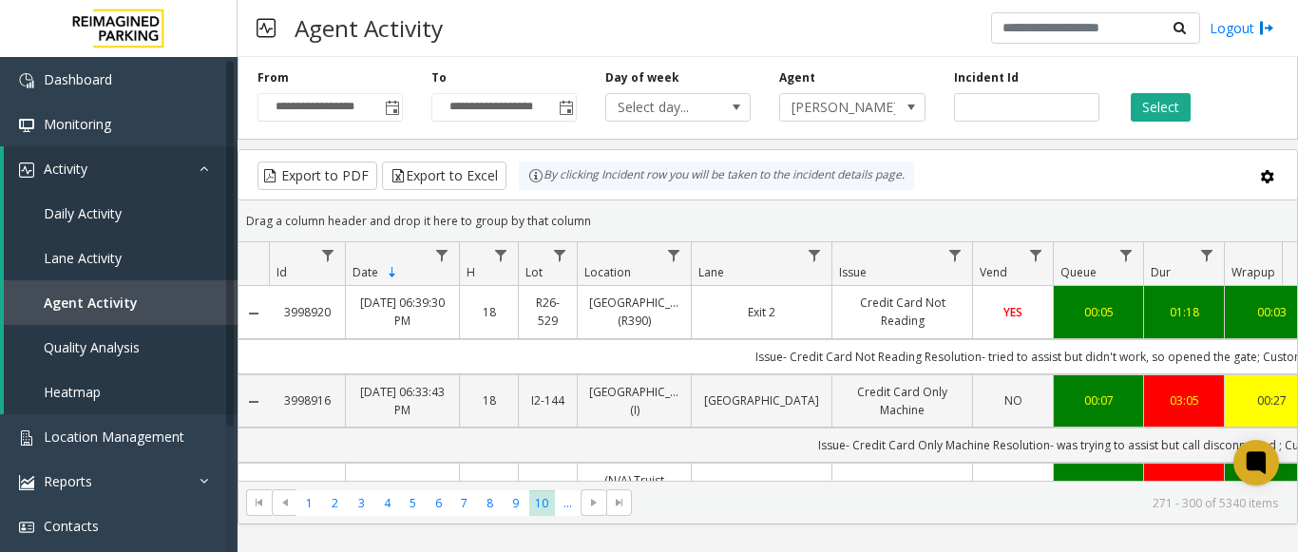
scroll to position [380, 0]
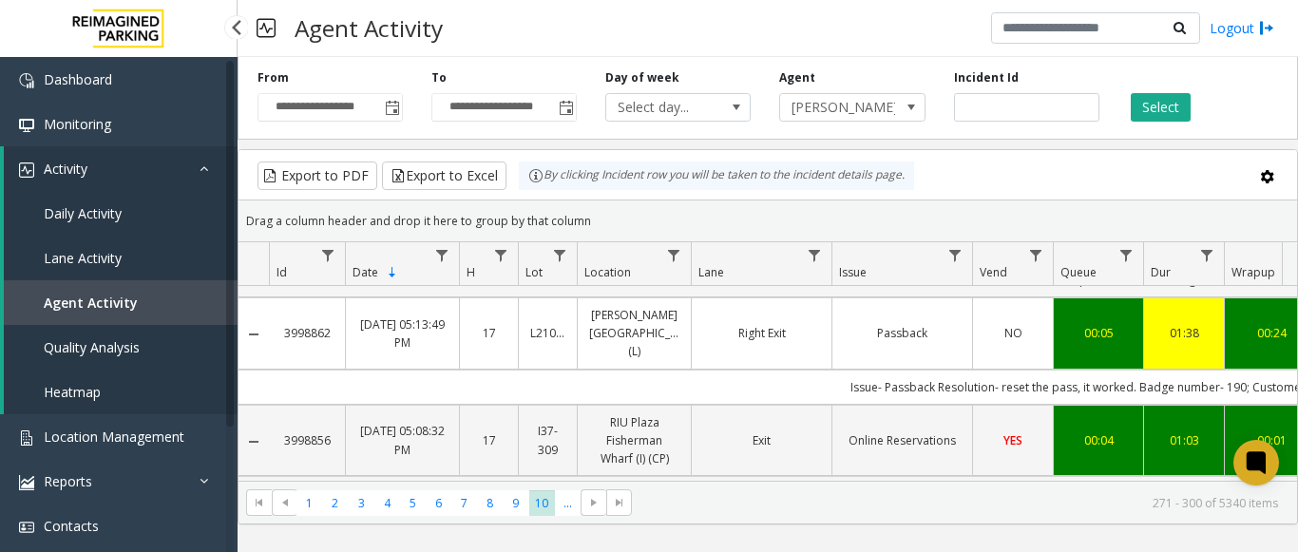
drag, startPoint x: 1108, startPoint y: 477, endPoint x: 1133, endPoint y: 477, distance: 24.7
click at [1133, 512] on td "00:05" at bounding box center [1098, 548] width 90 height 72
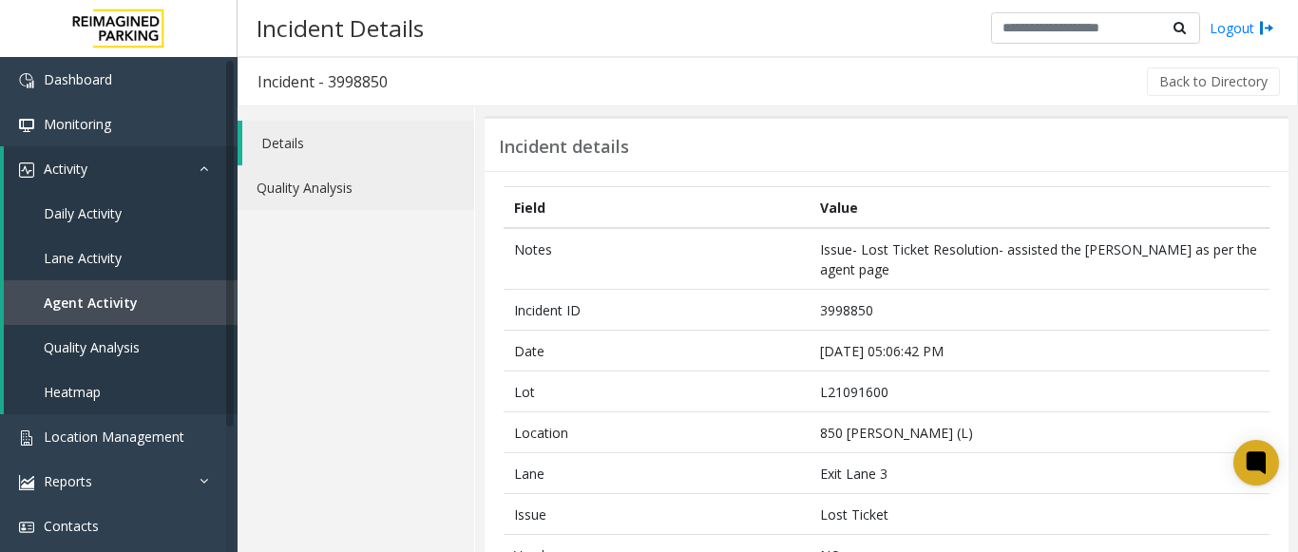
click at [293, 194] on link "Quality Analysis" at bounding box center [356, 187] width 237 height 45
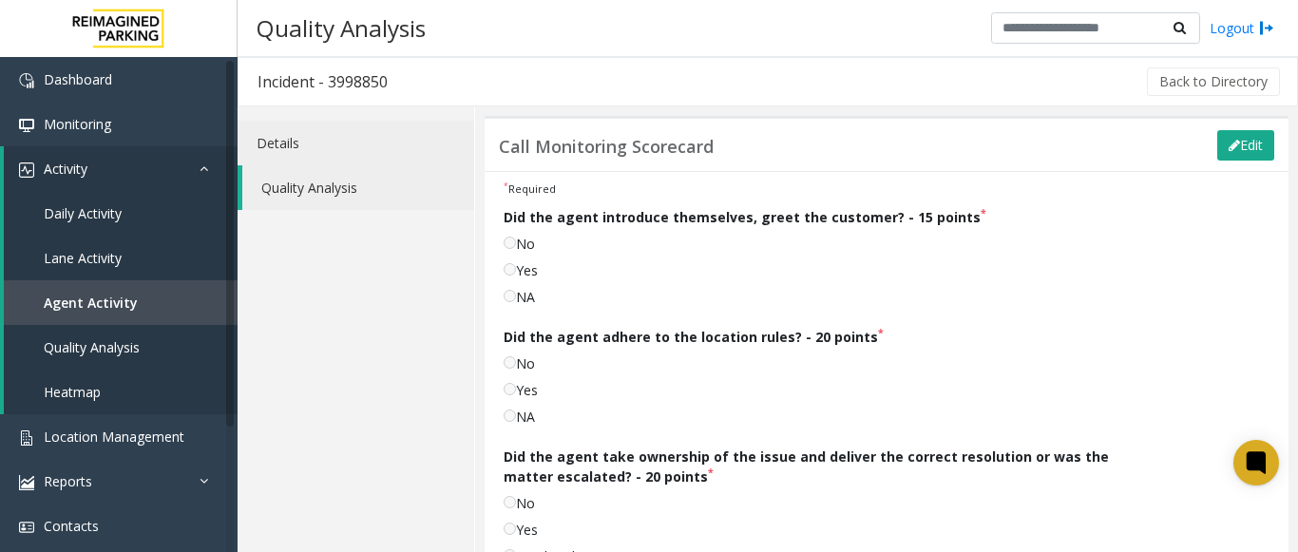
click at [286, 142] on link "Details" at bounding box center [356, 143] width 237 height 45
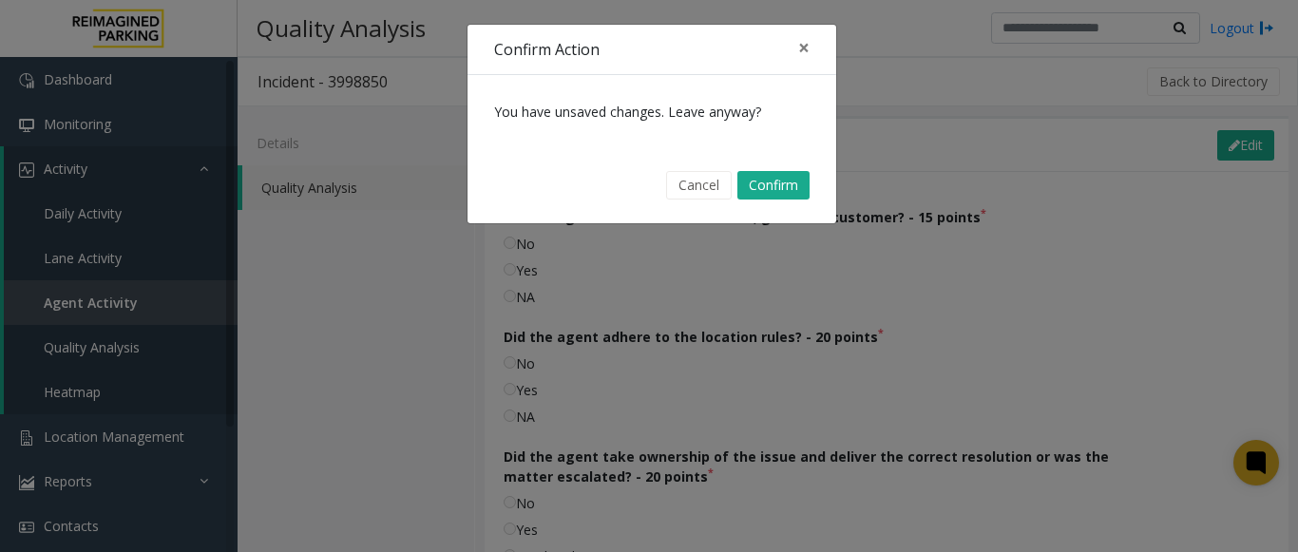
drag, startPoint x: 1071, startPoint y: 109, endPoint x: 753, endPoint y: 159, distance: 322.2
click at [1068, 109] on div "Confirm Action × You have unsaved changes. Leave anyway? Cancel Confirm" at bounding box center [649, 276] width 1298 height 552
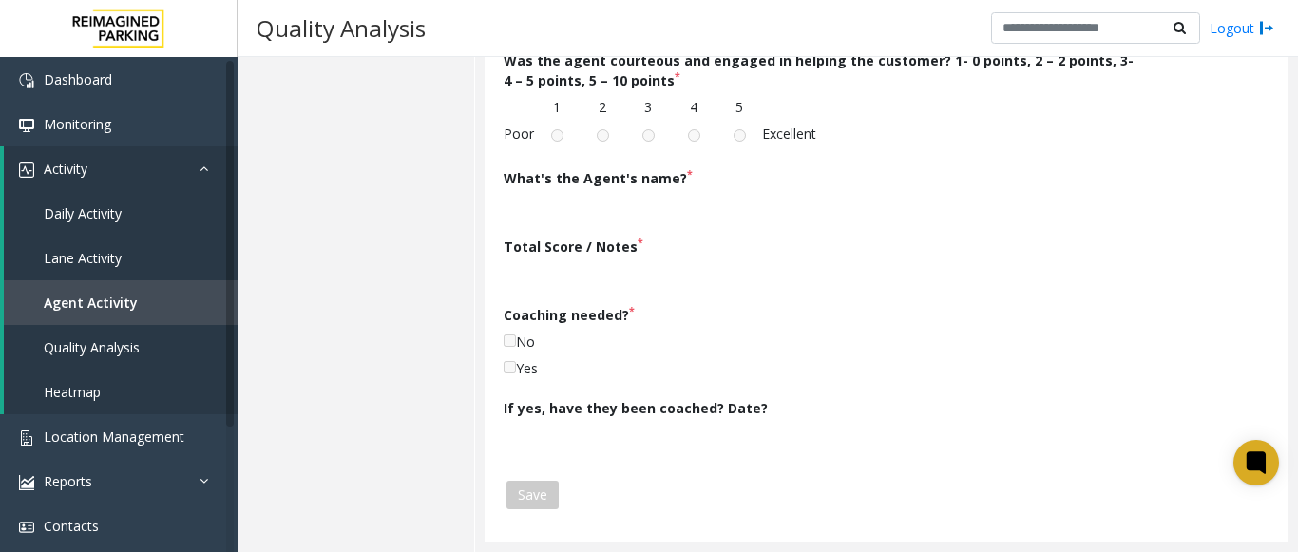
scroll to position [295, 0]
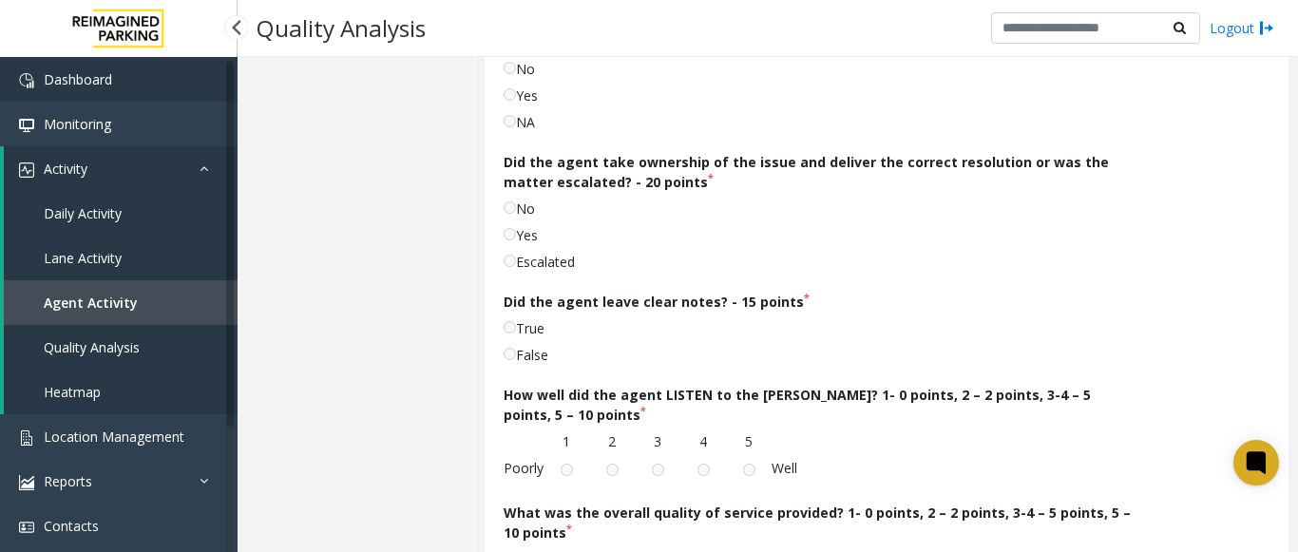
click at [25, 88] on img at bounding box center [26, 80] width 15 height 15
click at [29, 168] on img at bounding box center [26, 170] width 15 height 15
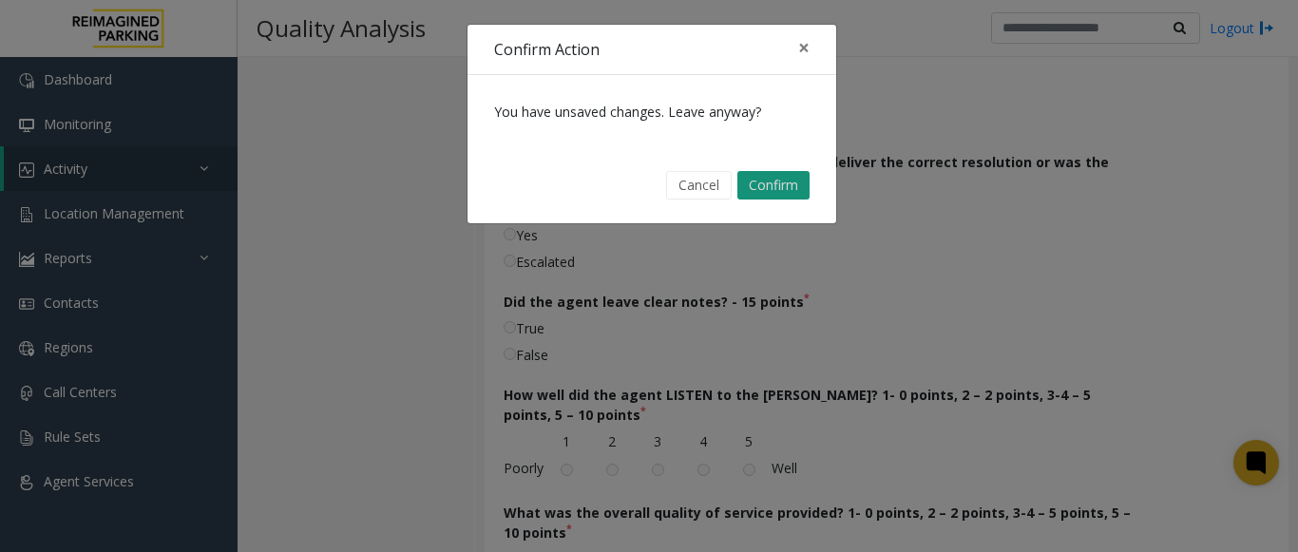
click at [770, 187] on button "Confirm" at bounding box center [774, 185] width 72 height 29
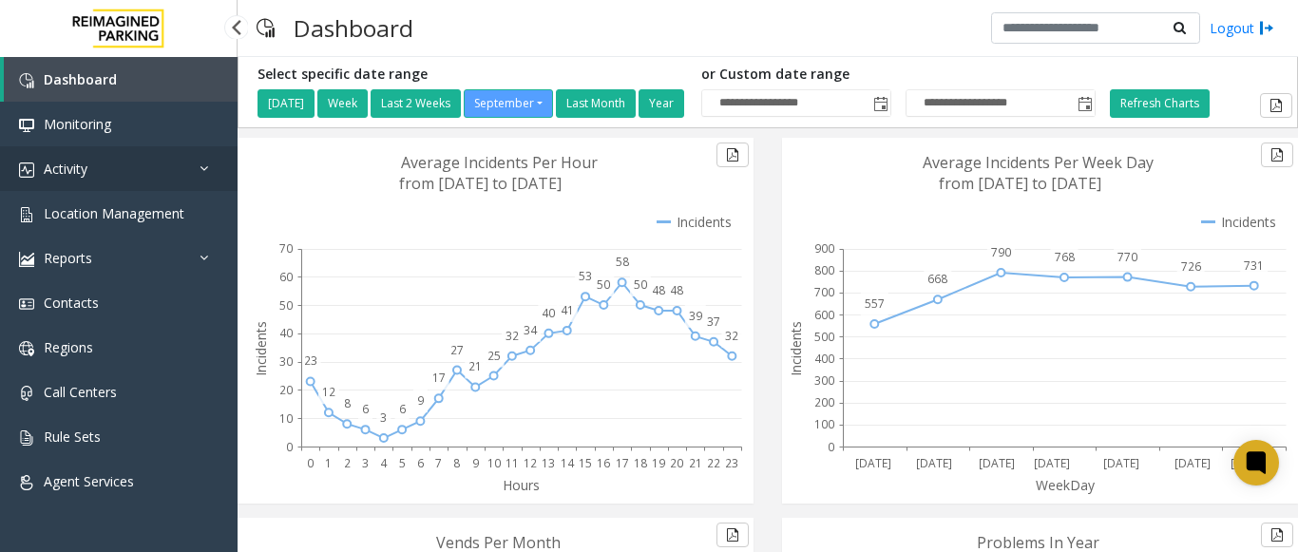
click at [134, 172] on link "Activity" at bounding box center [119, 168] width 238 height 45
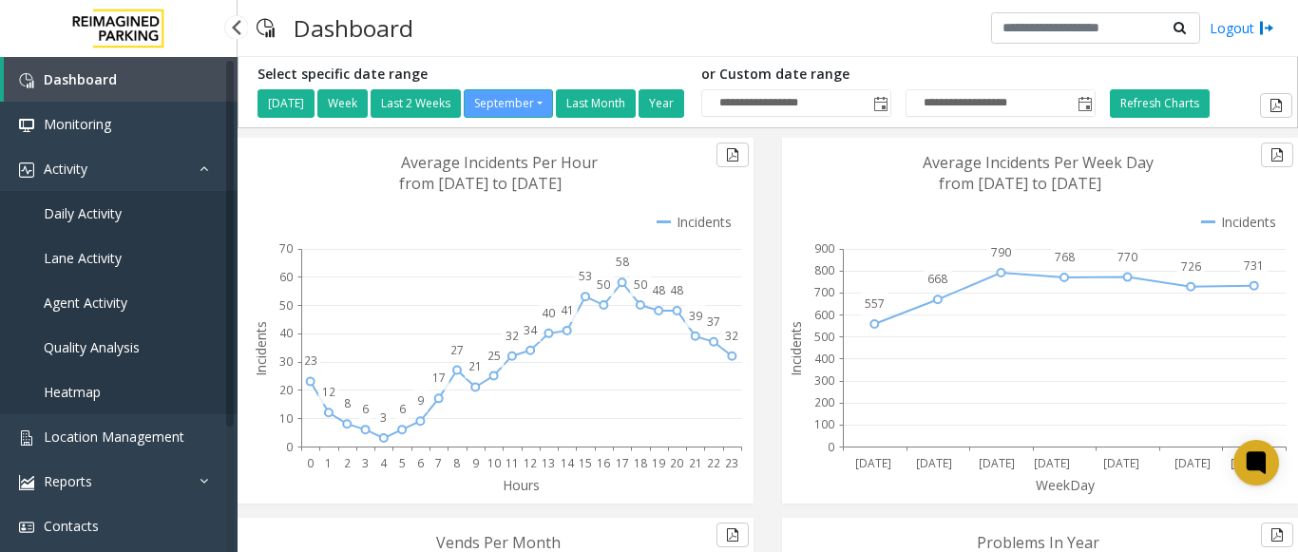
click at [133, 295] on link "Agent Activity" at bounding box center [119, 302] width 238 height 45
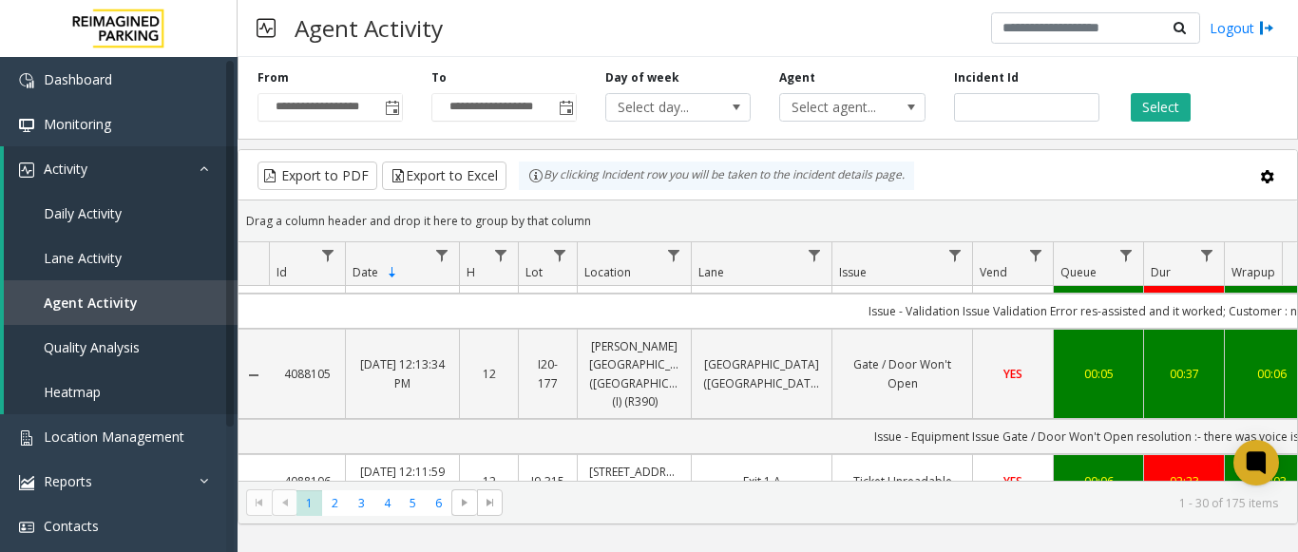
scroll to position [190, 0]
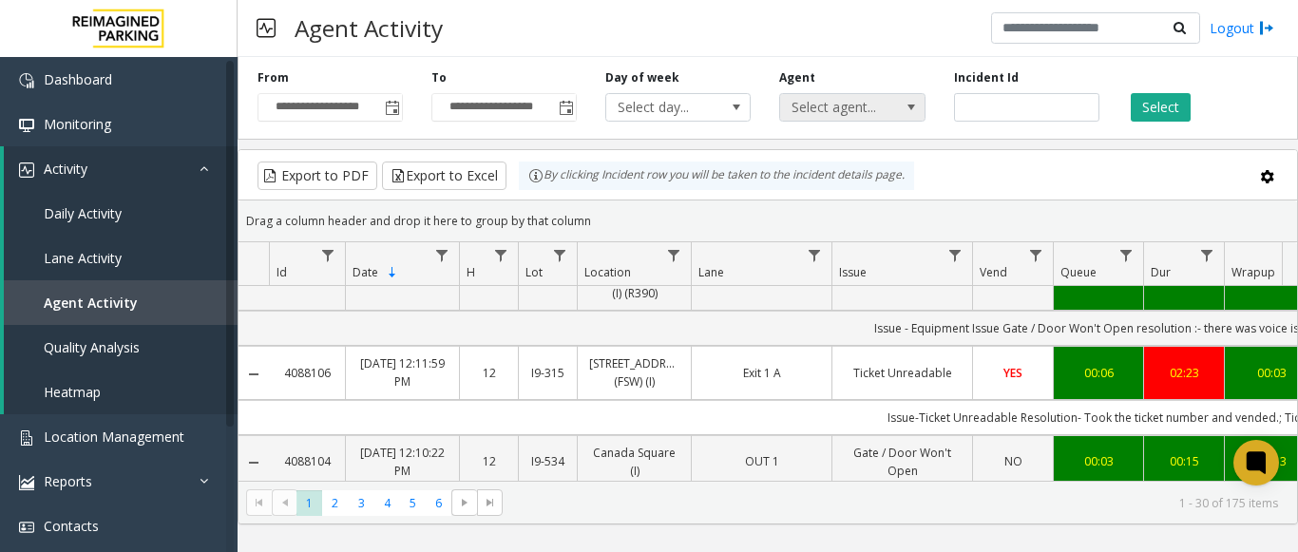
click at [841, 106] on span "Select agent..." at bounding box center [837, 107] width 115 height 27
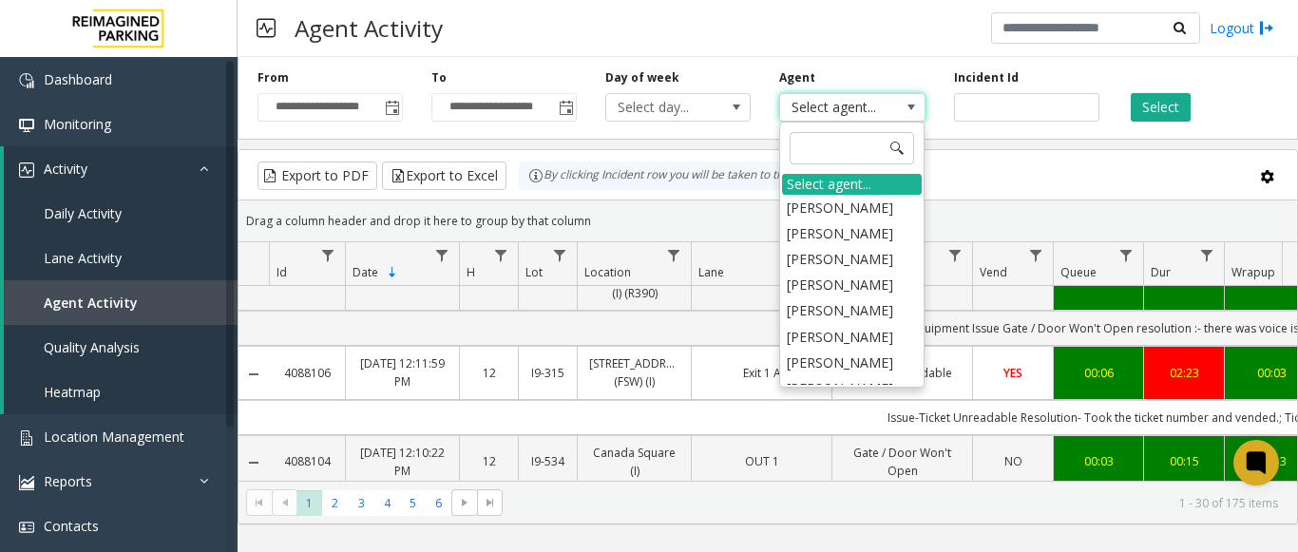
drag, startPoint x: 839, startPoint y: 155, endPoint x: 814, endPoint y: 171, distance: 29.5
click at [821, 166] on span at bounding box center [852, 149] width 140 height 48
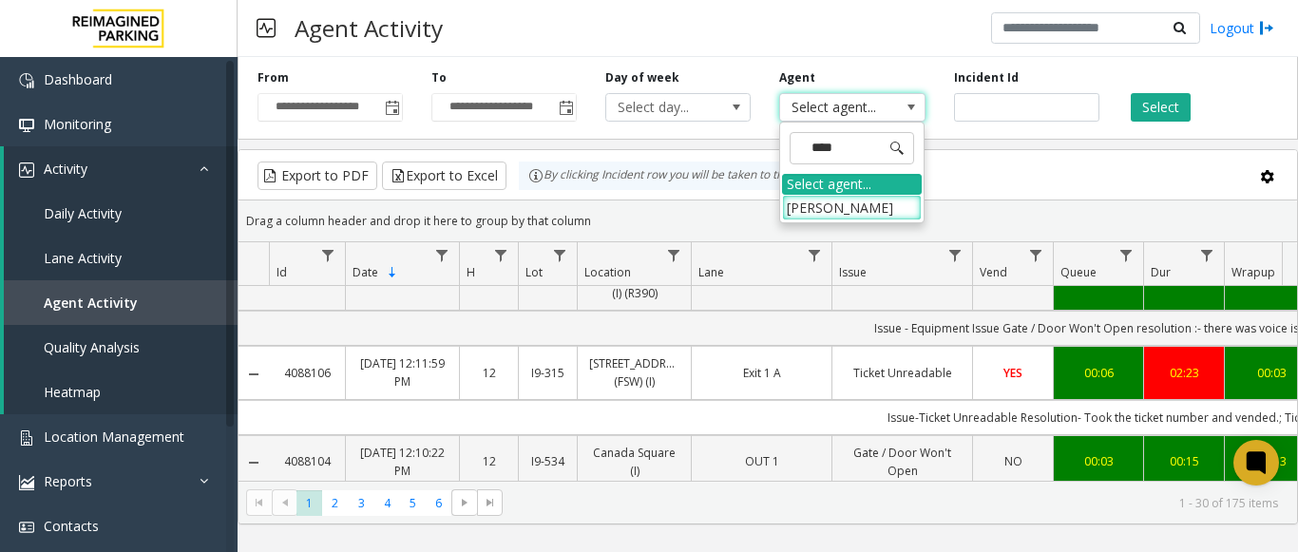
type input "*****"
click at [790, 212] on li "[PERSON_NAME]" at bounding box center [852, 208] width 140 height 26
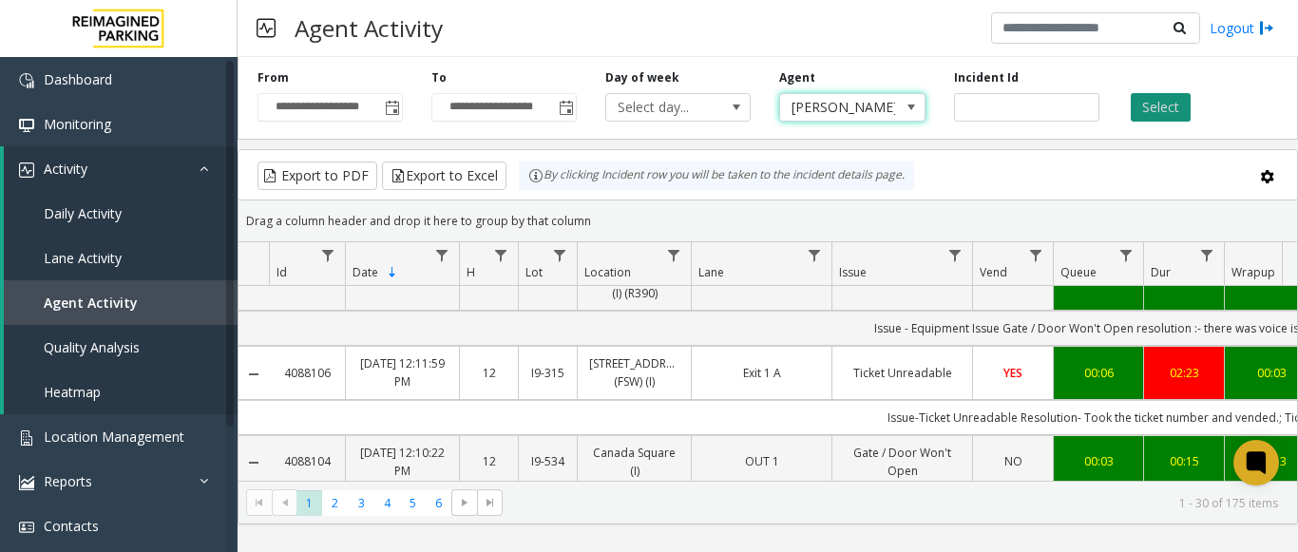
click at [1176, 101] on button "Select" at bounding box center [1161, 107] width 60 height 29
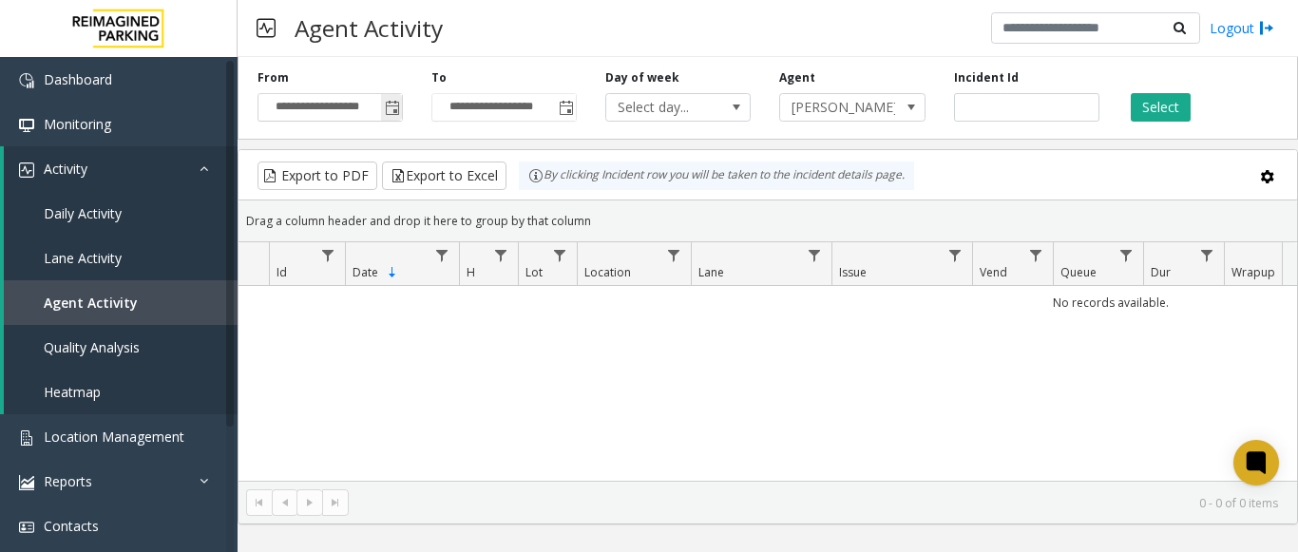
click at [400, 109] on span "Toggle popup" at bounding box center [392, 108] width 15 height 15
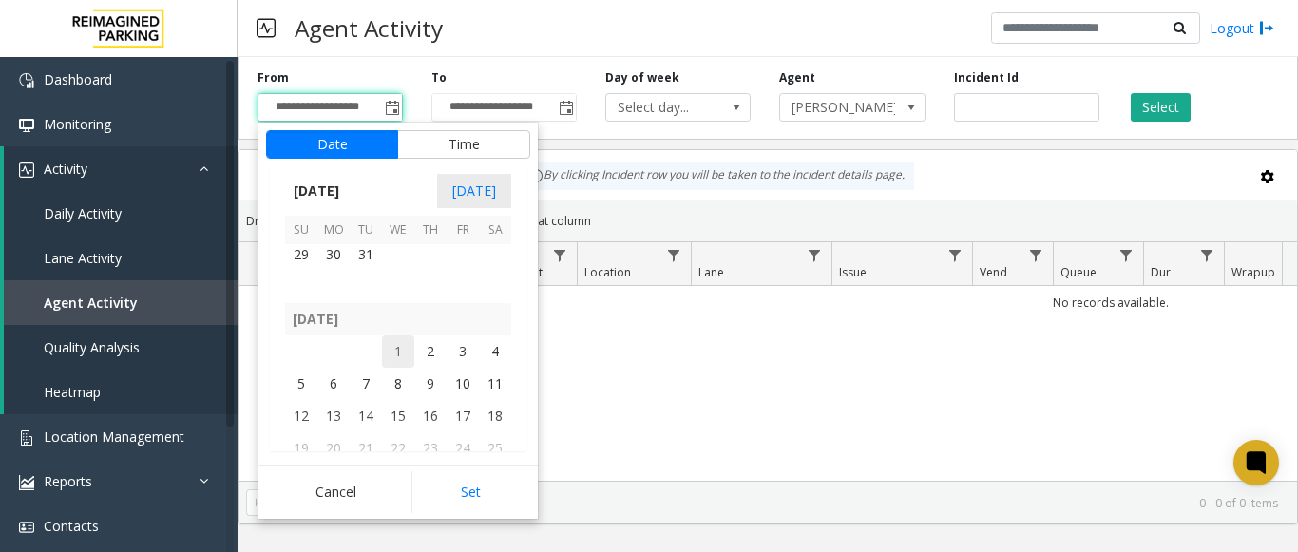
click at [393, 350] on span "1" at bounding box center [398, 351] width 32 height 32
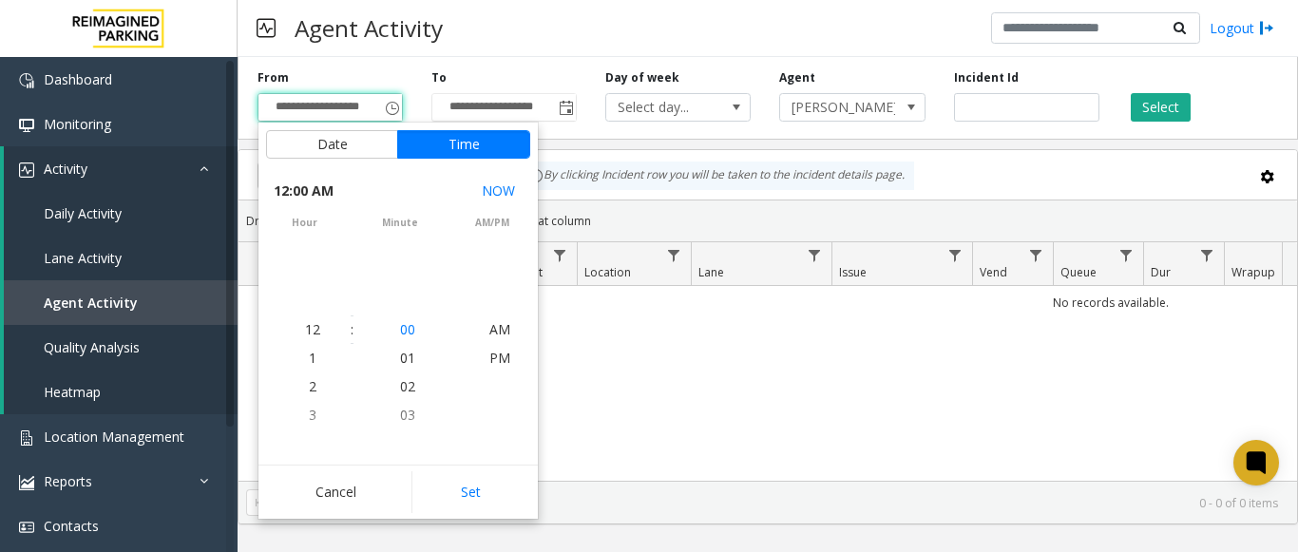
scroll to position [339293, 0]
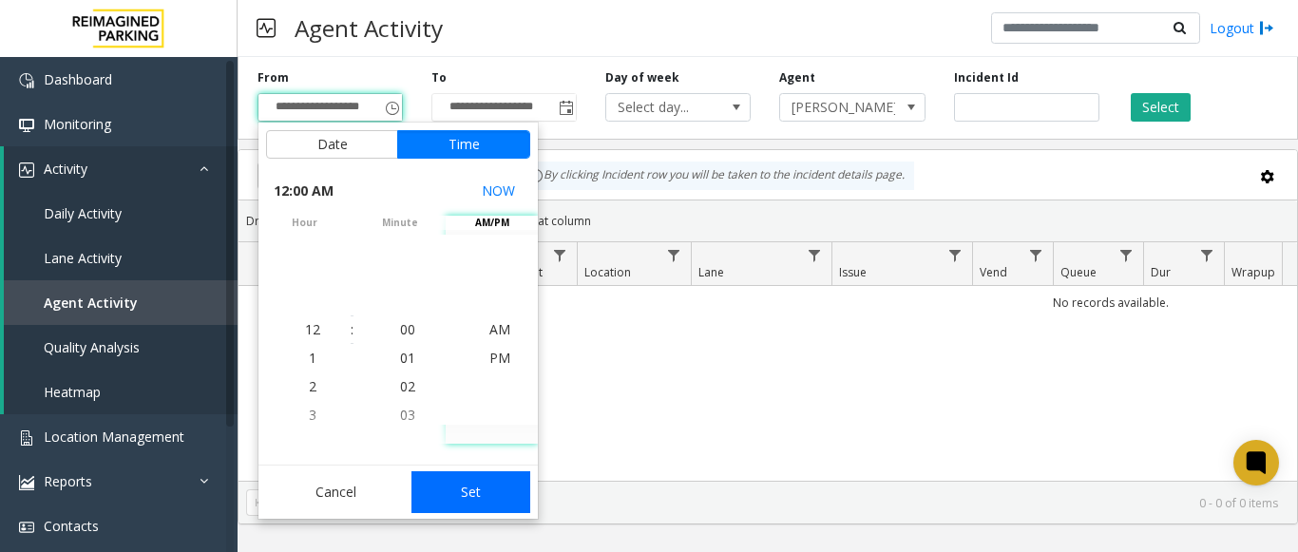
drag, startPoint x: 474, startPoint y: 476, endPoint x: 492, endPoint y: 359, distance: 118.3
click at [474, 472] on button "Set" at bounding box center [472, 492] width 120 height 42
type input "**********"
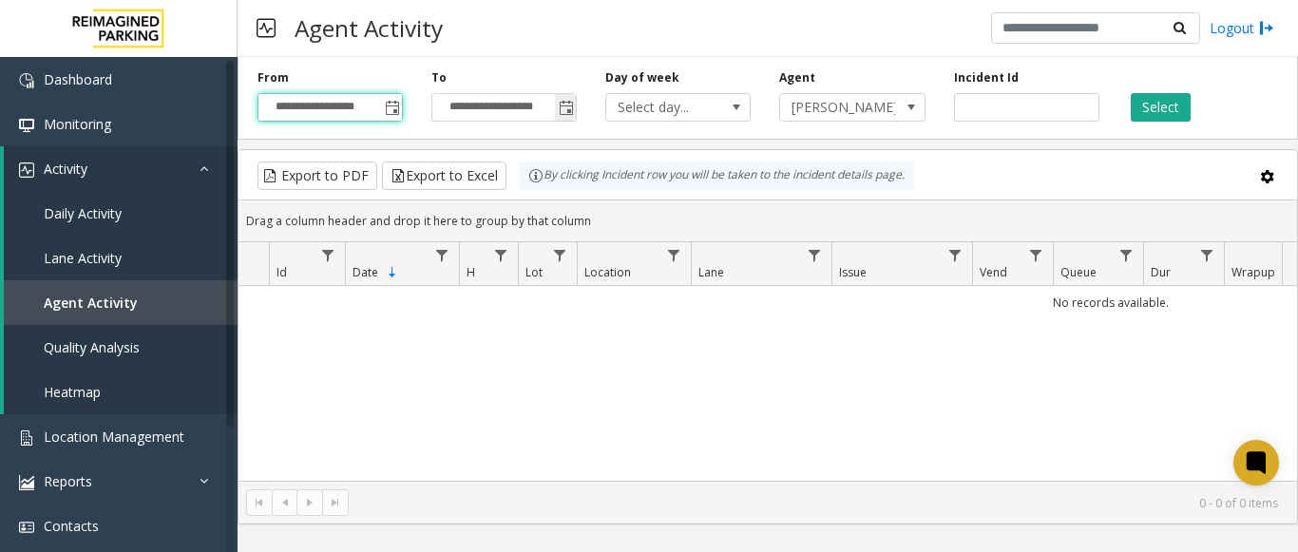
click at [565, 105] on span "Toggle popup" at bounding box center [566, 108] width 15 height 15
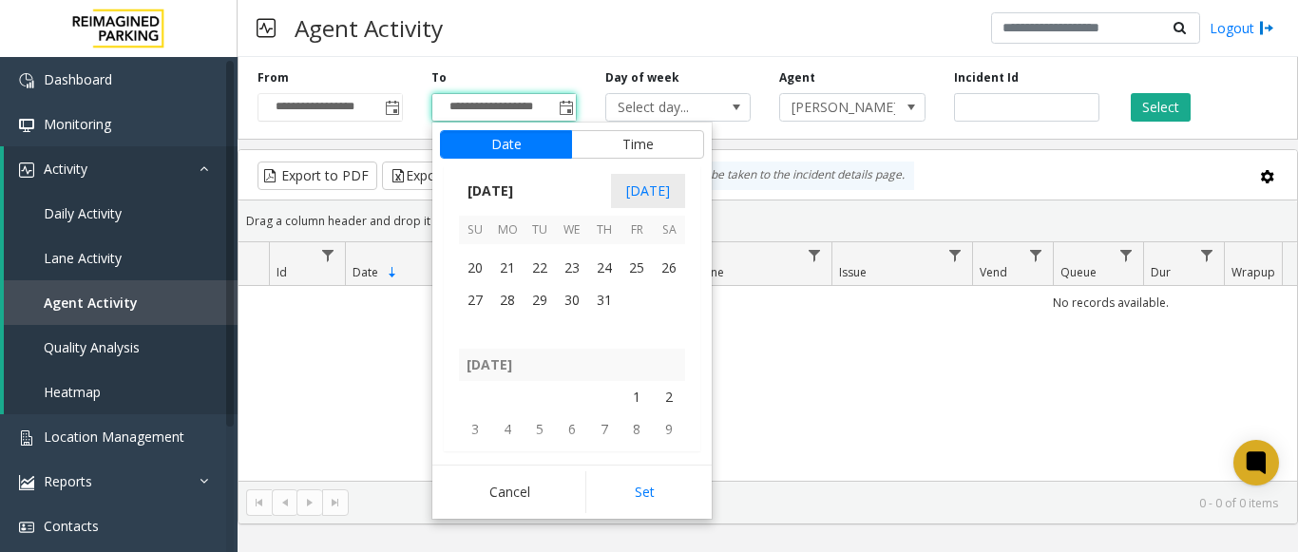
scroll to position [340628, 0]
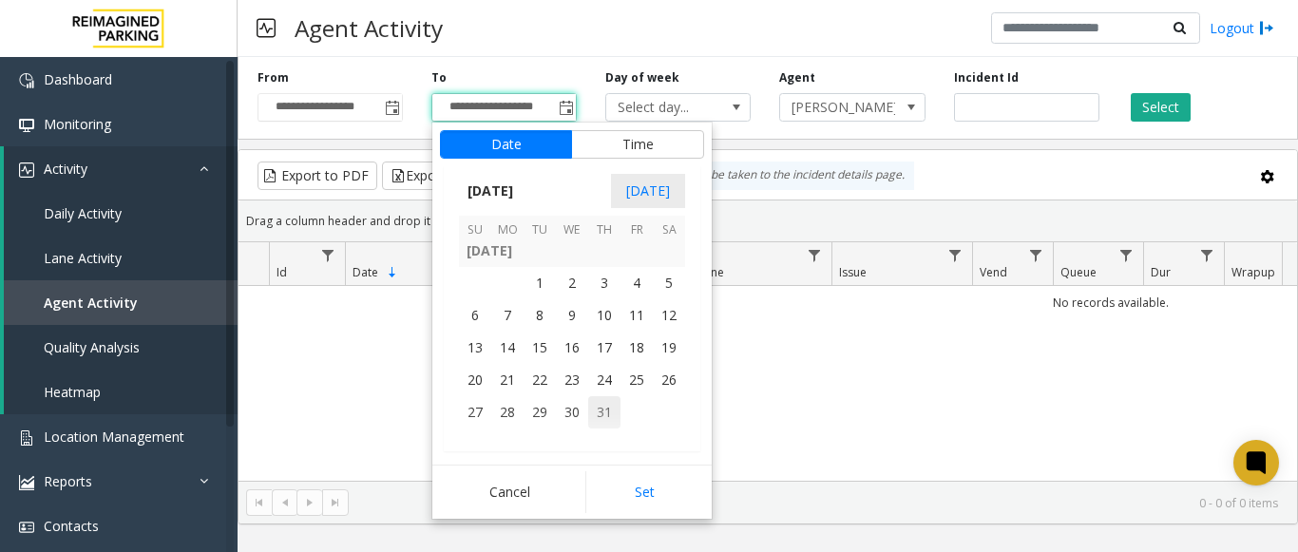
click at [595, 410] on span "31" at bounding box center [604, 412] width 32 height 32
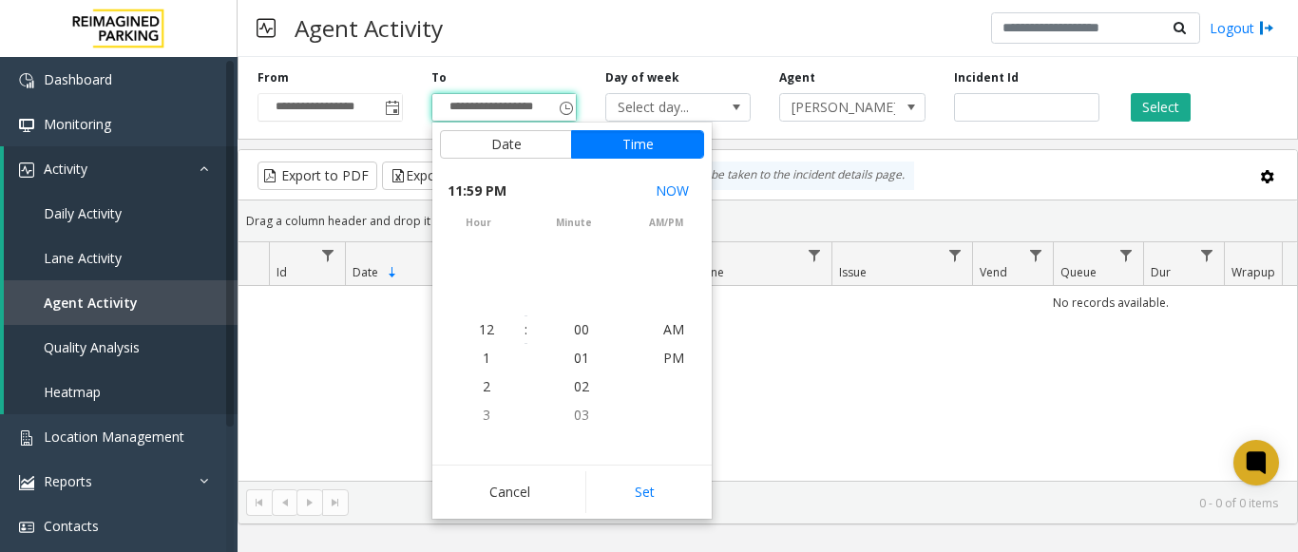
scroll to position [29, 0]
click at [632, 488] on button "Set" at bounding box center [645, 492] width 120 height 42
type input "**********"
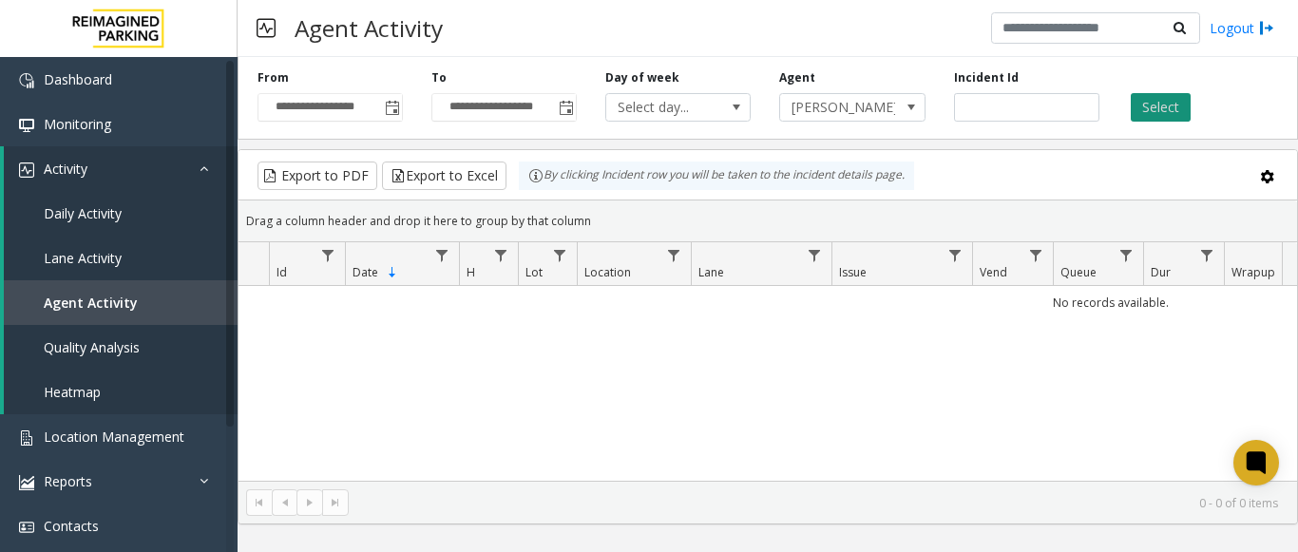
click at [1148, 108] on button "Select" at bounding box center [1161, 107] width 60 height 29
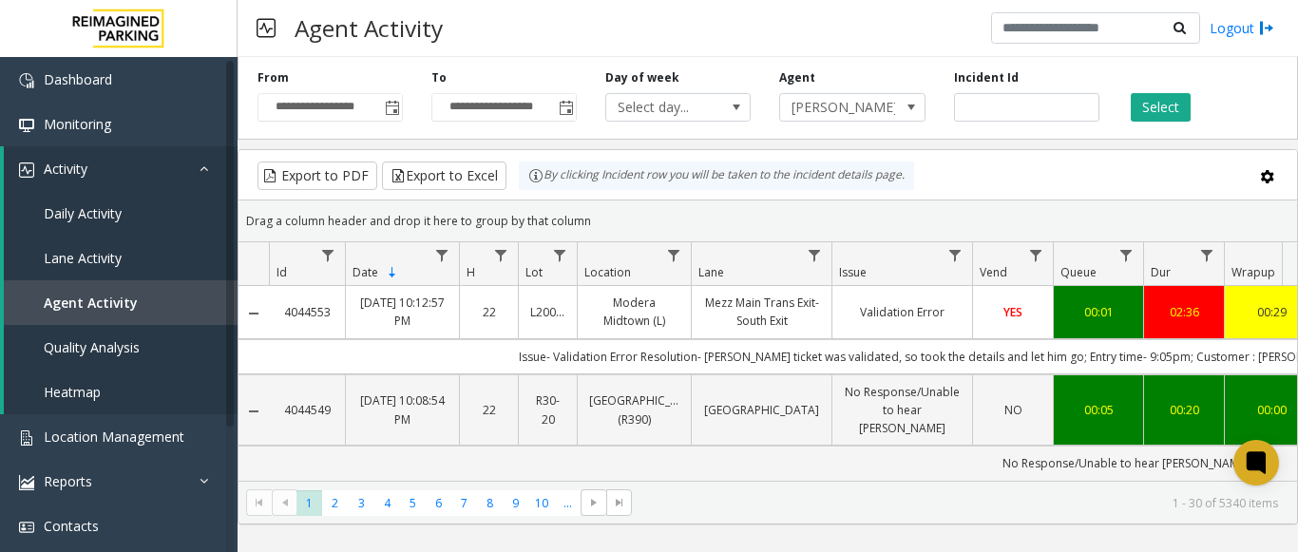
click at [1167, 316] on div "02:36" at bounding box center [1184, 312] width 57 height 18
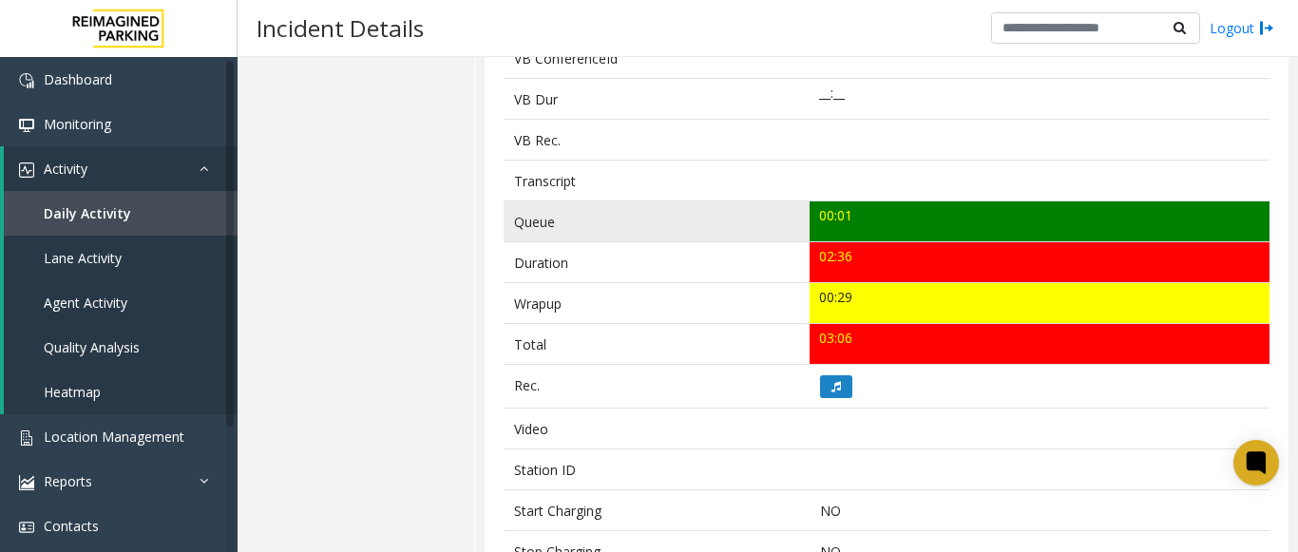
scroll to position [570, 0]
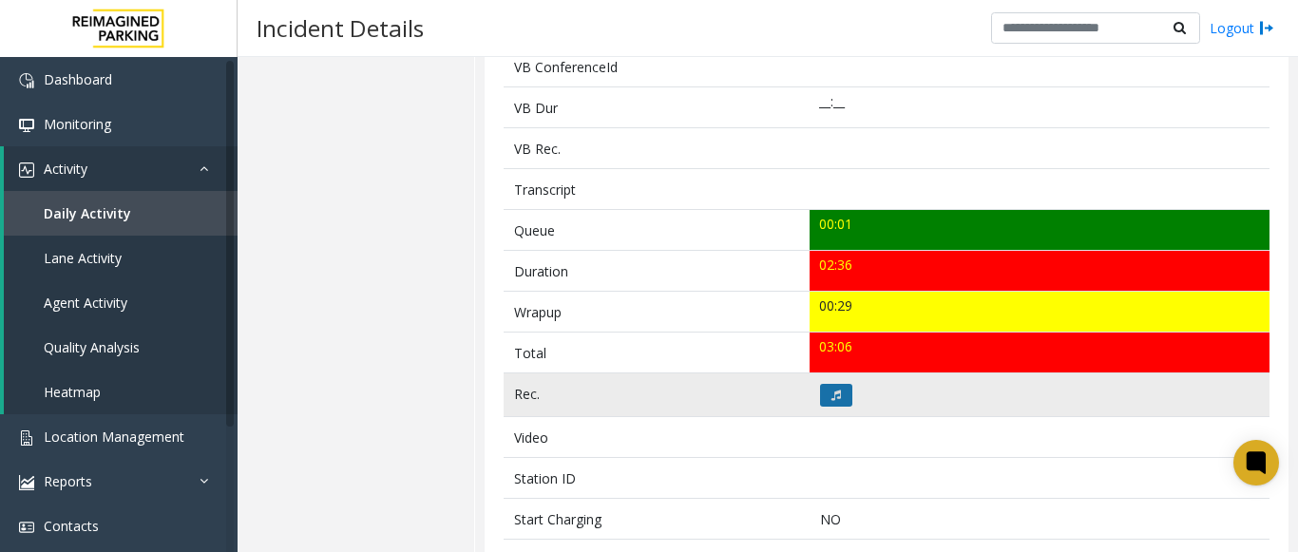
click at [834, 384] on button at bounding box center [836, 395] width 32 height 23
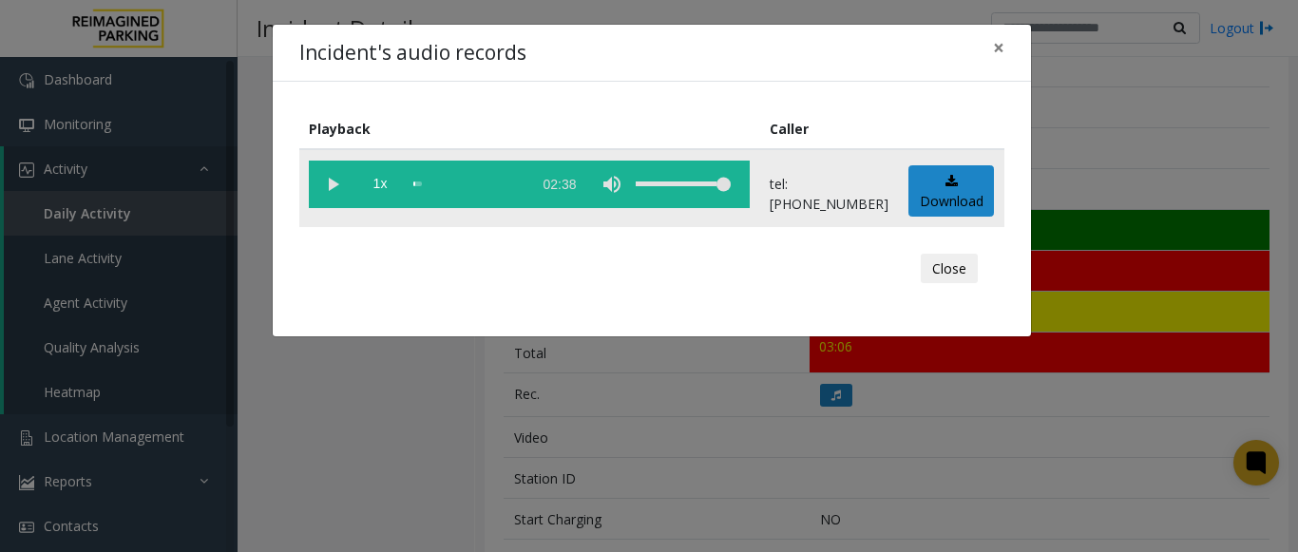
click at [326, 178] on vg-play-pause at bounding box center [333, 185] width 48 height 48
click at [990, 42] on button "×" at bounding box center [999, 48] width 38 height 47
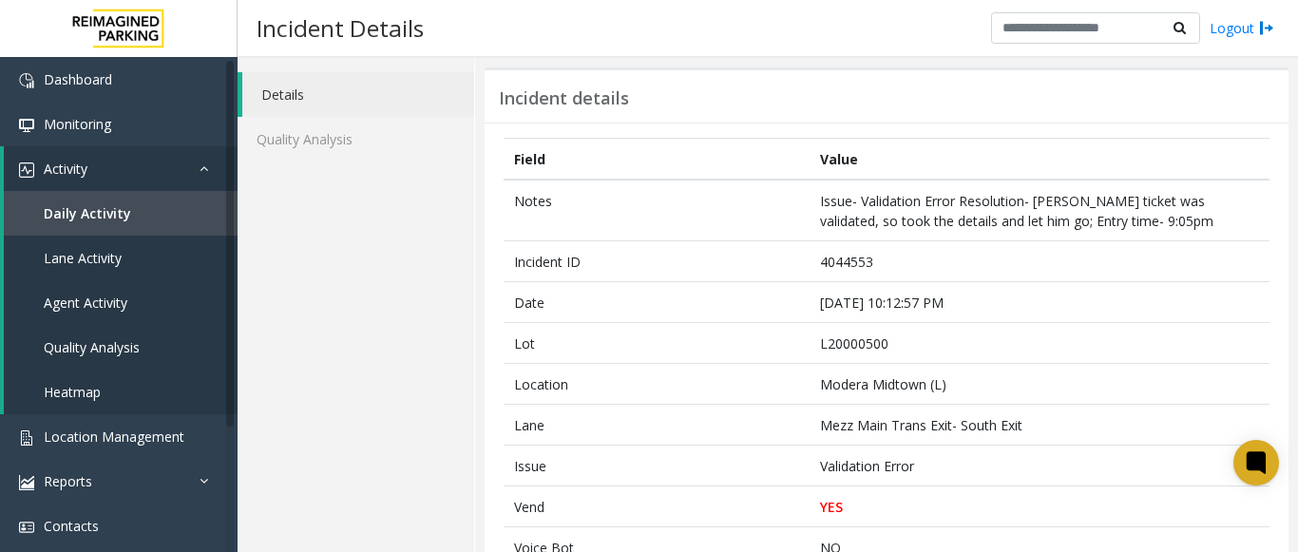
scroll to position [0, 0]
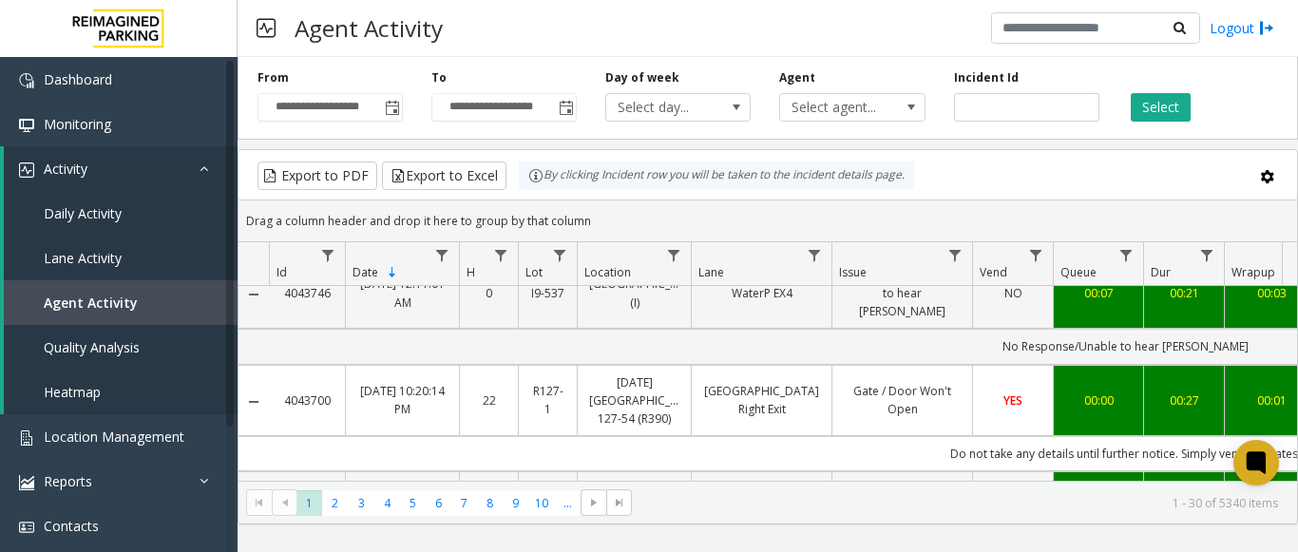
scroll to position [665, 0]
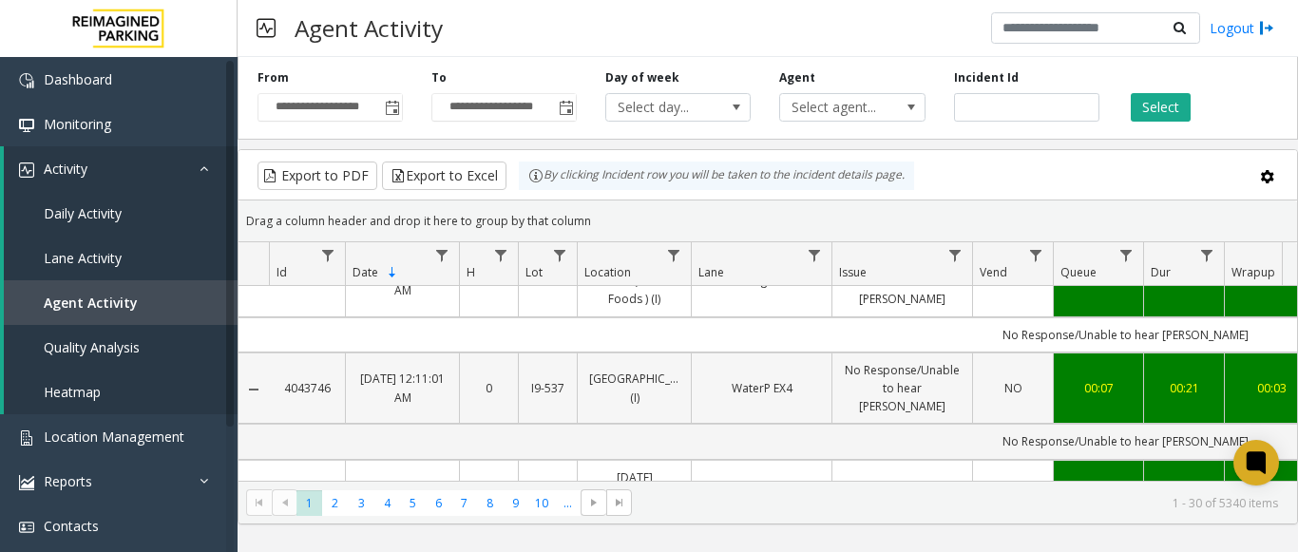
click at [1236, 353] on td "00:03" at bounding box center [1271, 389] width 95 height 72
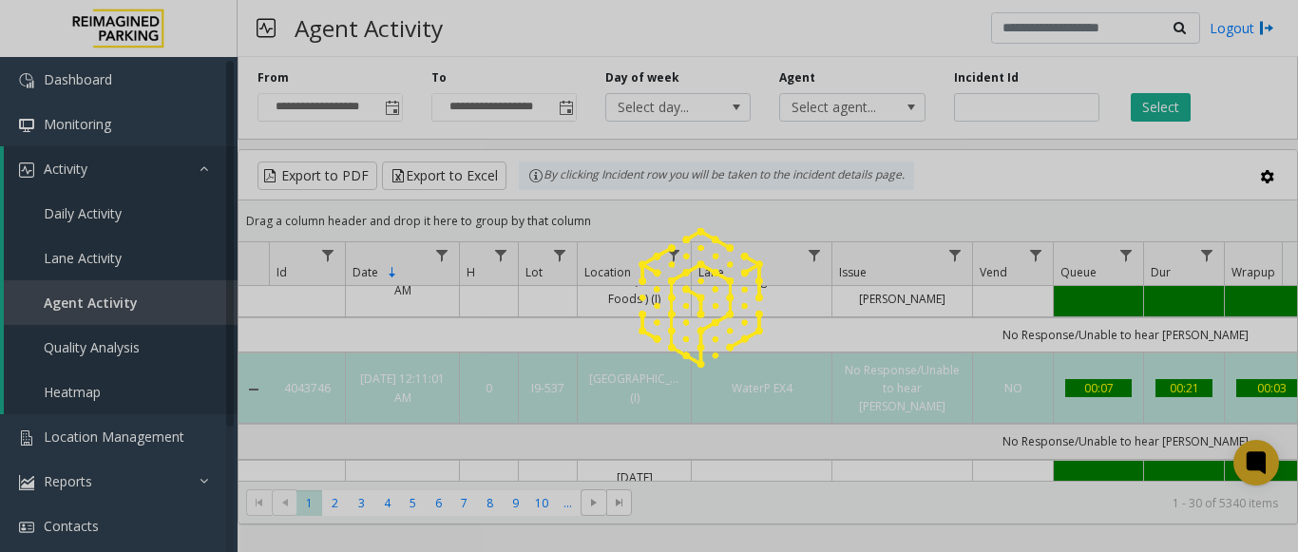
click at [1236, 351] on div at bounding box center [649, 276] width 1298 height 552
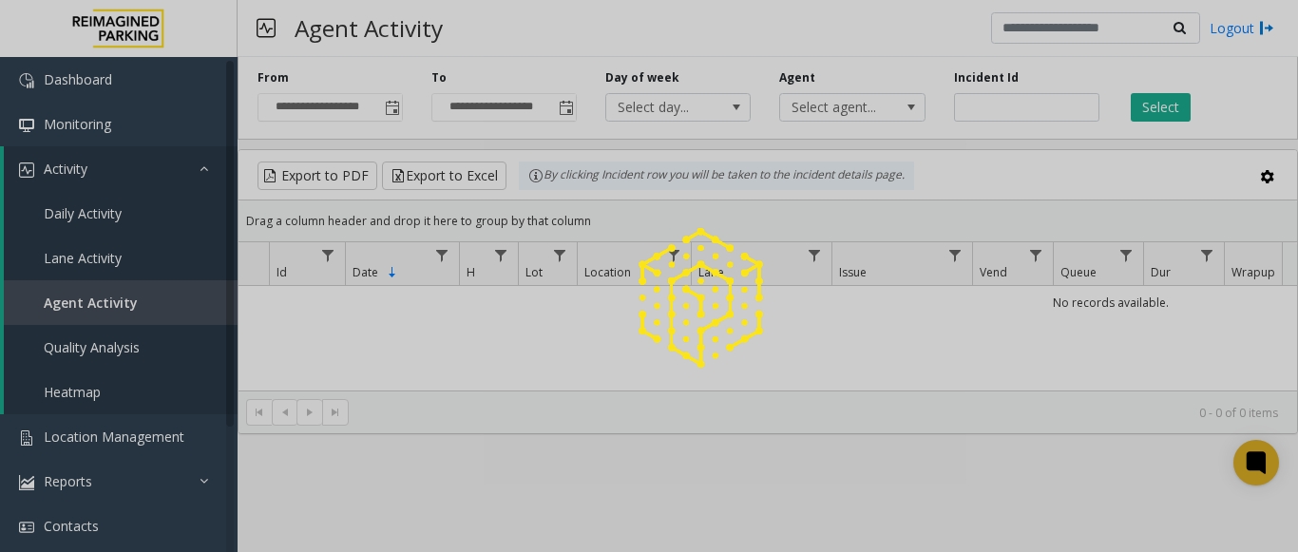
click at [400, 106] on div at bounding box center [649, 276] width 1298 height 552
click at [395, 107] on div at bounding box center [649, 276] width 1298 height 552
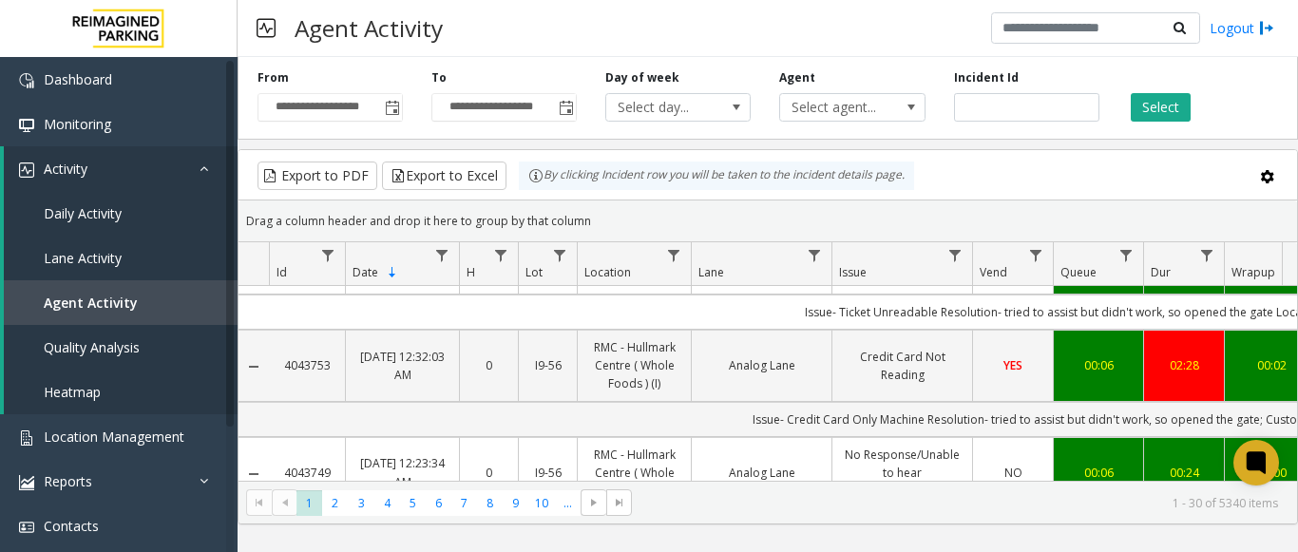
scroll to position [475, 0]
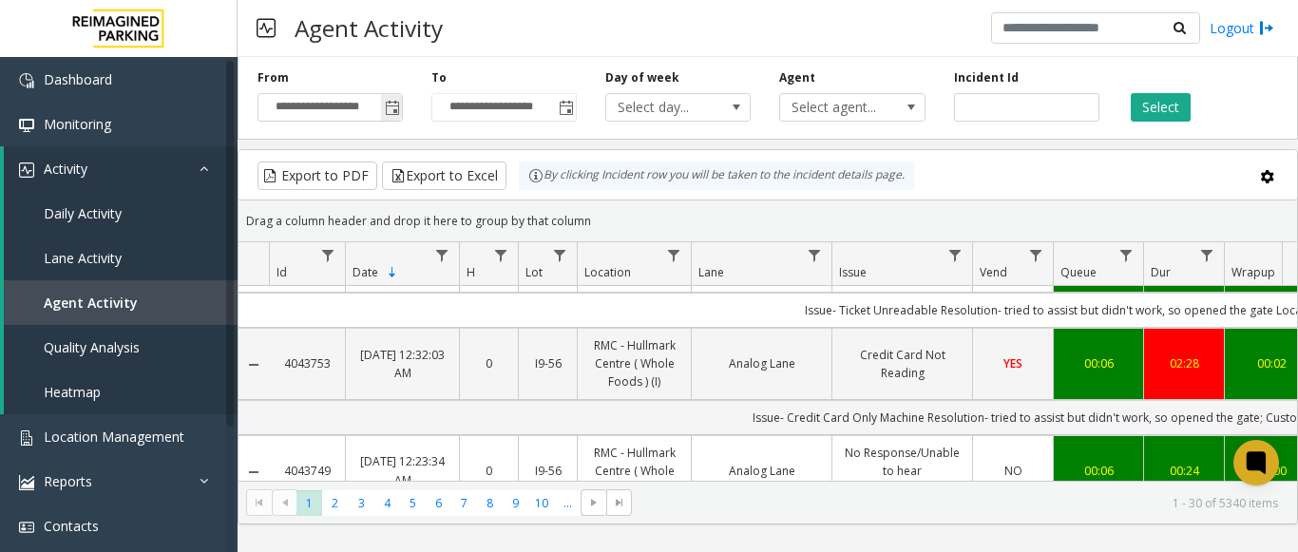
click at [387, 106] on span "Toggle popup" at bounding box center [392, 108] width 15 height 15
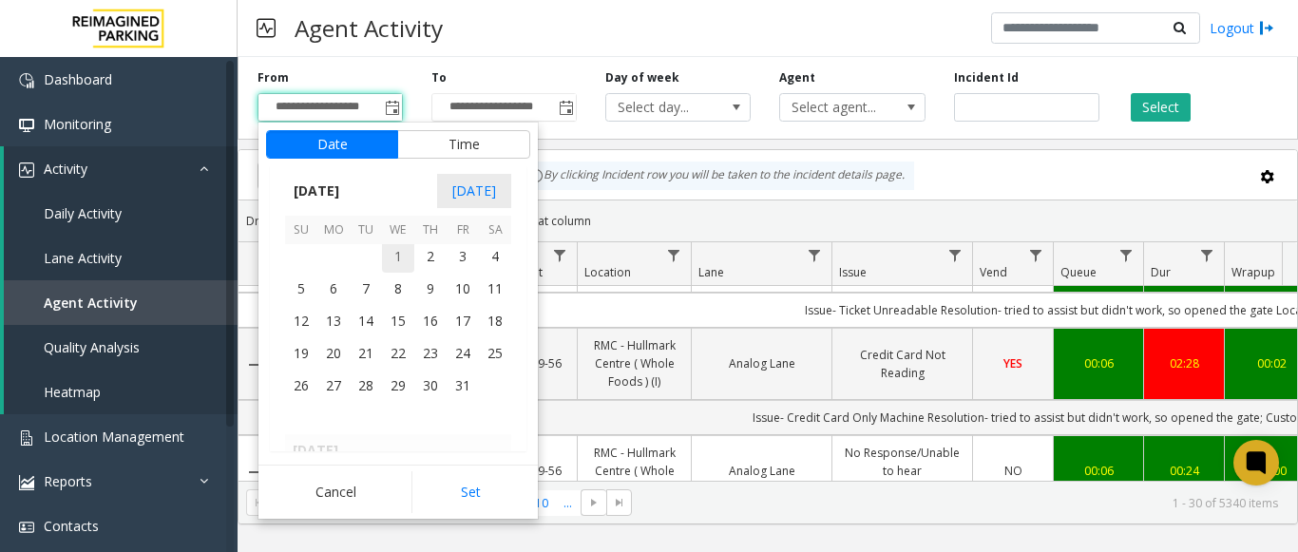
click at [393, 253] on span "1" at bounding box center [398, 256] width 32 height 32
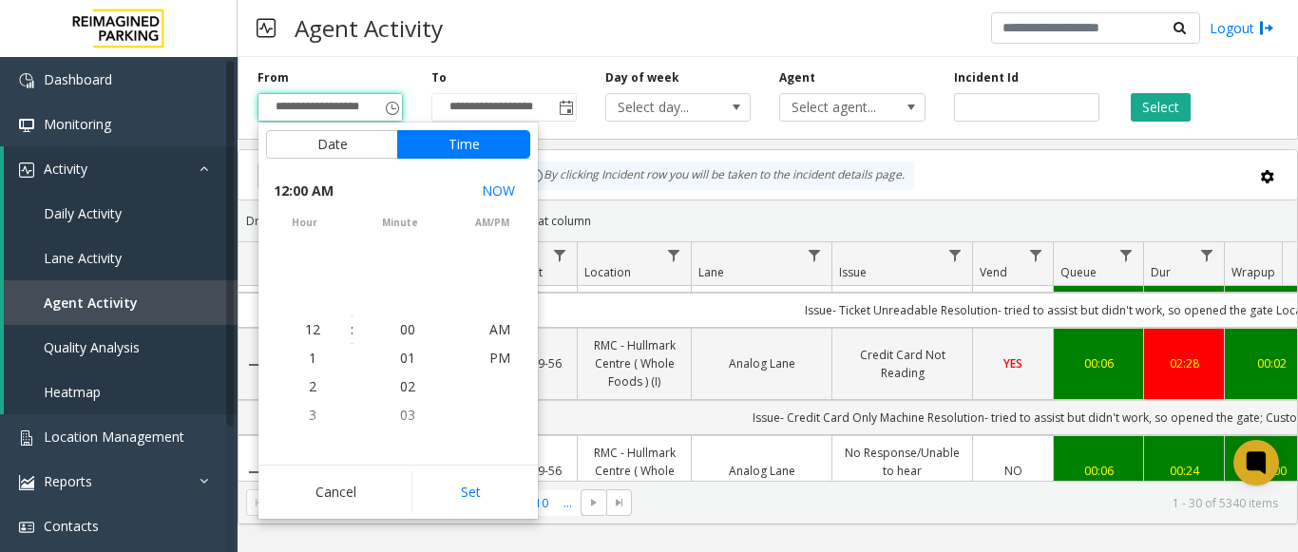
scroll to position [339293, 0]
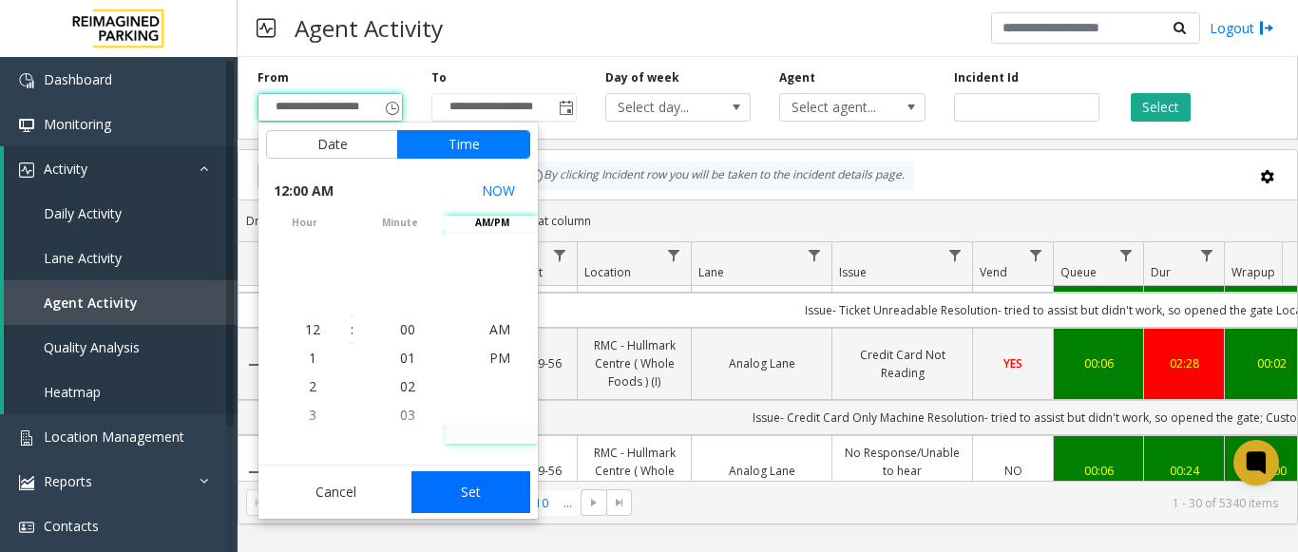
click at [481, 499] on button "Set" at bounding box center [472, 492] width 120 height 42
type input "**********"
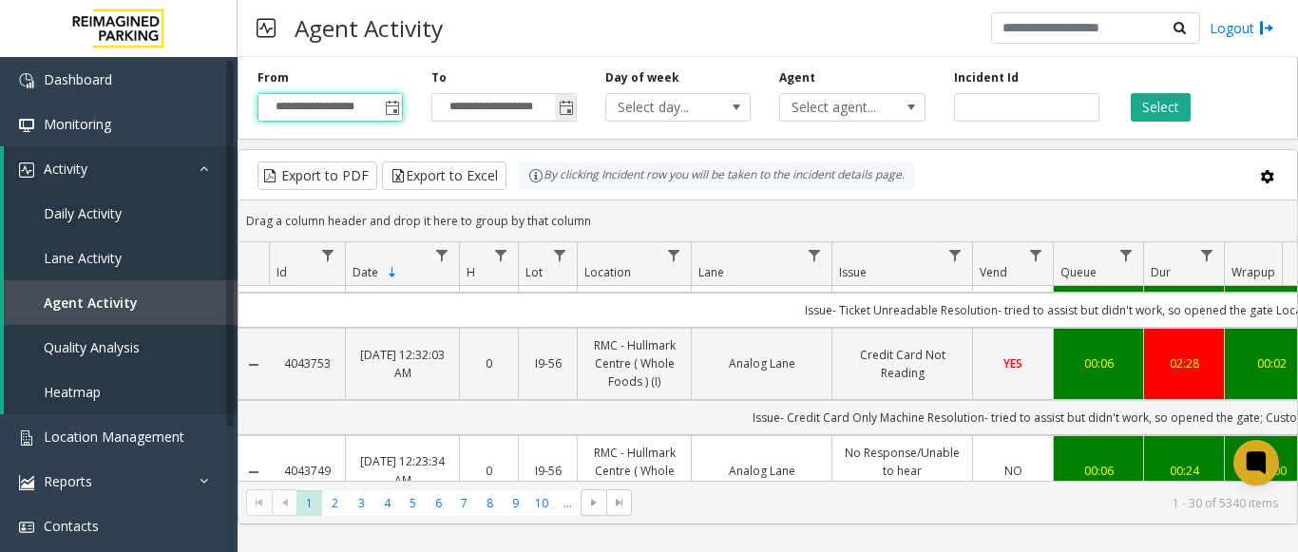
click at [566, 113] on span "Toggle popup" at bounding box center [566, 108] width 15 height 15
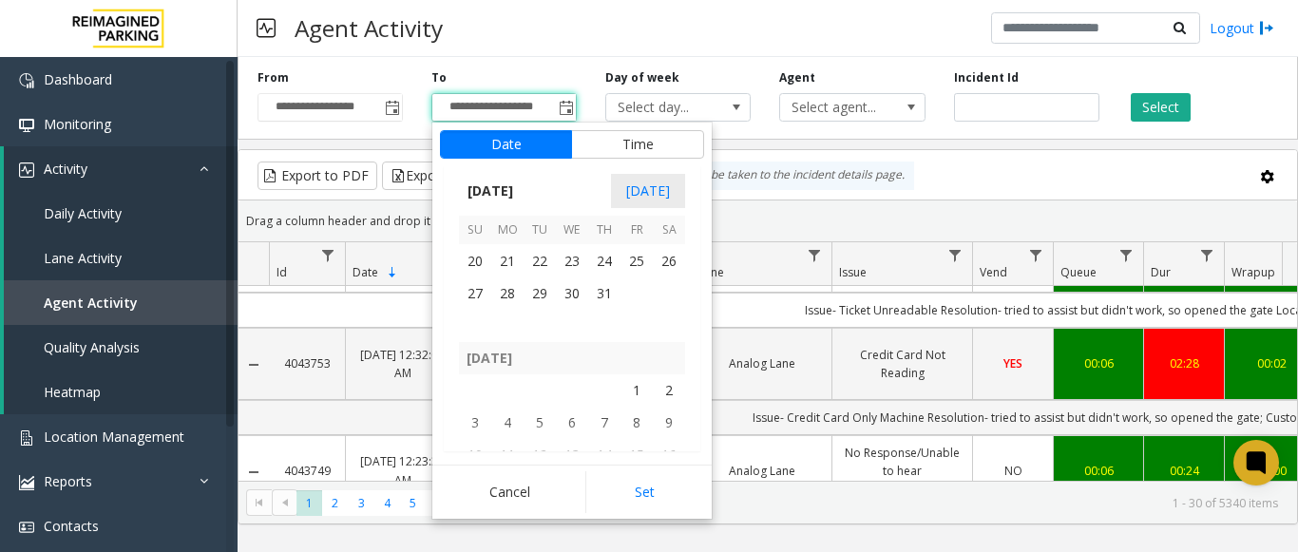
scroll to position [340723, 0]
click at [595, 316] on span "31" at bounding box center [604, 317] width 32 height 32
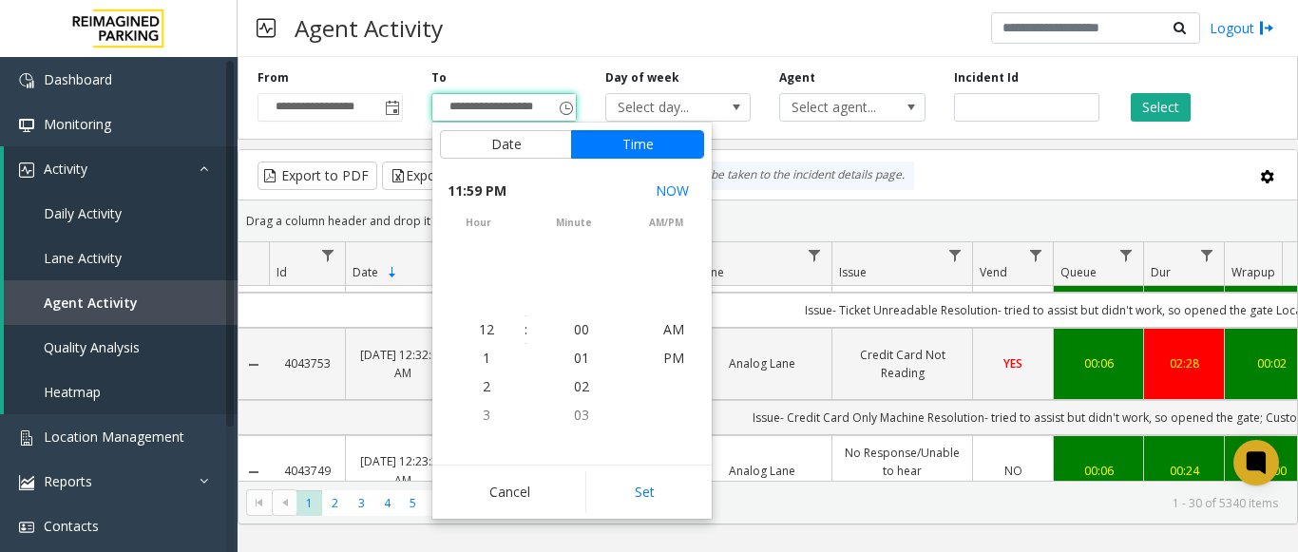
scroll to position [29, 0]
drag, startPoint x: 662, startPoint y: 496, endPoint x: 666, endPoint y: 466, distance: 30.6
click at [662, 495] on button "Set" at bounding box center [645, 492] width 120 height 42
type input "**********"
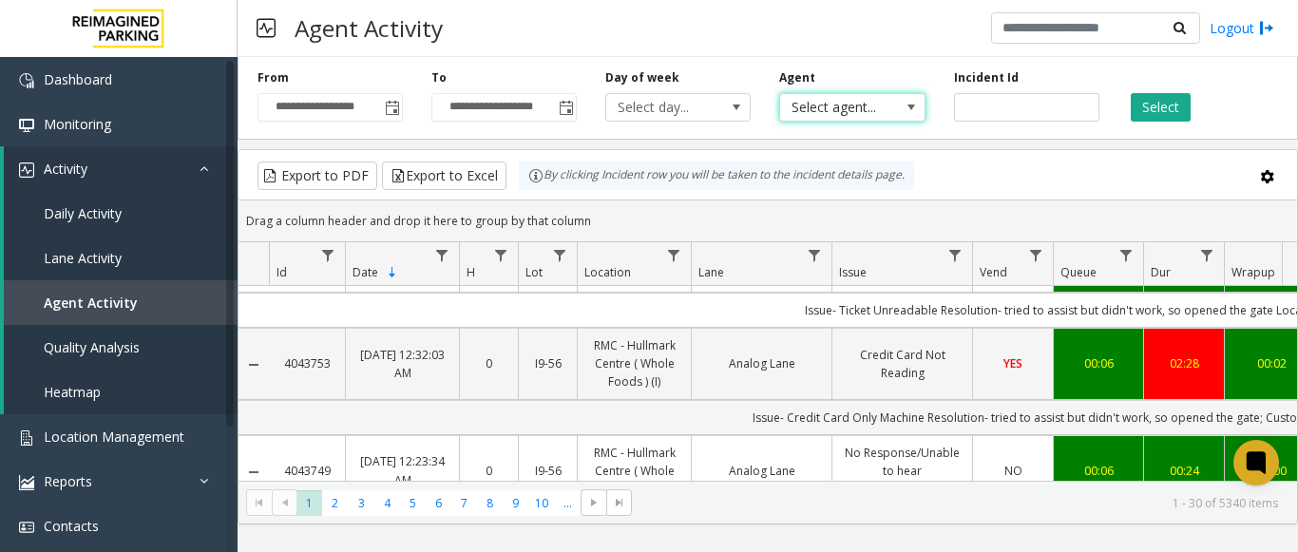
click at [823, 110] on span "Select agent..." at bounding box center [837, 107] width 115 height 27
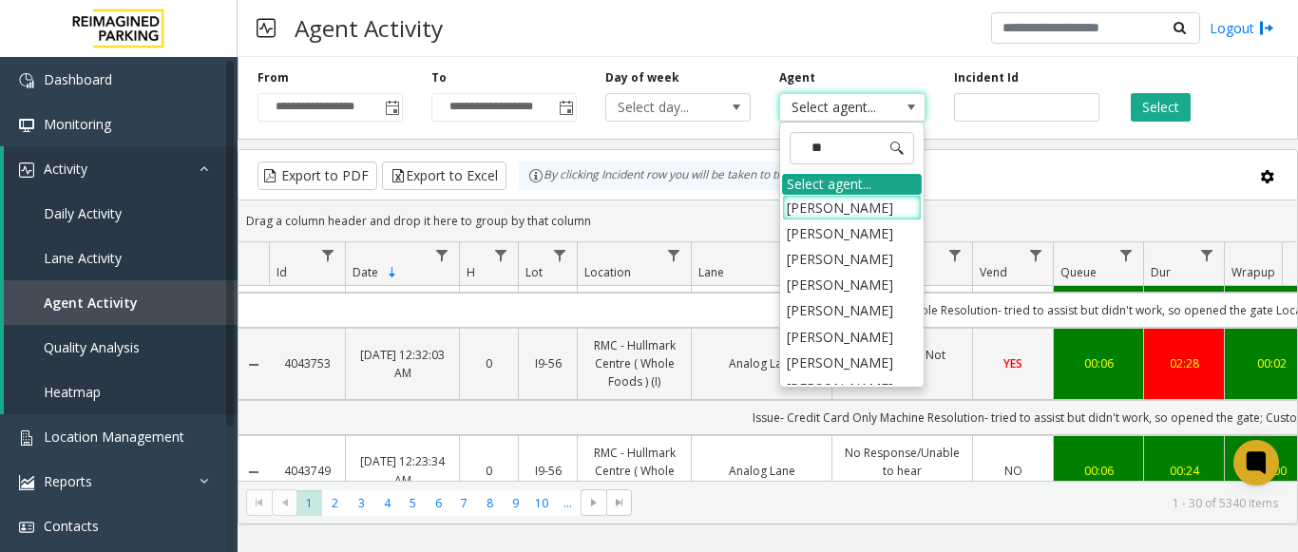
type input "***"
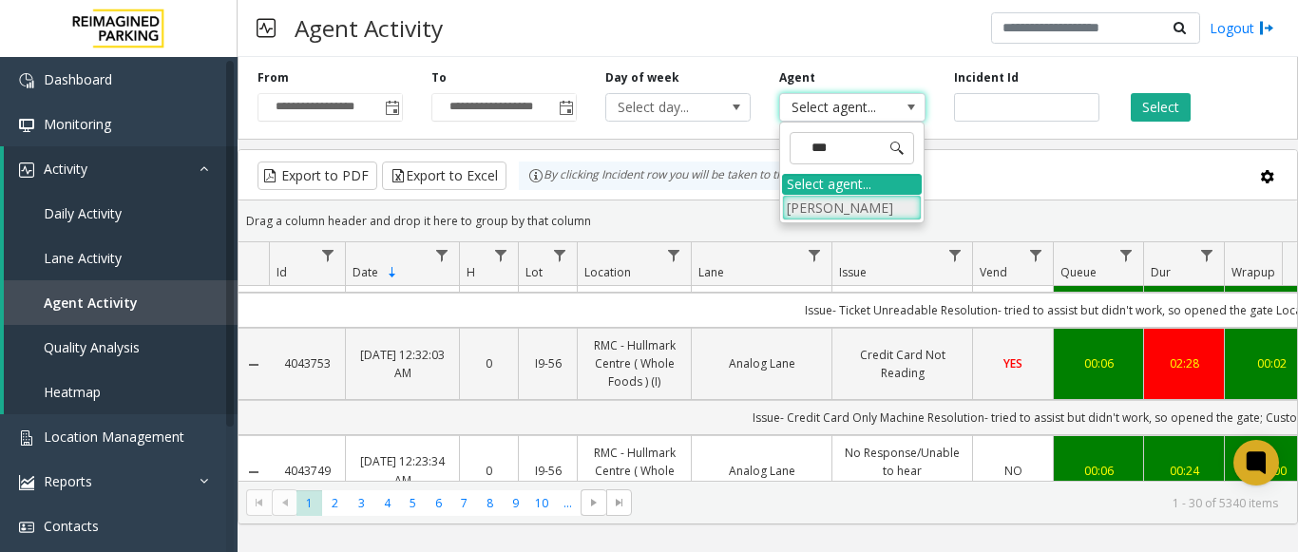
click at [804, 199] on li "[PERSON_NAME]" at bounding box center [852, 208] width 140 height 26
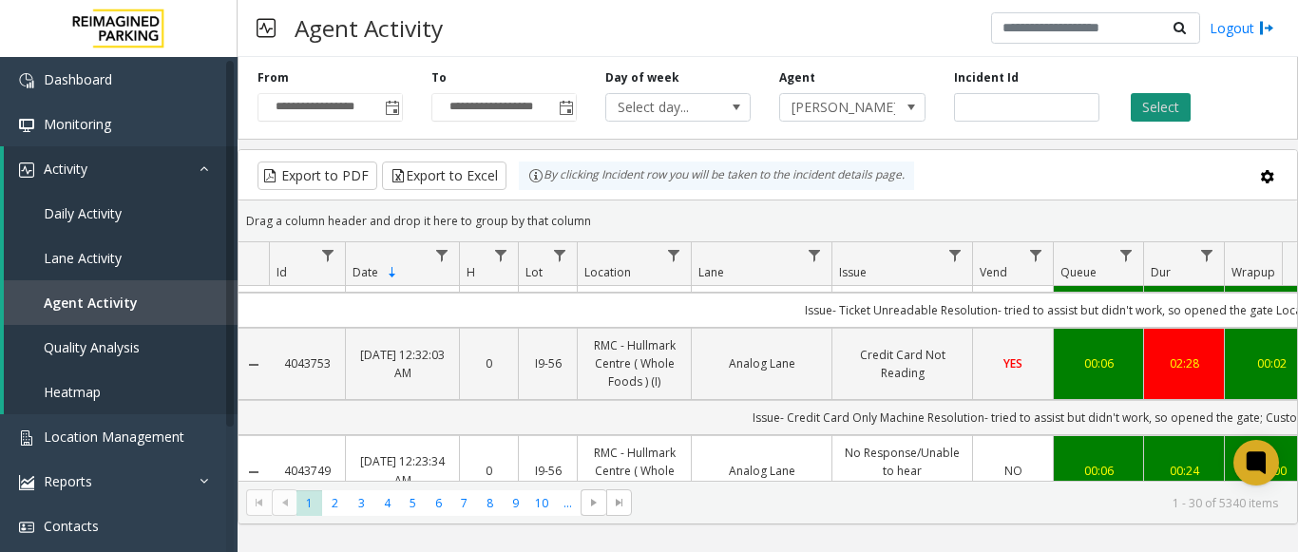
click at [1170, 105] on button "Select" at bounding box center [1161, 107] width 60 height 29
click at [1044, 151] on kendo-grid-toolbar "Export to PDF Export to Excel By clicking Incident row you will be taken to the…" at bounding box center [768, 175] width 1059 height 50
click at [540, 500] on span "10" at bounding box center [542, 503] width 26 height 26
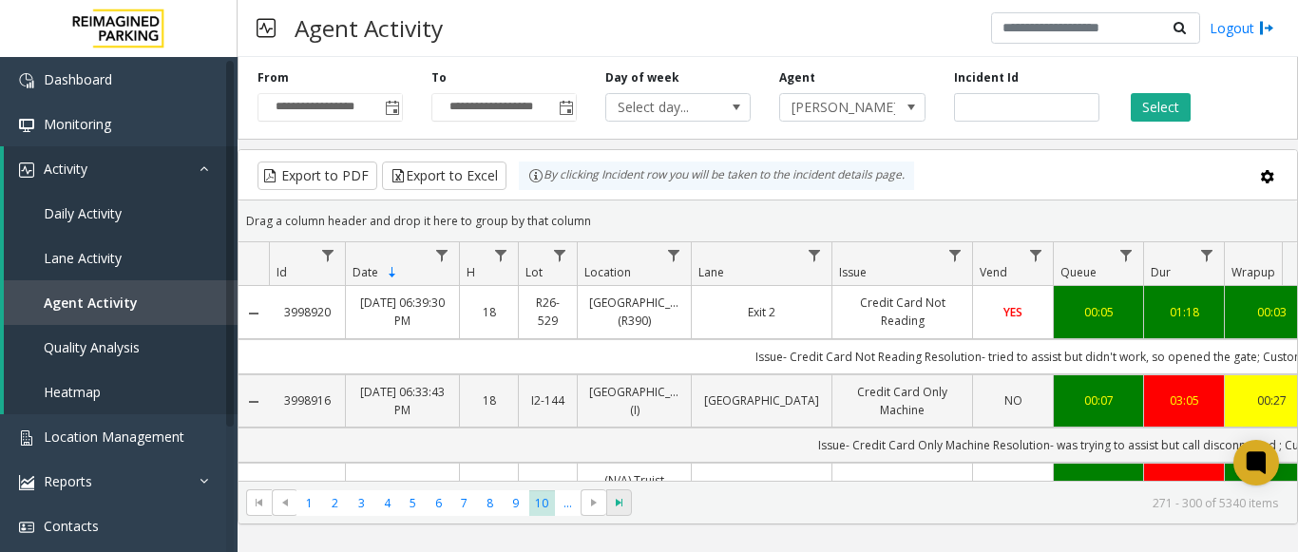
click at [622, 501] on span "Go to the last page" at bounding box center [619, 502] width 15 height 15
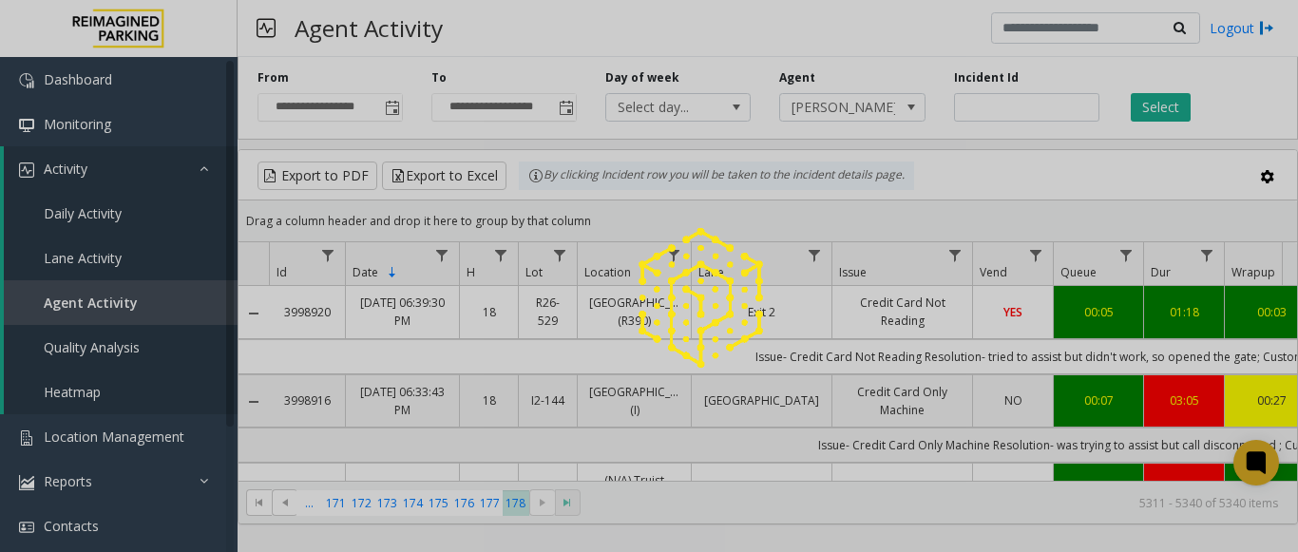
click at [622, 501] on div at bounding box center [649, 276] width 1298 height 552
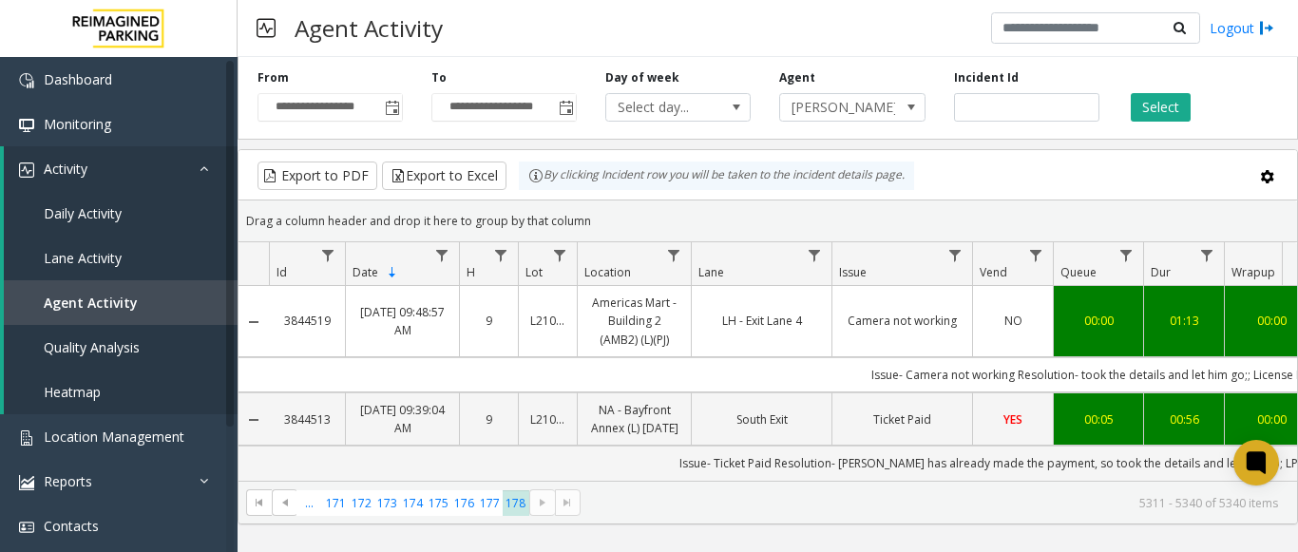
click at [930, 324] on link "Camera not working" at bounding box center [902, 321] width 117 height 18
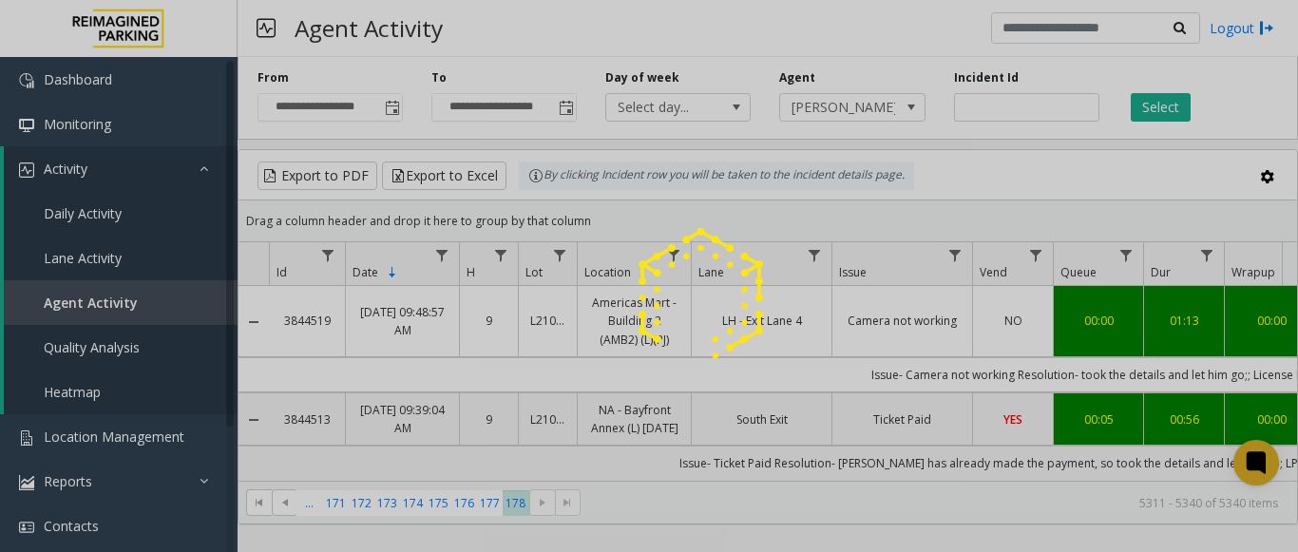
click at [930, 324] on div at bounding box center [649, 276] width 1298 height 552
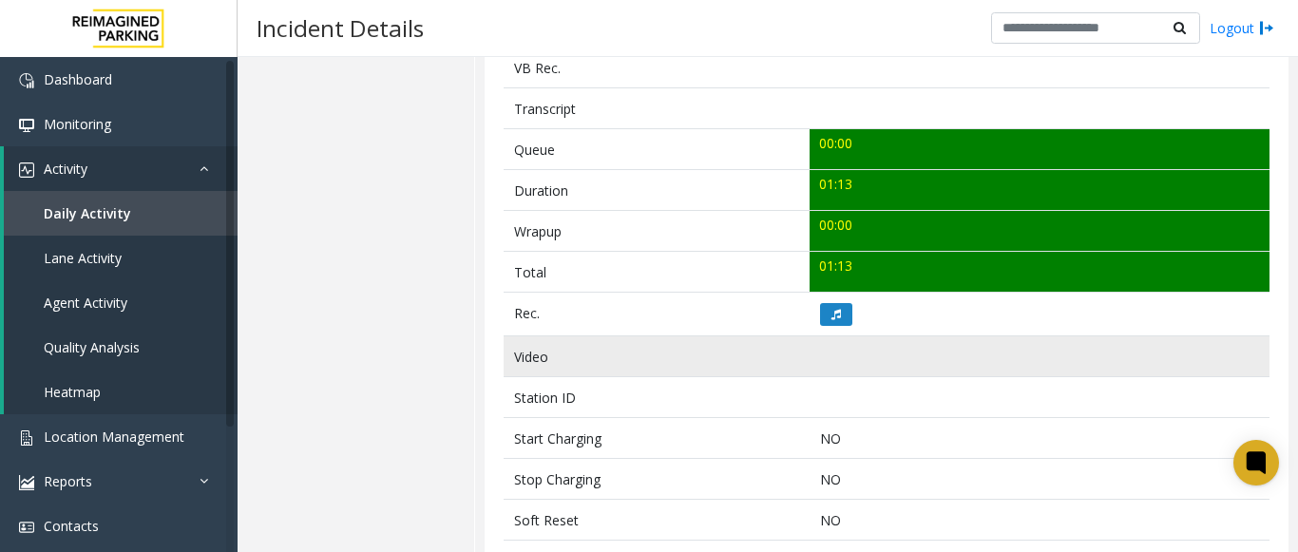
scroll to position [665, 0]
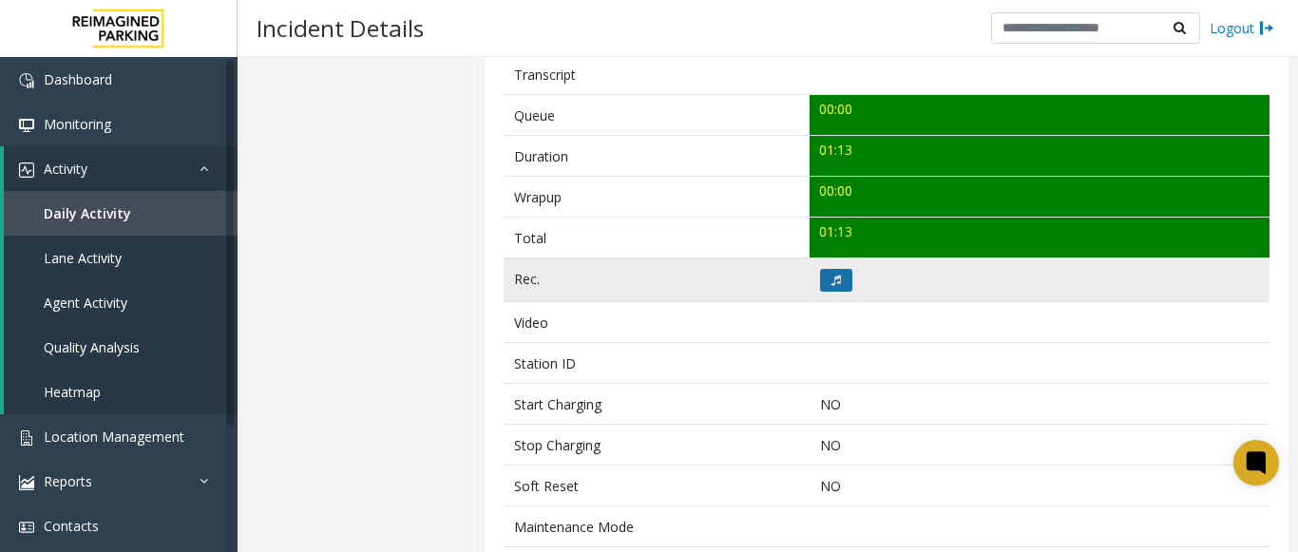
click at [832, 286] on icon at bounding box center [837, 280] width 10 height 11
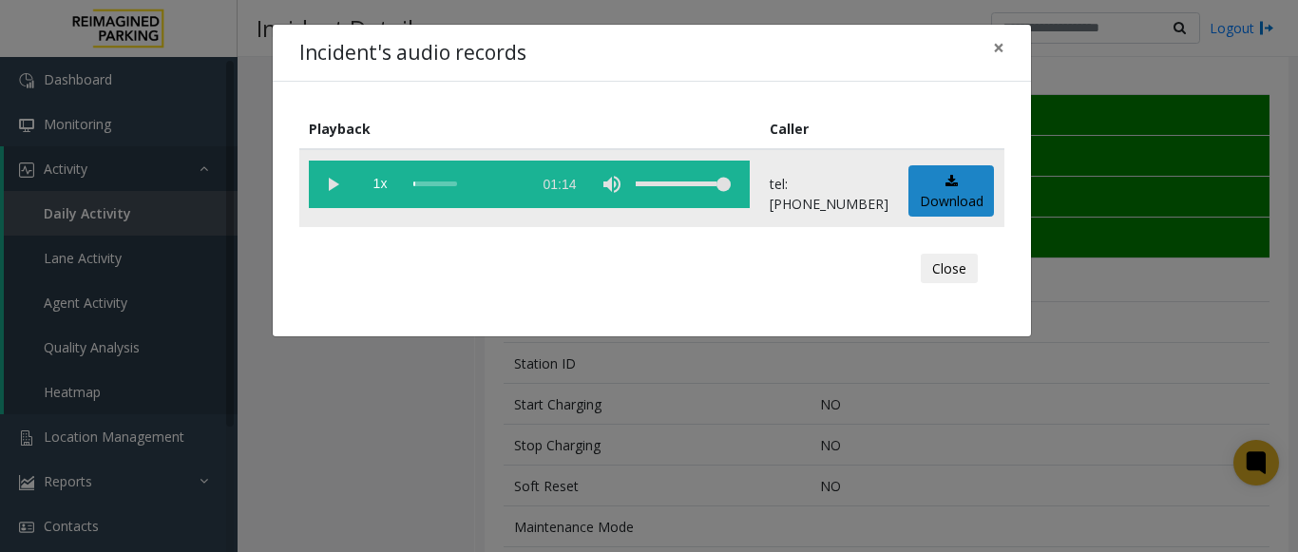
click at [334, 171] on vg-play-pause at bounding box center [333, 185] width 48 height 48
click at [338, 177] on vg-play-pause at bounding box center [333, 185] width 48 height 48
click at [998, 50] on span "×" at bounding box center [998, 47] width 11 height 27
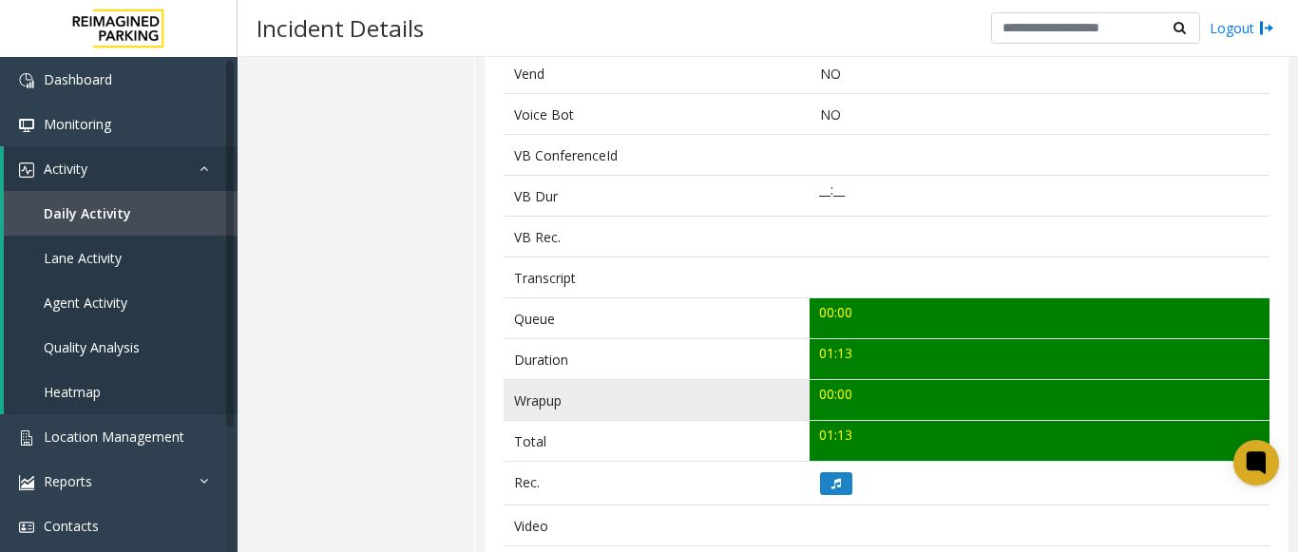
scroll to position [475, 0]
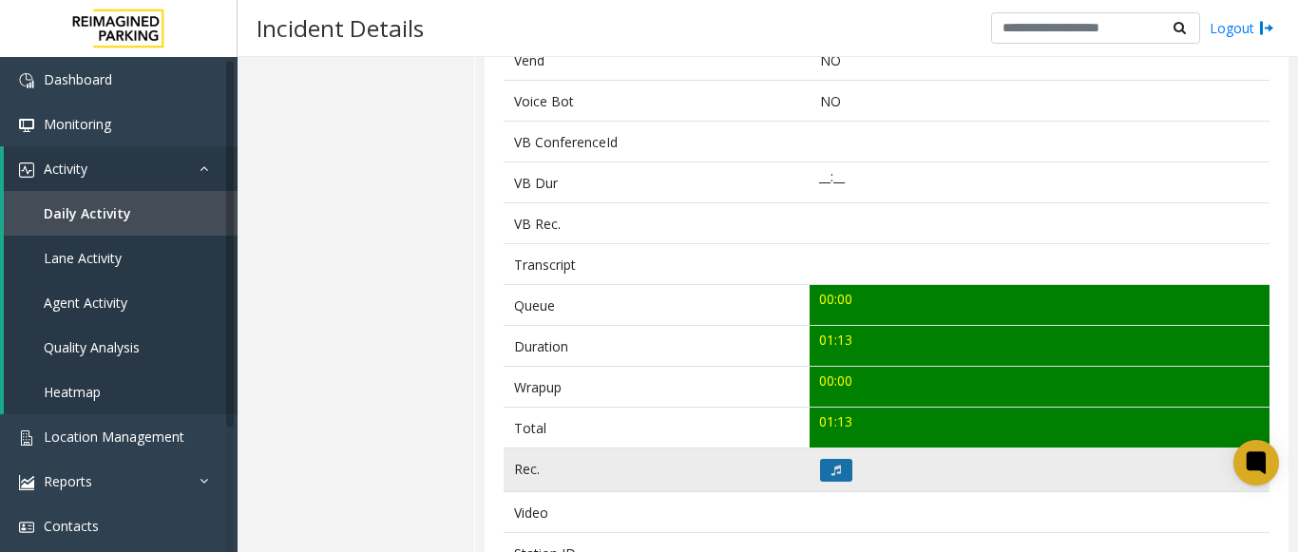
click at [832, 480] on button at bounding box center [836, 470] width 32 height 23
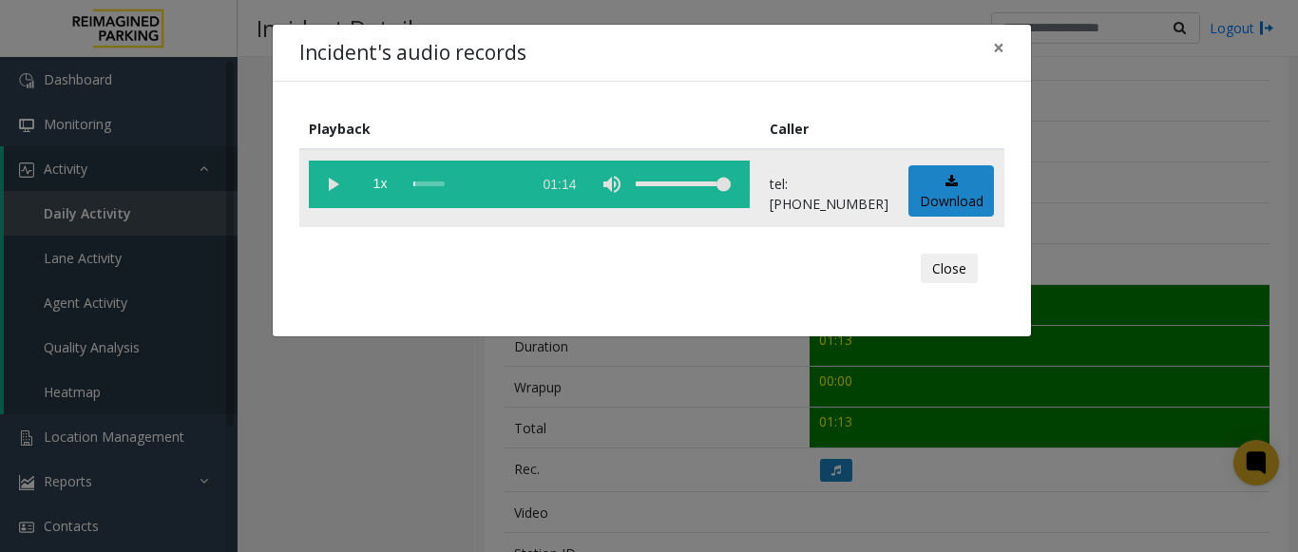
click at [333, 183] on vg-play-pause at bounding box center [333, 185] width 48 height 48
click at [1003, 45] on span "×" at bounding box center [998, 47] width 11 height 27
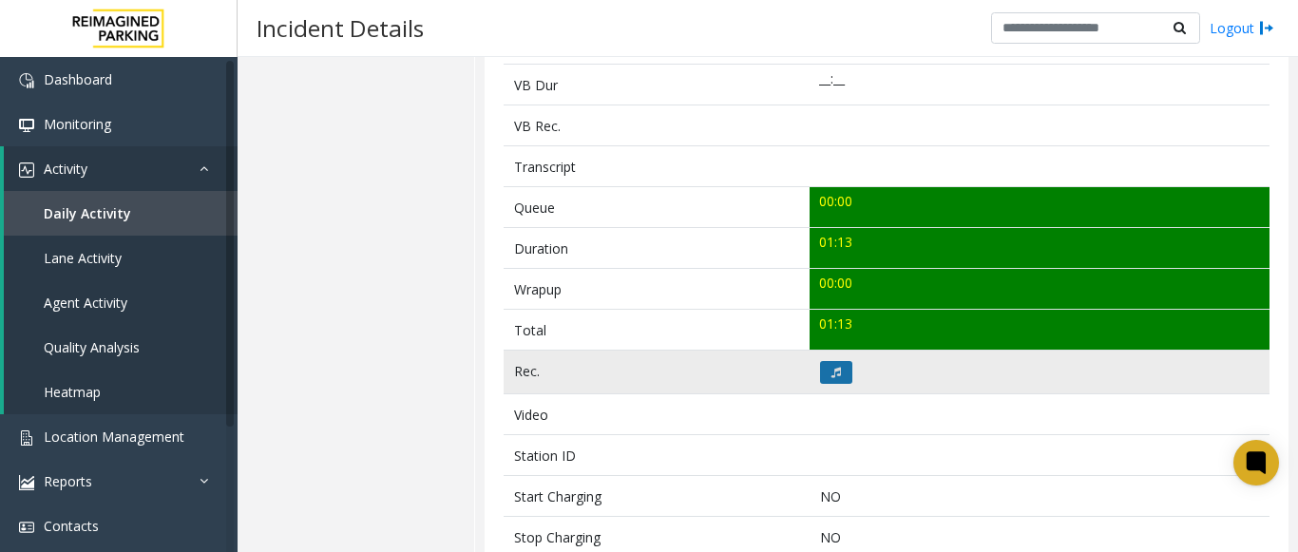
scroll to position [665, 0]
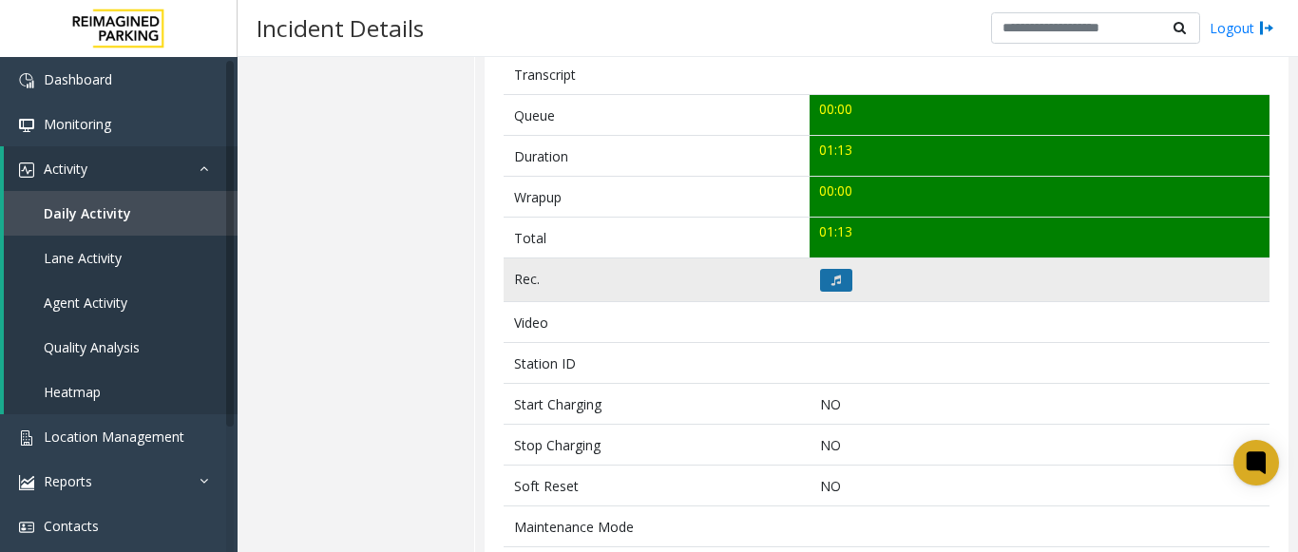
click at [832, 286] on icon at bounding box center [837, 280] width 10 height 11
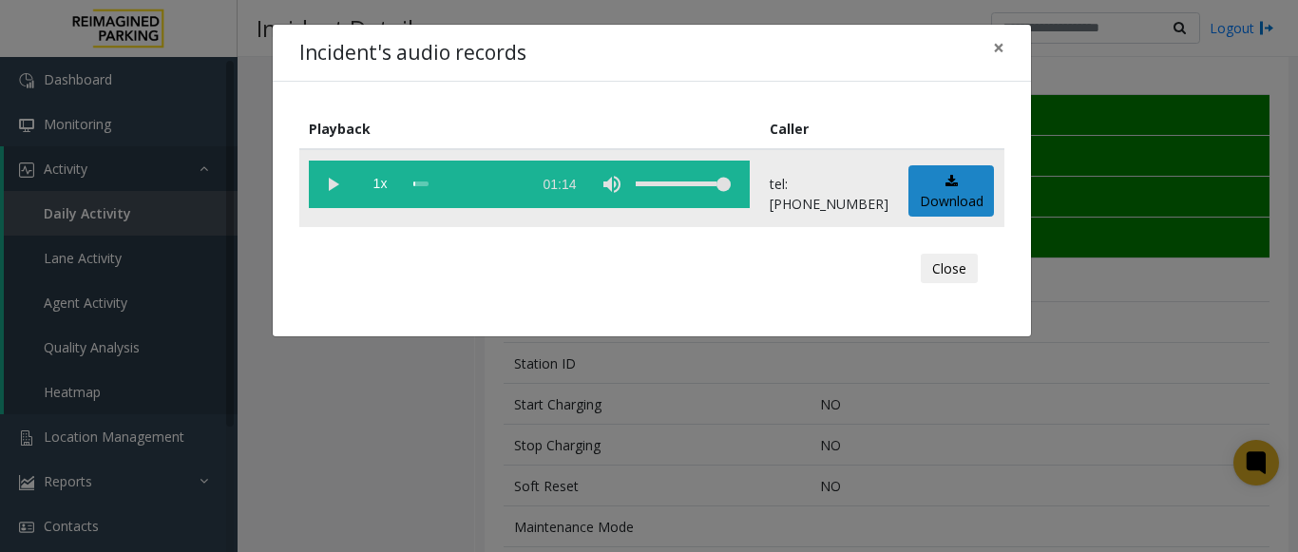
click at [338, 181] on vg-play-pause at bounding box center [333, 185] width 48 height 48
click at [989, 49] on button "×" at bounding box center [999, 48] width 38 height 47
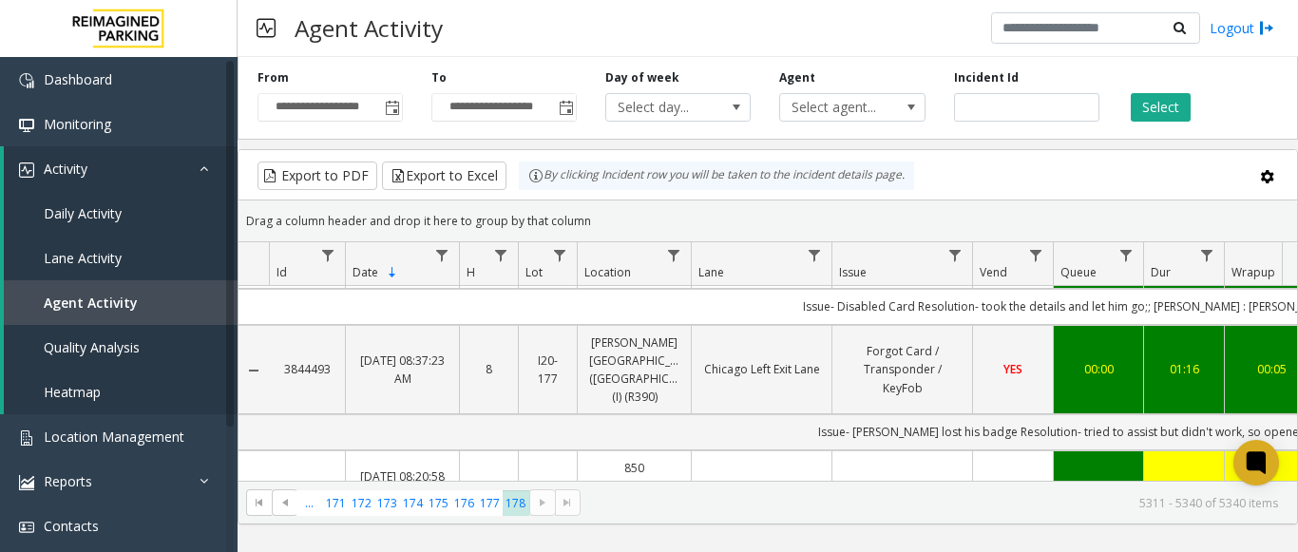
scroll to position [475, 0]
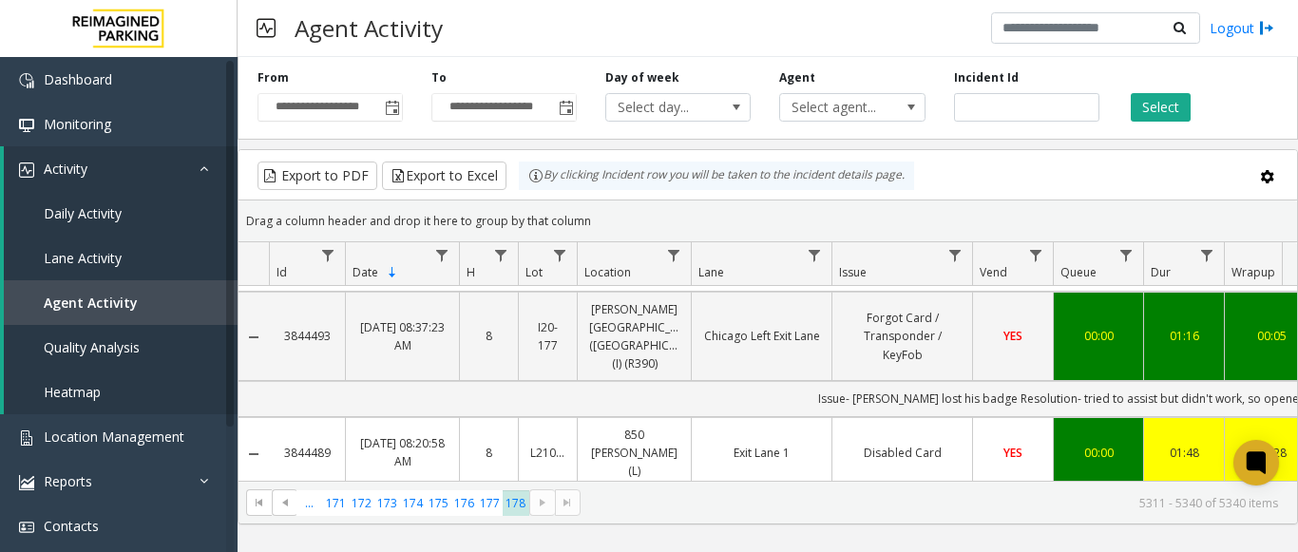
drag, startPoint x: 869, startPoint y: 518, endPoint x: 1063, endPoint y: 514, distance: 194.9
click at [1063, 516] on kendo-pager "*** *** *** *** *** *** *** *** *** ... 171 172 173 174 175 176 177 178 5311 - …" at bounding box center [768, 502] width 1059 height 43
drag, startPoint x: 1077, startPoint y: 461, endPoint x: 1225, endPoint y: 456, distance: 148.3
click at [1225, 489] on td "Issue- Disabled Card Resolution- took the details and let him go; LPN- RSS R36;…" at bounding box center [1126, 506] width 1714 height 35
click at [747, 489] on td "Issue- Disabled Card Resolution- took the details and let him go; LPN- RSS R36;…" at bounding box center [1126, 506] width 1714 height 35
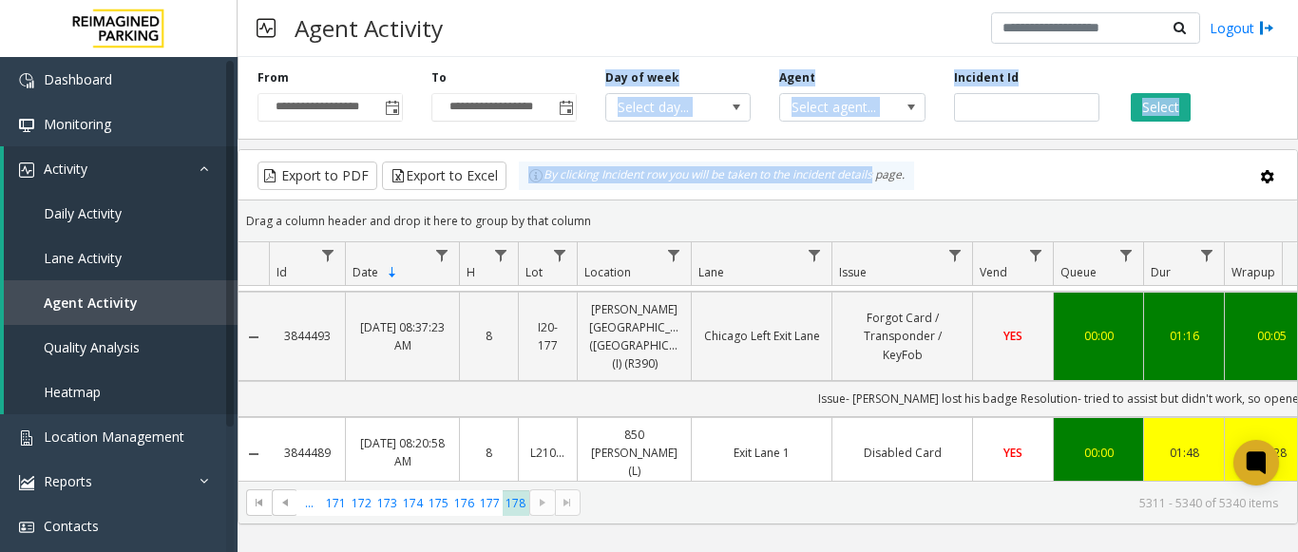
drag, startPoint x: 563, startPoint y: 135, endPoint x: 993, endPoint y: 172, distance: 432.1
click at [880, 171] on div "**********" at bounding box center [768, 286] width 1061 height 475
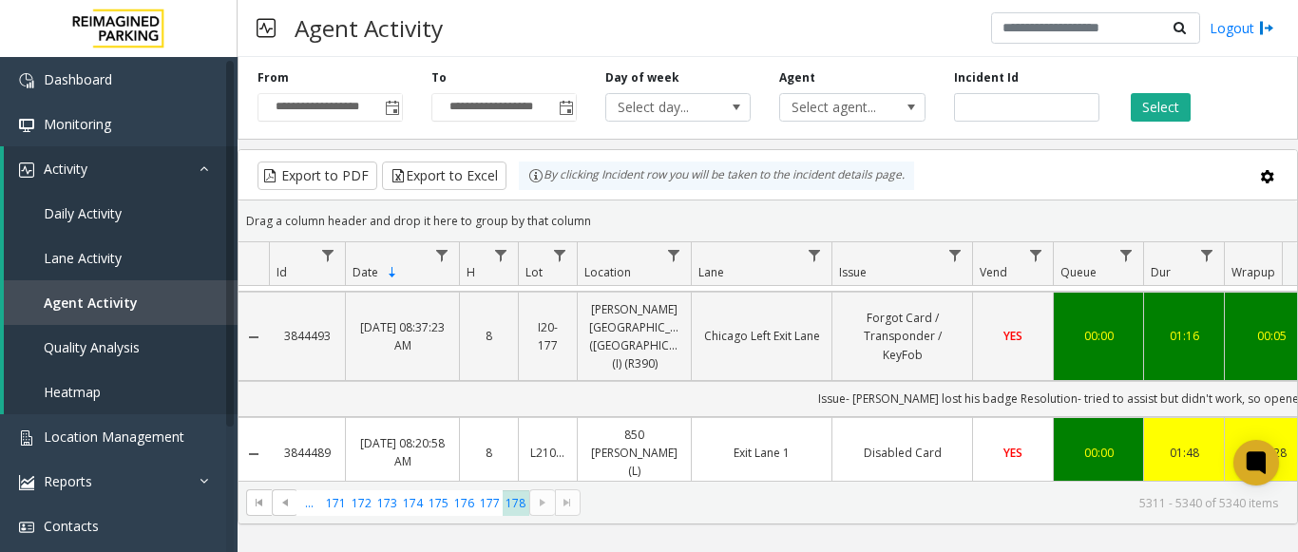
click at [1240, 172] on div "Export to PDF Export to Excel By clicking Incident row you will be taken to the…" at bounding box center [768, 176] width 1026 height 29
drag, startPoint x: 1288, startPoint y: 179, endPoint x: 1288, endPoint y: 196, distance: 17.1
click at [1288, 196] on kendo-grid-toolbar "Export to PDF Export to Excel By clicking Incident row you will be taken to the…" at bounding box center [768, 175] width 1059 height 50
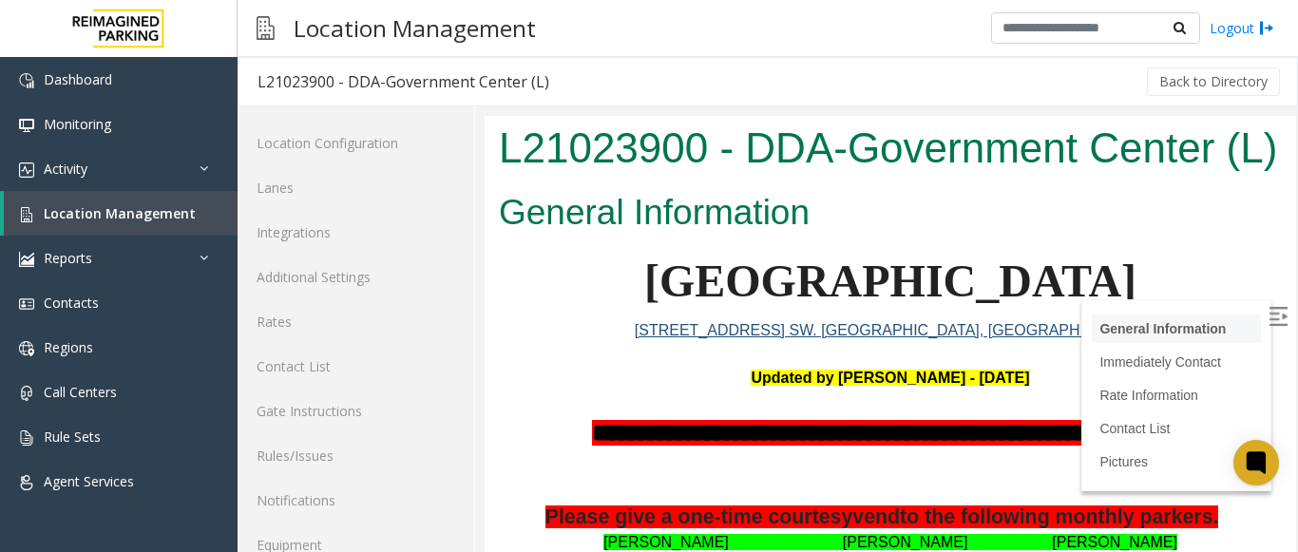
drag, startPoint x: 1253, startPoint y: 311, endPoint x: 1230, endPoint y: 315, distance: 23.1
click at [1269, 311] on img at bounding box center [1278, 316] width 19 height 19
click at [186, 230] on link "Location Management" at bounding box center [121, 213] width 234 height 45
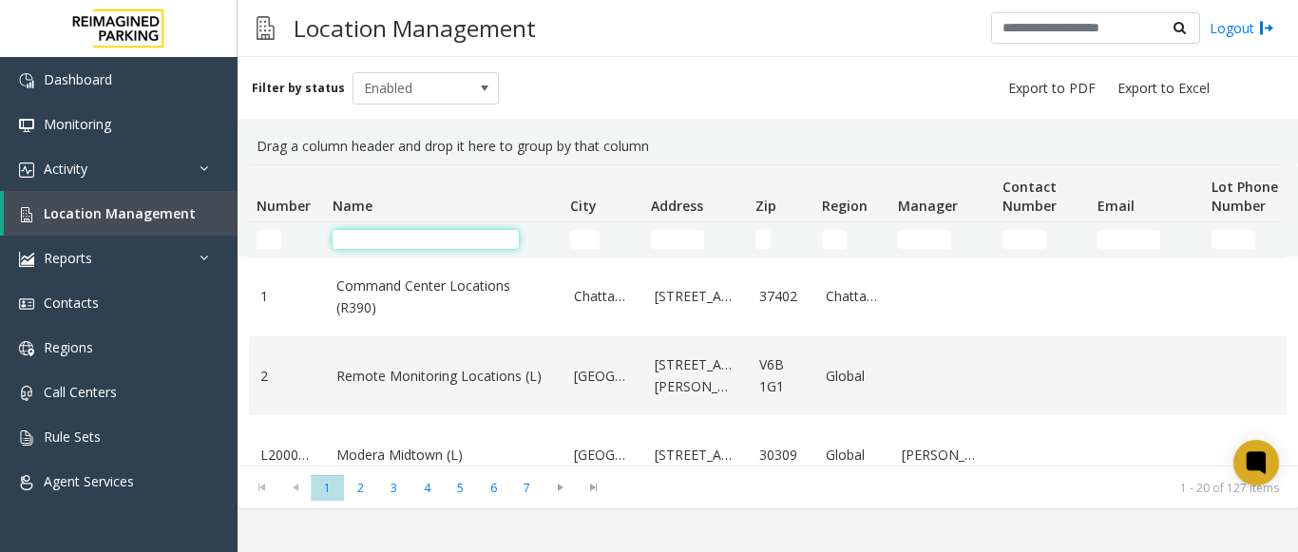
click at [455, 235] on input "Name Filter" at bounding box center [426, 239] width 186 height 19
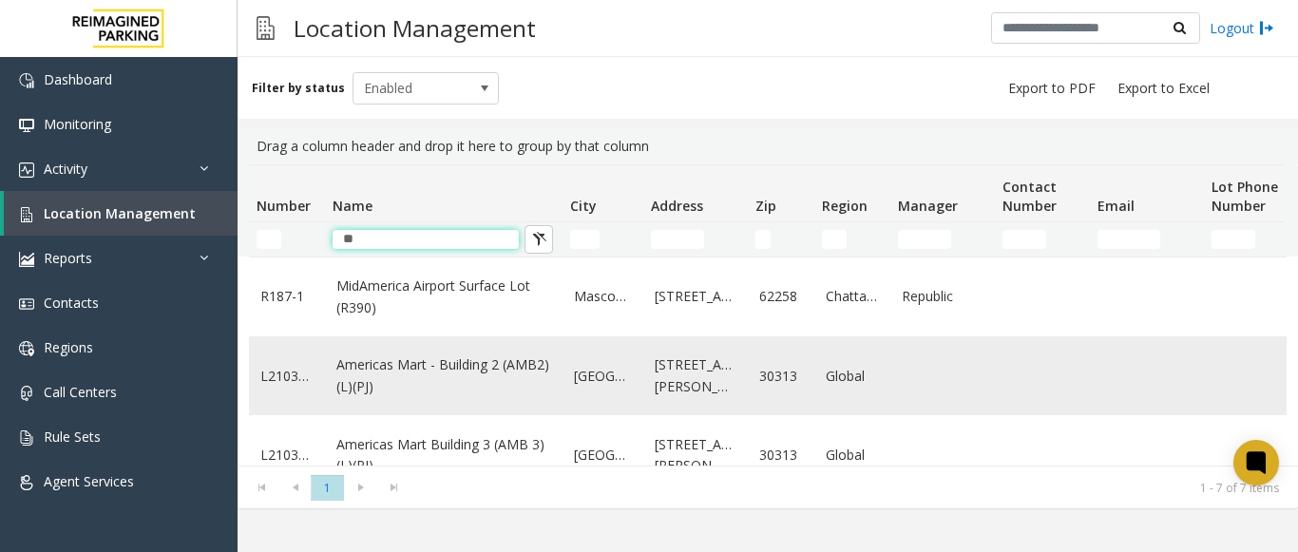
type input "**"
click at [402, 360] on link "Americas Mart - Building 2 (AMB2) (L)(PJ)" at bounding box center [443, 375] width 215 height 43
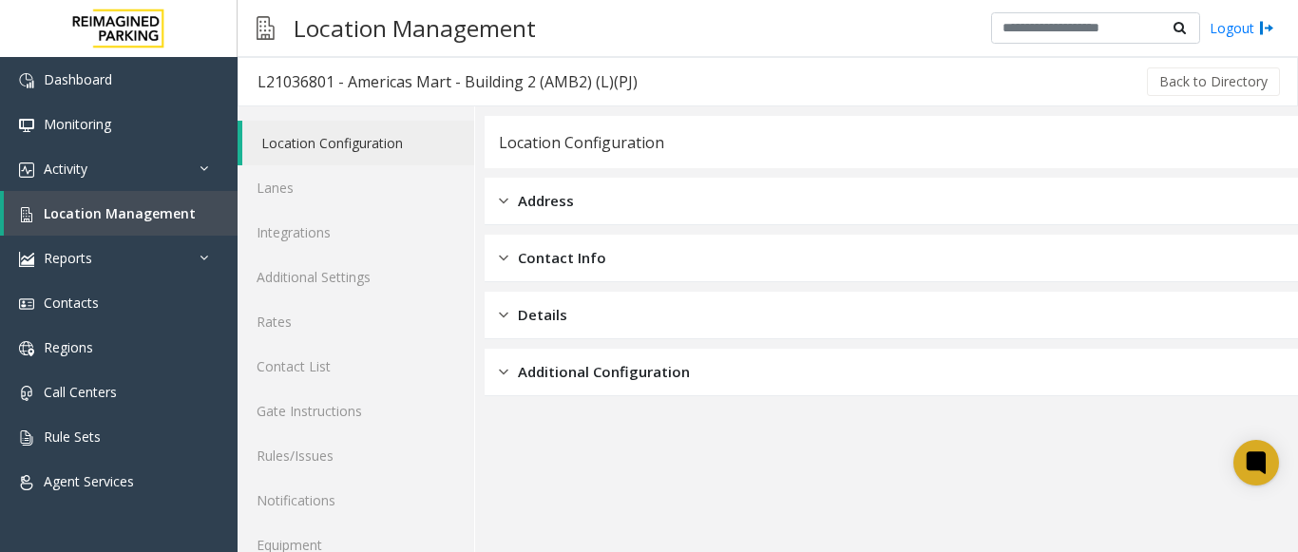
scroll to position [74, 0]
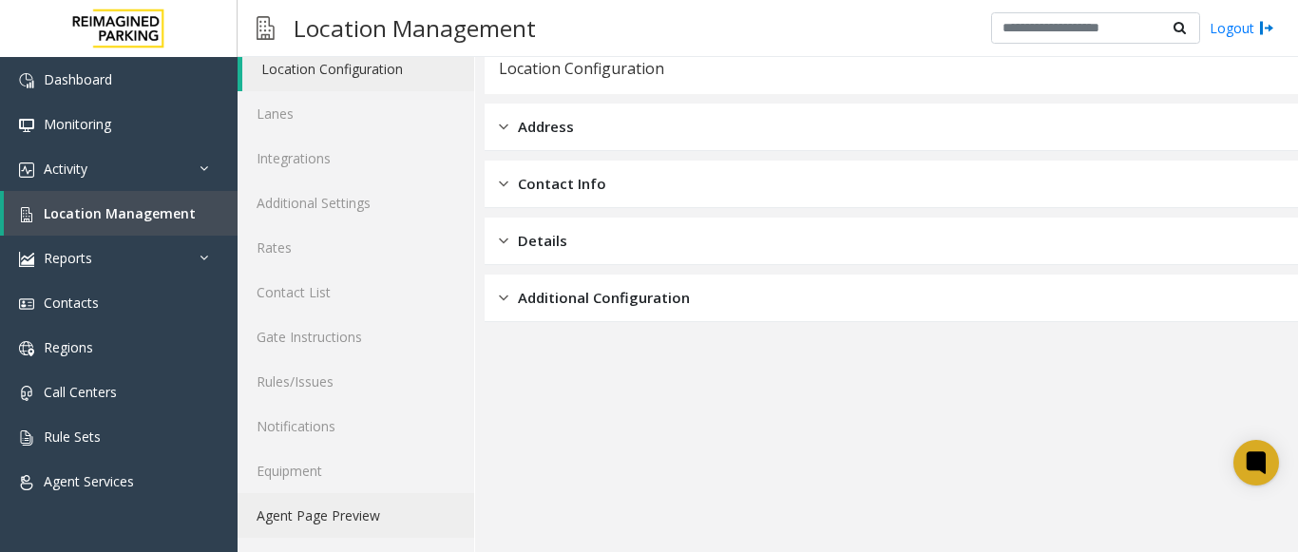
click at [335, 514] on link "Agent Page Preview" at bounding box center [356, 515] width 237 height 45
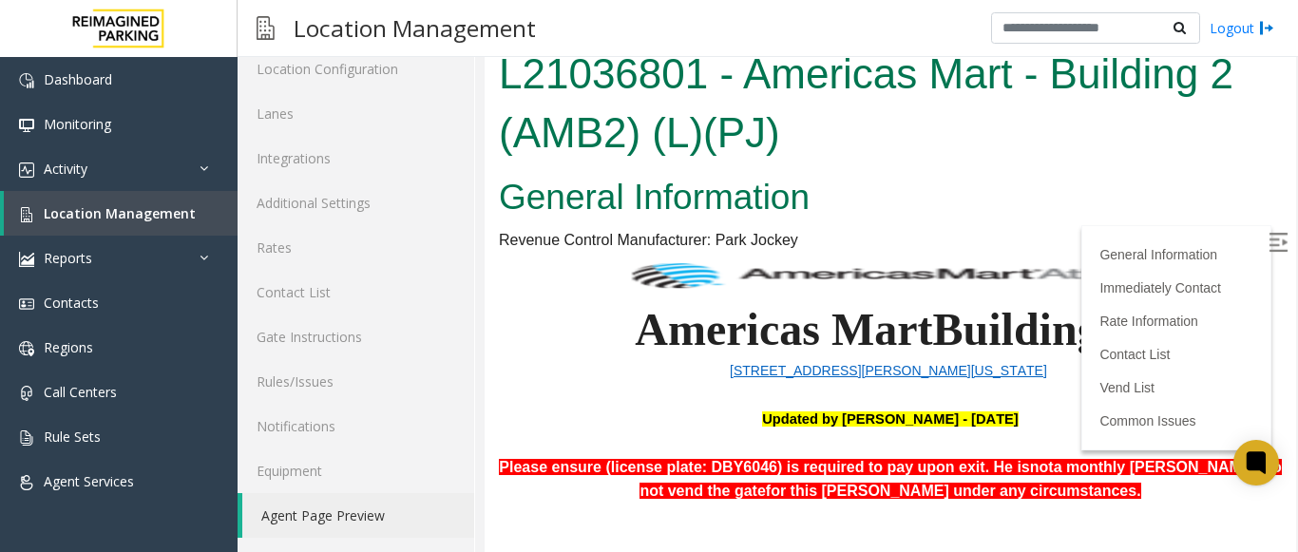
click at [1269, 240] on img at bounding box center [1278, 242] width 19 height 19
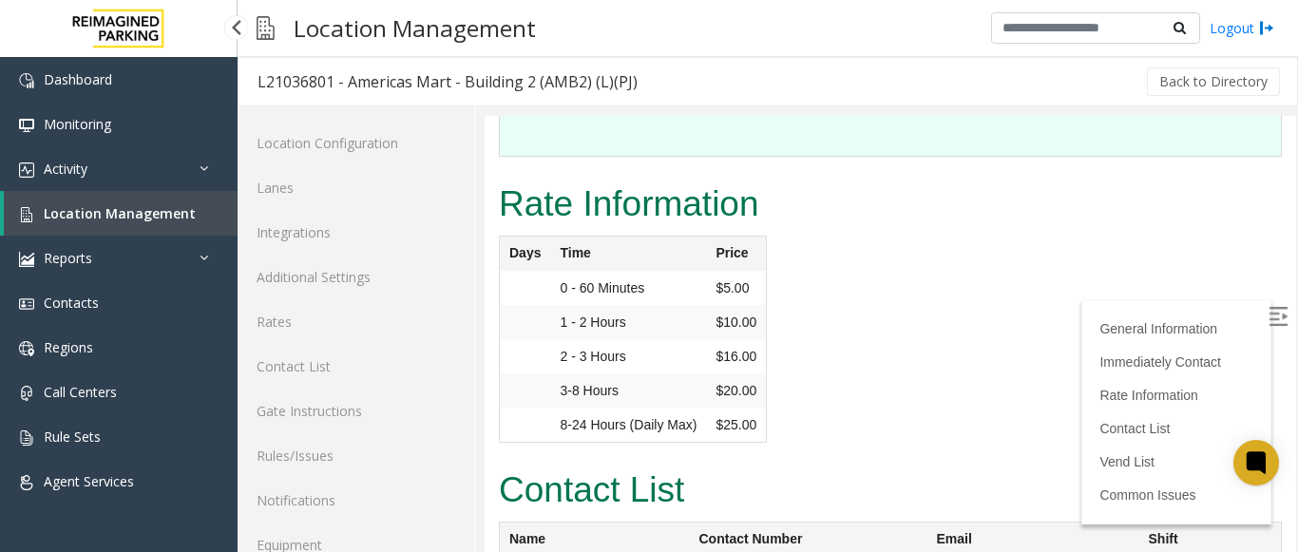
click at [145, 202] on link "Location Management" at bounding box center [121, 213] width 234 height 45
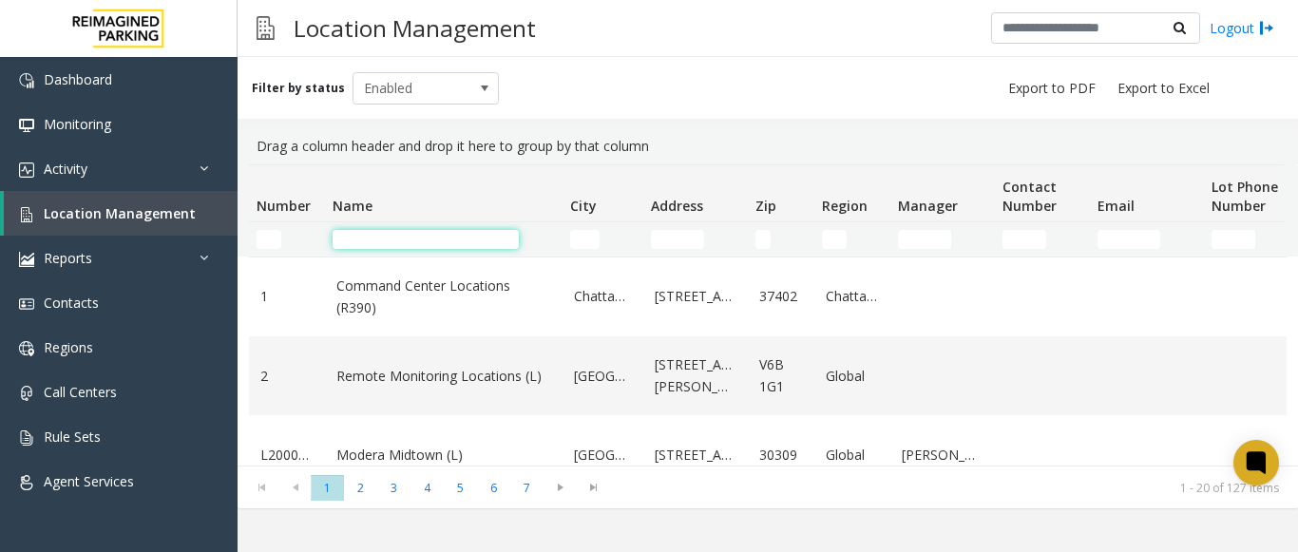
click at [409, 238] on input "Name Filter" at bounding box center [426, 239] width 186 height 19
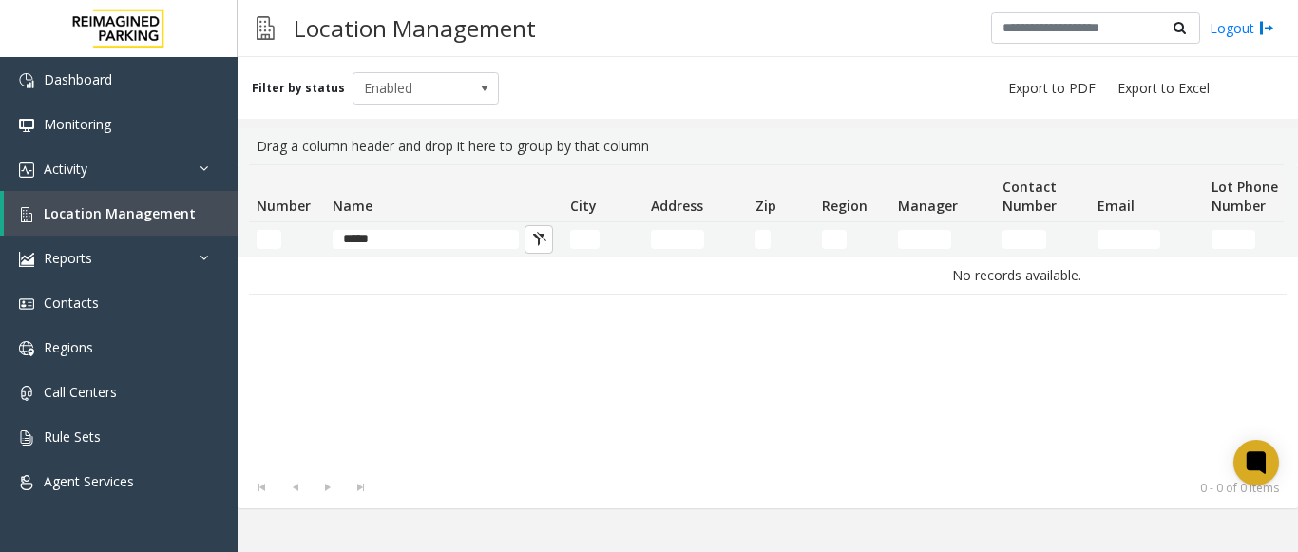
drag, startPoint x: 429, startPoint y: 250, endPoint x: 282, endPoint y: 238, distance: 146.9
click at [285, 236] on tr "*****" at bounding box center [1016, 239] width 1535 height 34
click at [449, 231] on input "*****" at bounding box center [426, 239] width 186 height 19
click at [437, 231] on input "*****" at bounding box center [426, 239] width 186 height 19
type input "*"
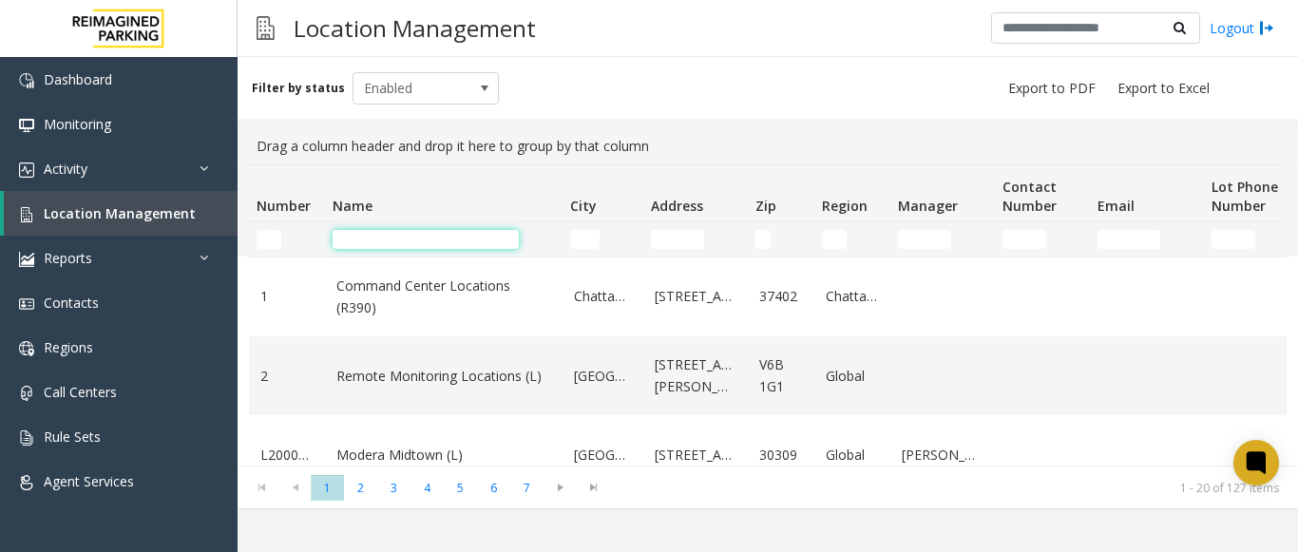
click at [508, 237] on input "Name Filter" at bounding box center [426, 239] width 186 height 19
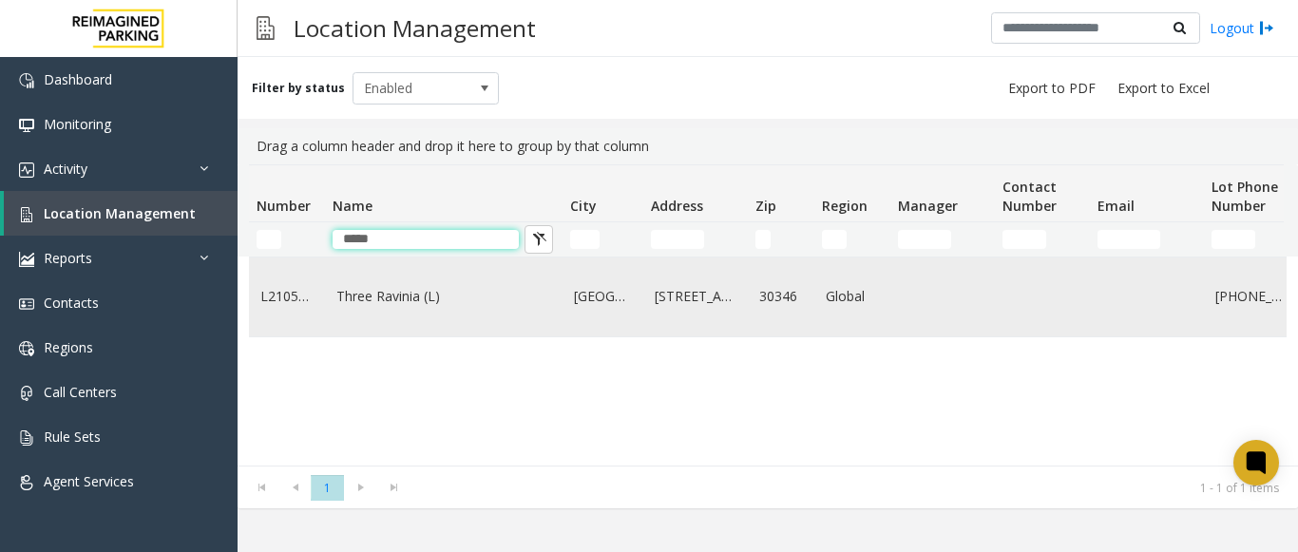
type input "*****"
click at [400, 283] on td "Three Ravinia (L)" at bounding box center [444, 297] width 238 height 79
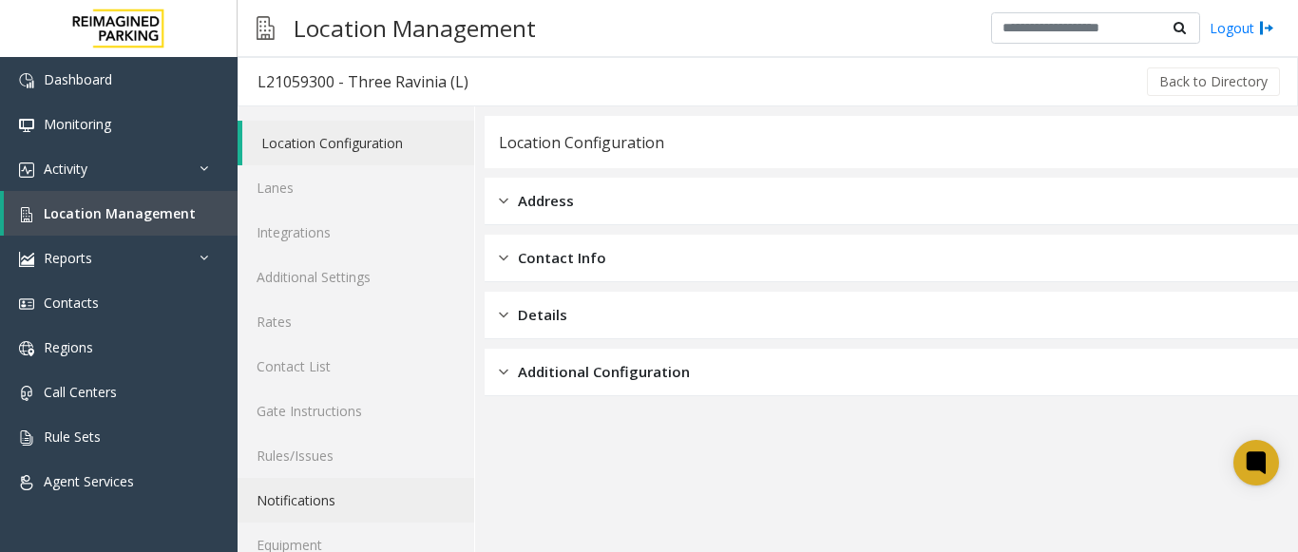
scroll to position [74, 0]
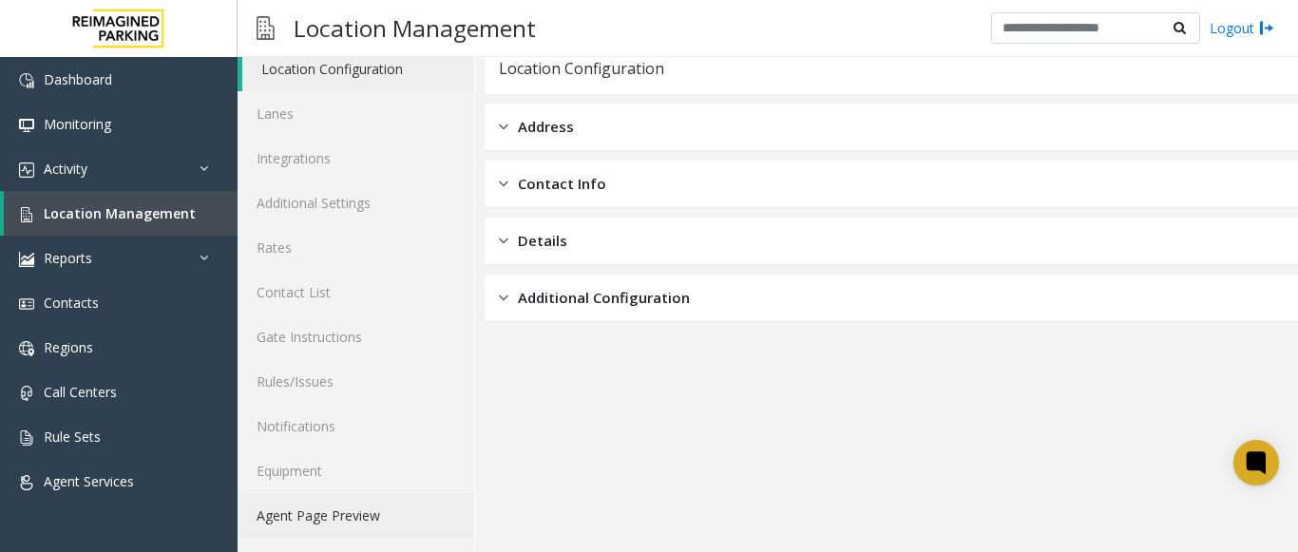
click at [306, 508] on link "Agent Page Preview" at bounding box center [356, 515] width 237 height 45
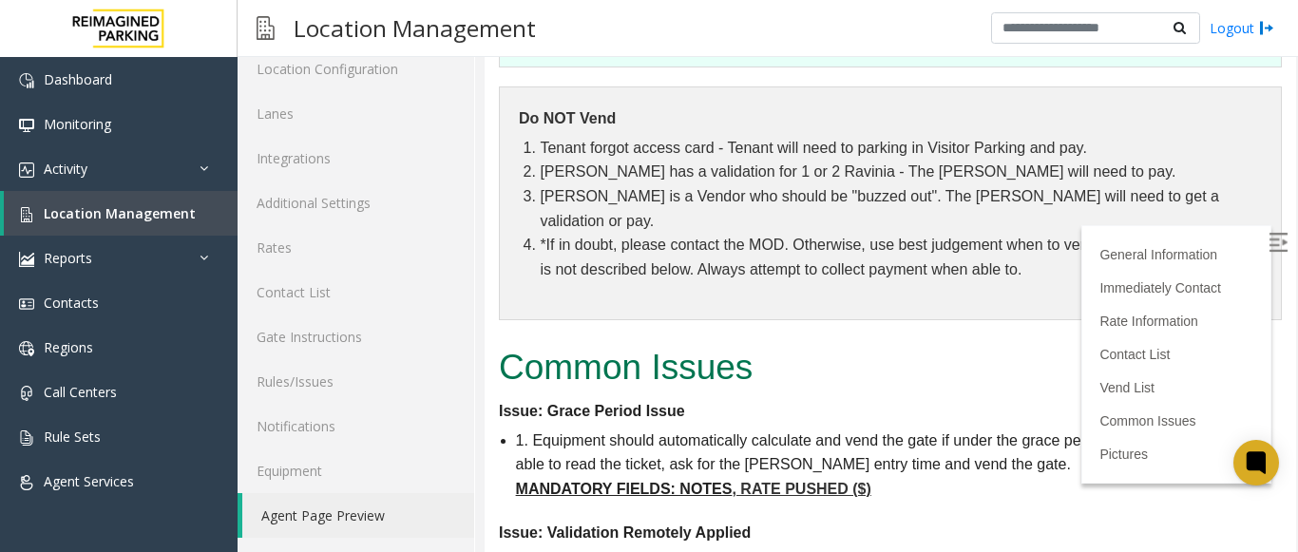
scroll to position [5543, 0]
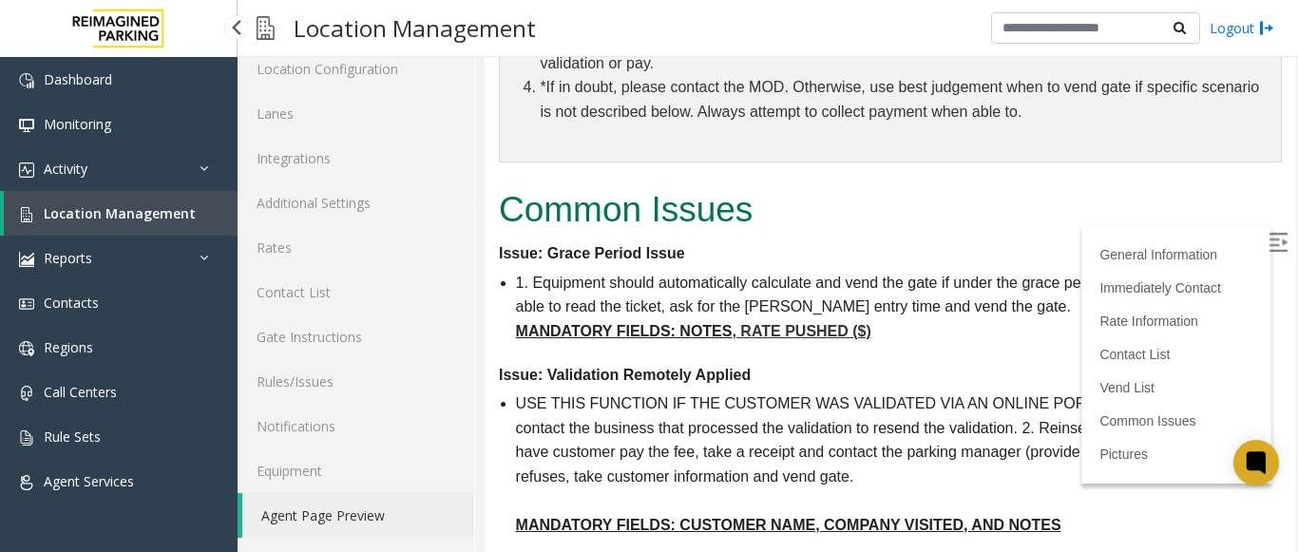
click at [108, 215] on span "Location Management" at bounding box center [120, 213] width 152 height 18
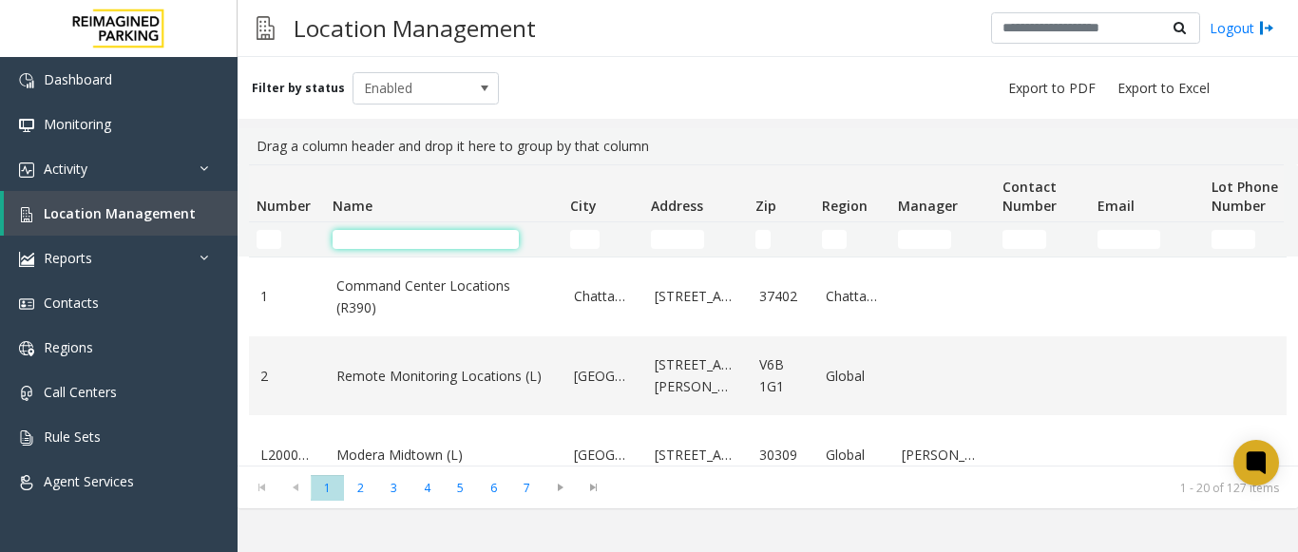
click at [383, 242] on input "Name Filter" at bounding box center [426, 239] width 186 height 19
type input "*"
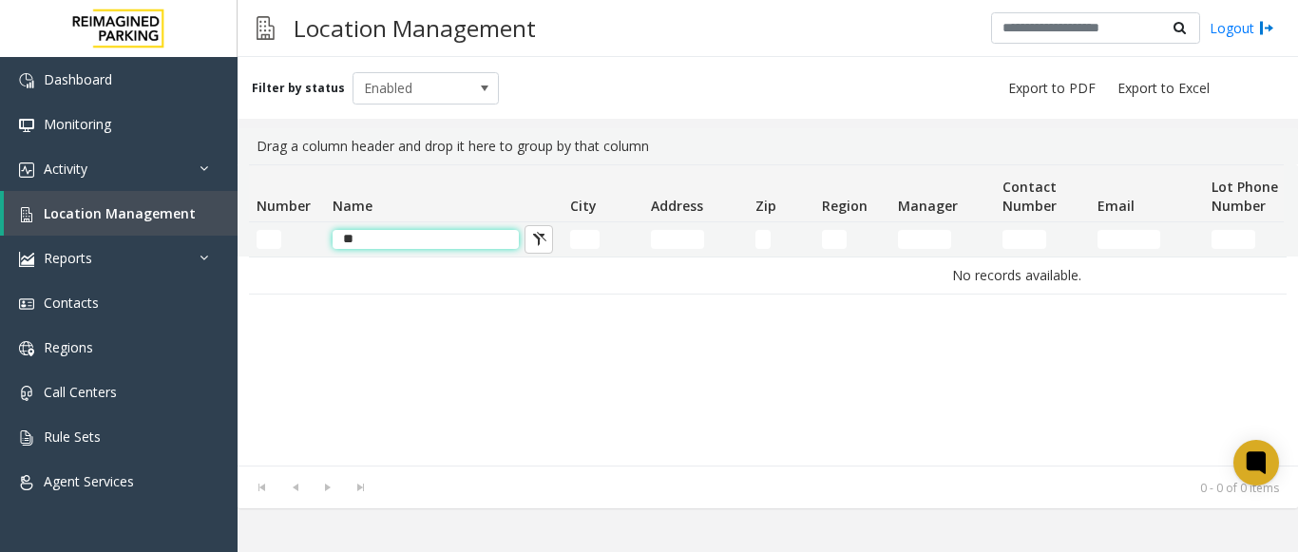
type input "*"
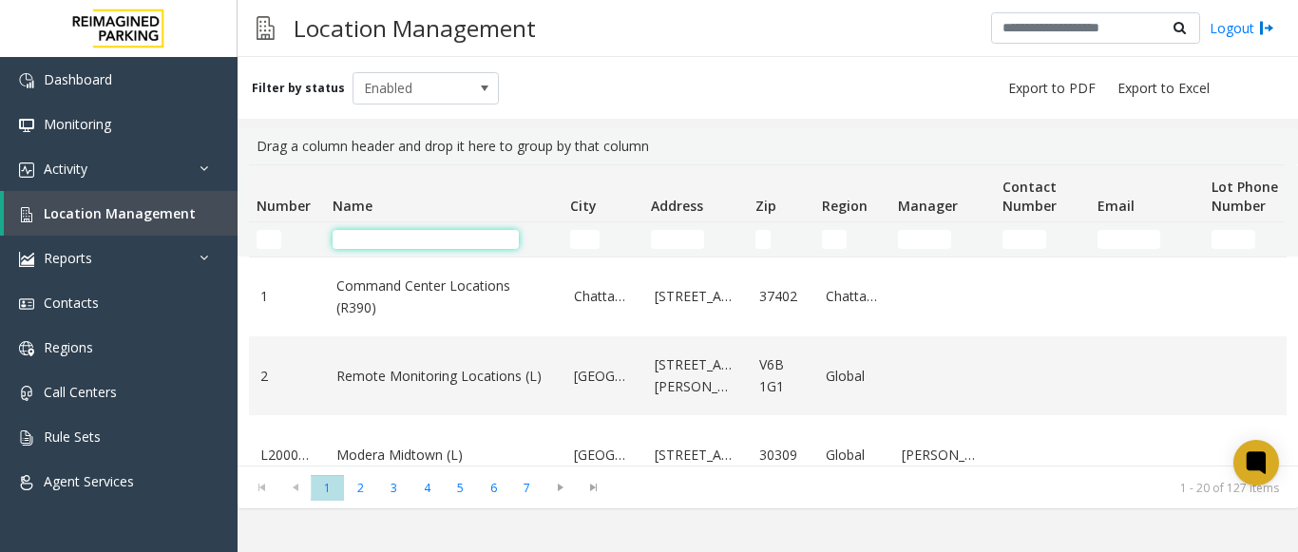
click at [385, 245] on input "Name Filter" at bounding box center [426, 239] width 186 height 19
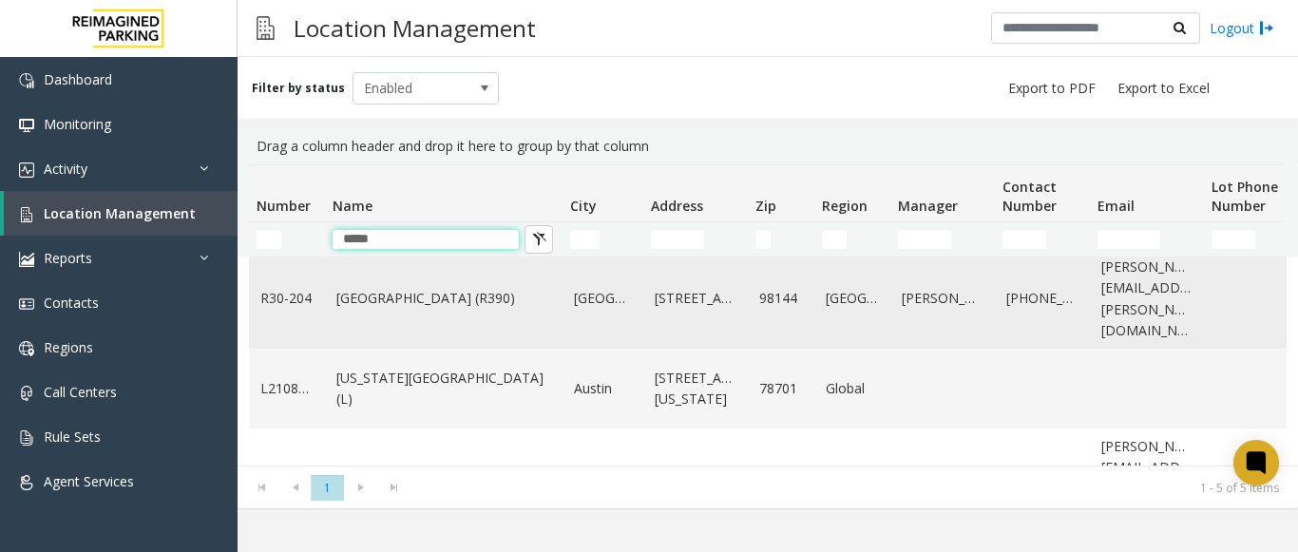
scroll to position [190, 0]
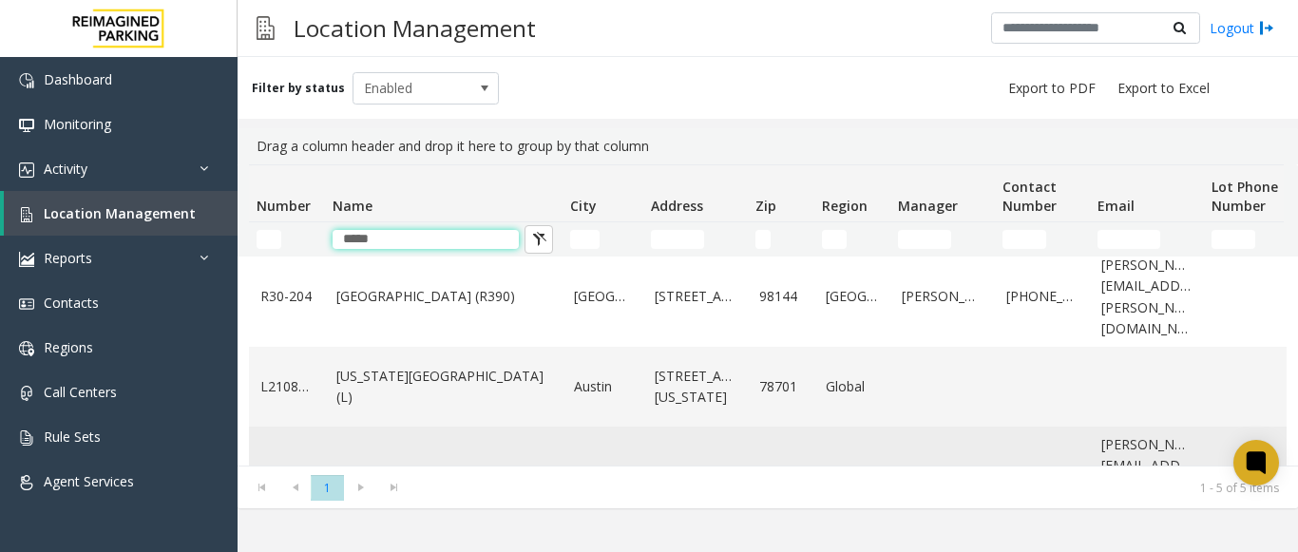
type input "*****"
click at [357, 466] on link "Tower 101 (L)" at bounding box center [443, 476] width 215 height 21
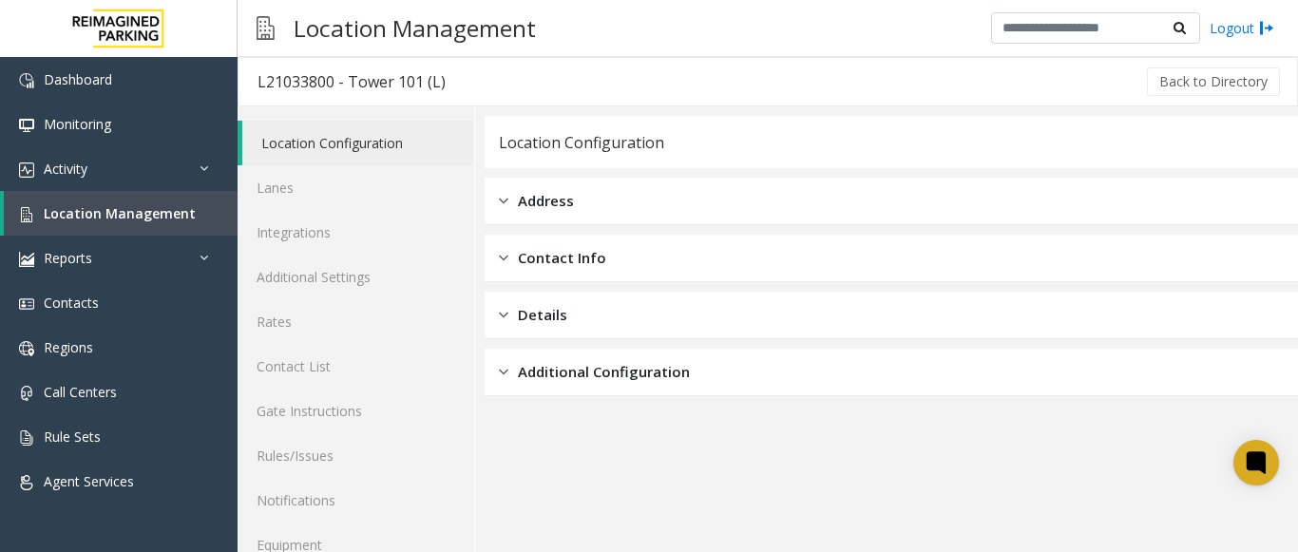
scroll to position [74, 0]
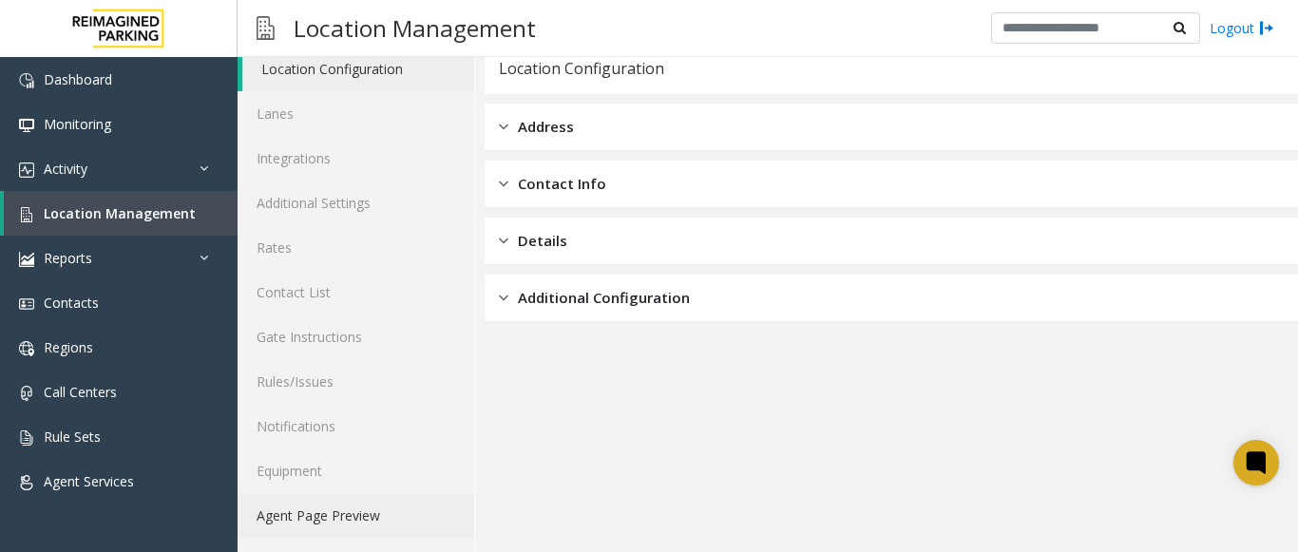
click at [345, 521] on link "Agent Page Preview" at bounding box center [356, 515] width 237 height 45
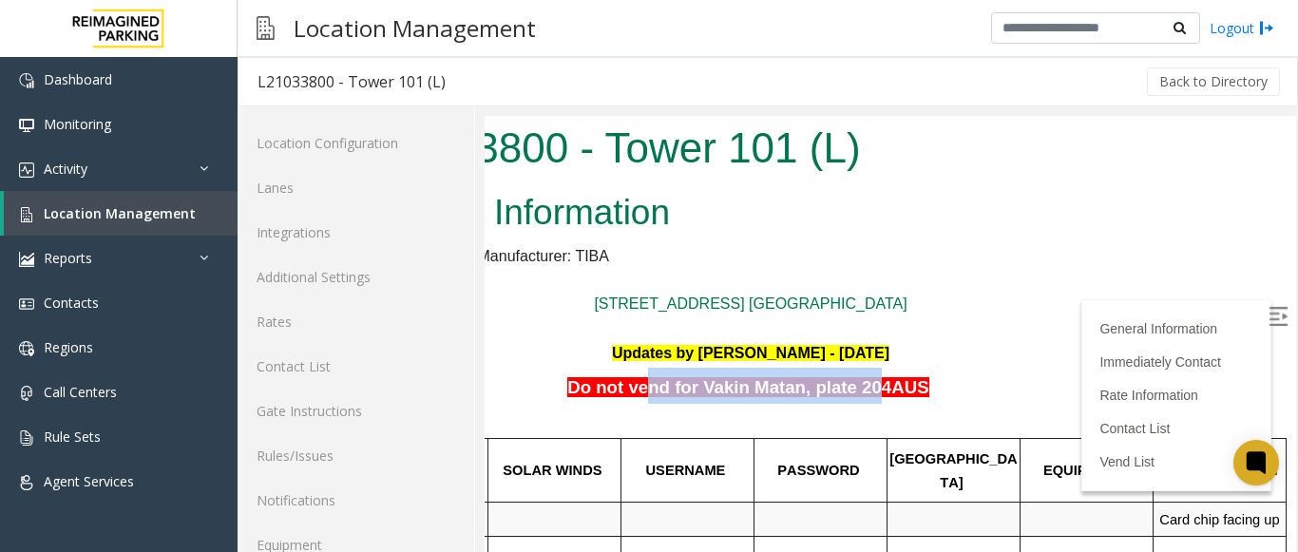
drag, startPoint x: 613, startPoint y: 388, endPoint x: 822, endPoint y: 403, distance: 209.6
click at [822, 403] on h3 "Do not vend for Vakin Matan, plate 204AUS" at bounding box center [750, 386] width 783 height 36
drag, startPoint x: 867, startPoint y: 387, endPoint x: 584, endPoint y: 367, distance: 283.0
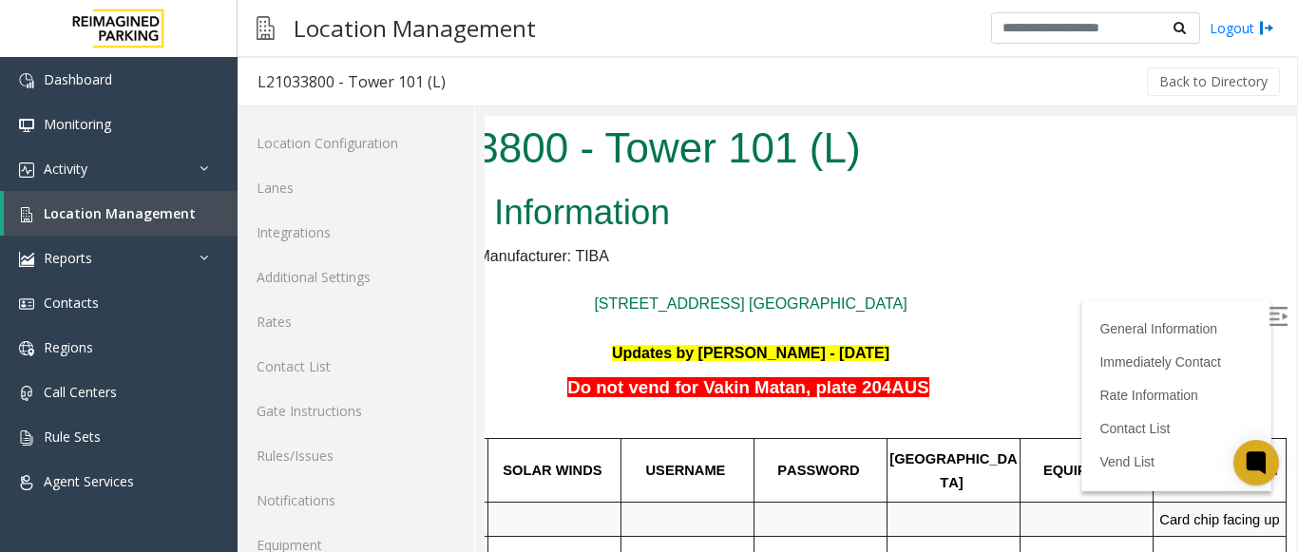
click at [730, 327] on p at bounding box center [750, 328] width 783 height 25
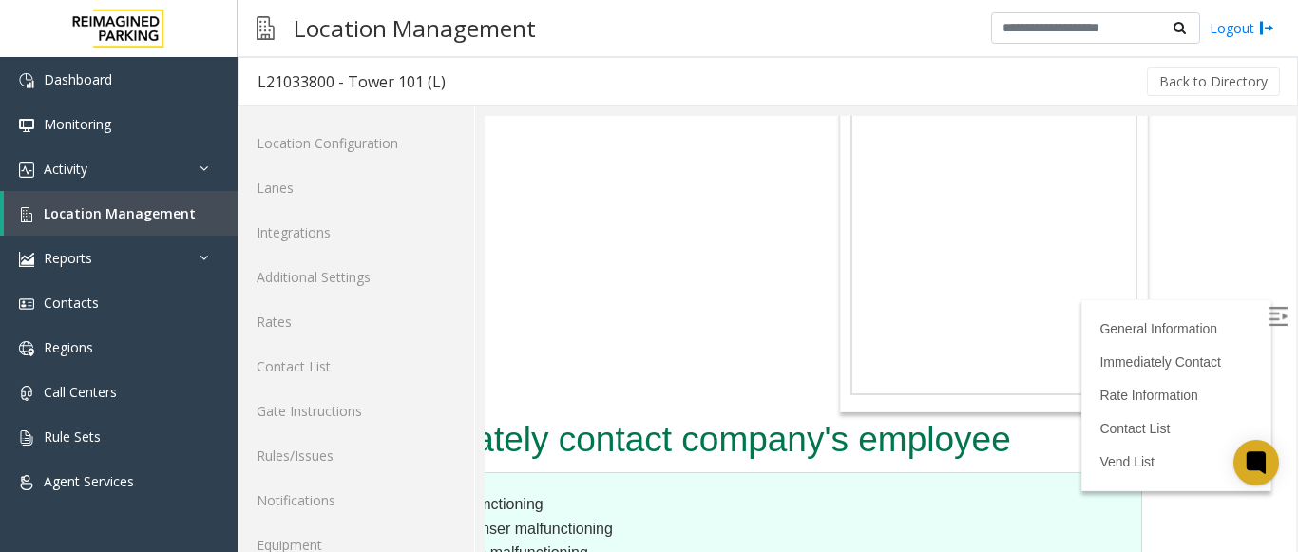
scroll to position [633, 168]
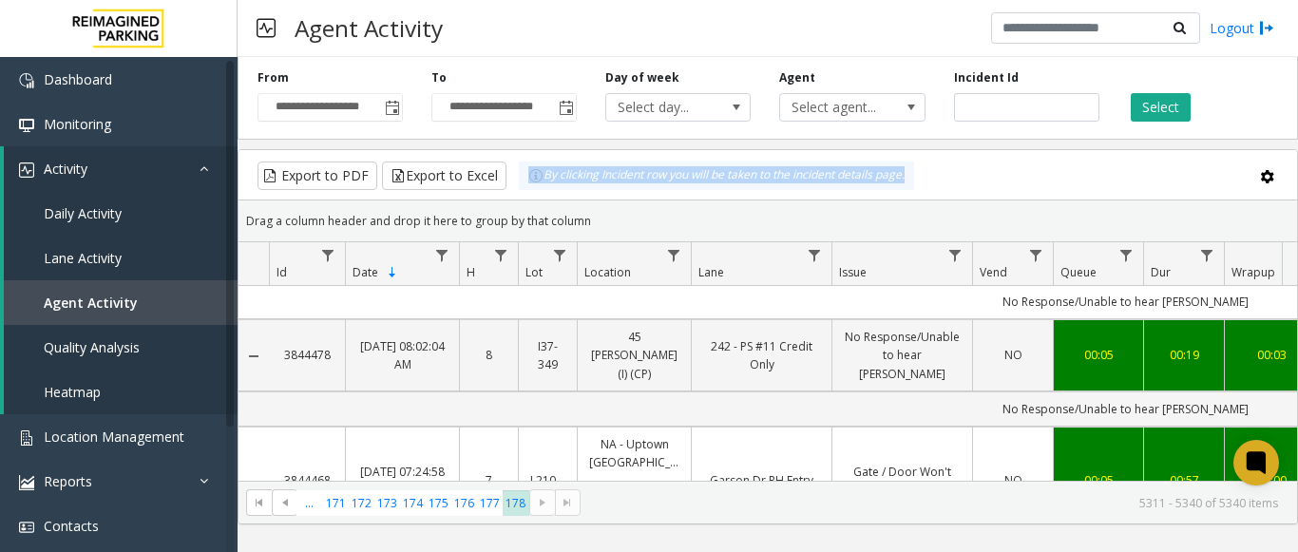
scroll to position [987, 0]
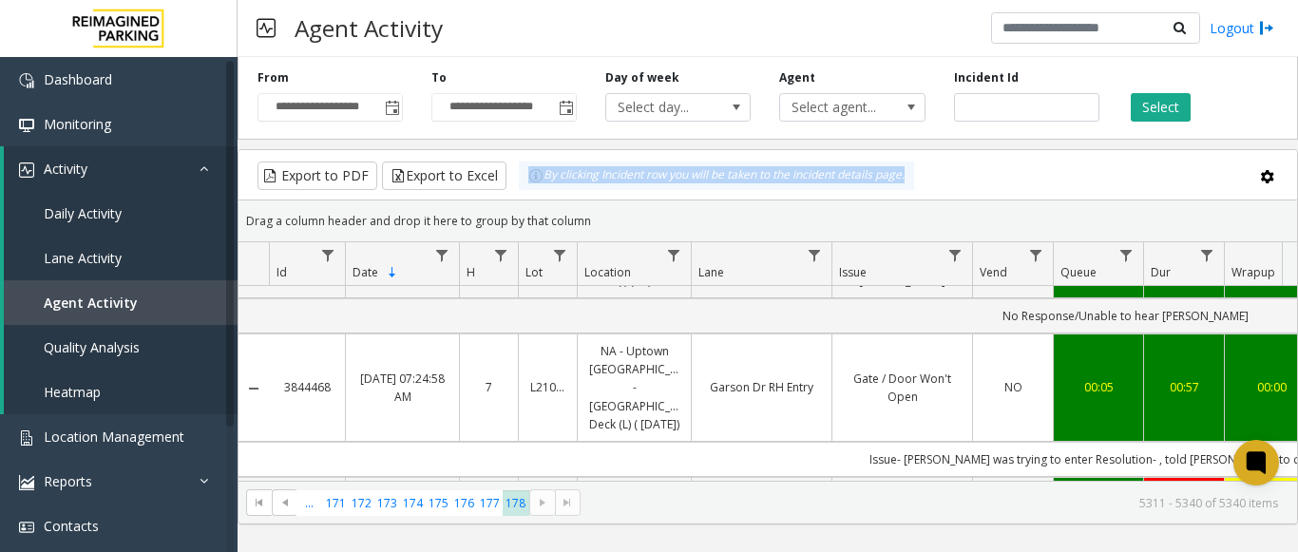
click at [1200, 378] on div "00:57" at bounding box center [1184, 387] width 57 height 18
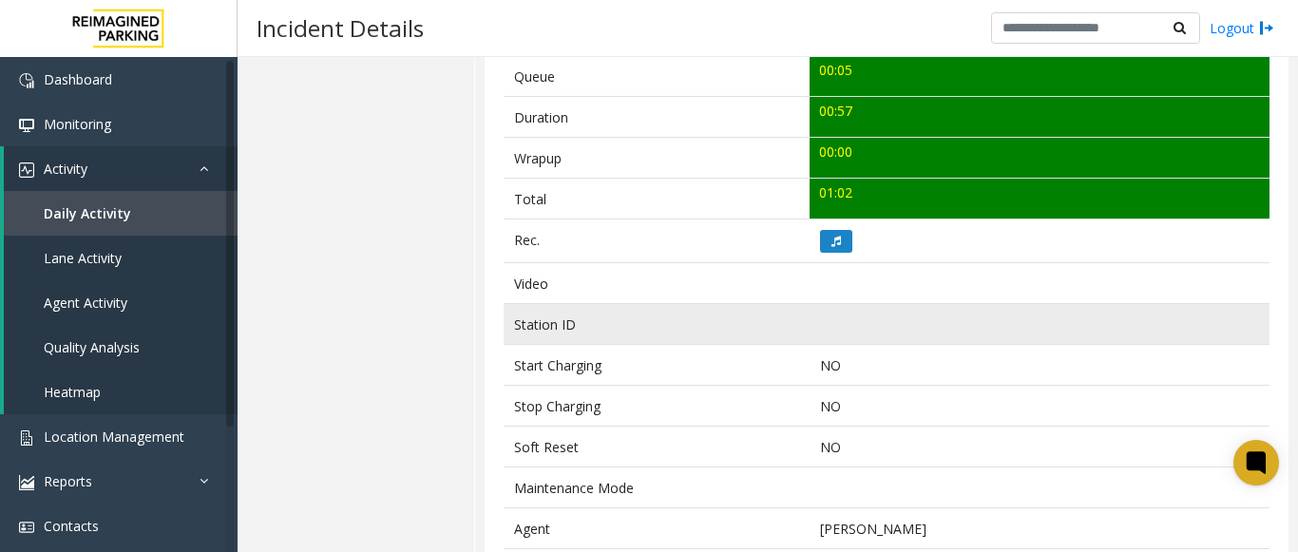
scroll to position [844, 0]
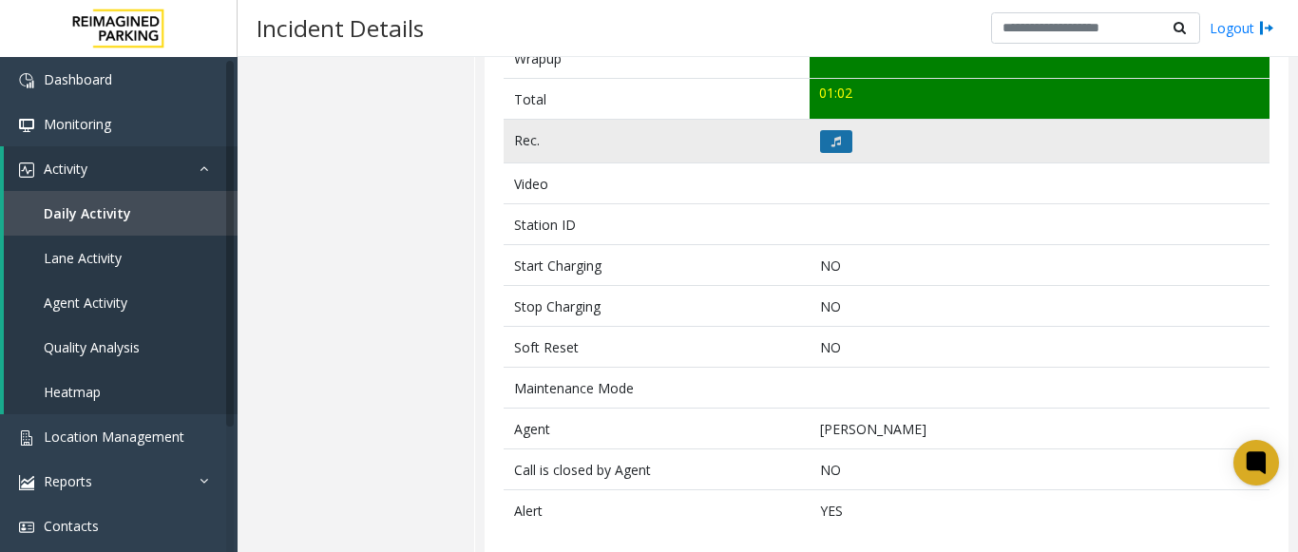
click at [838, 130] on button at bounding box center [836, 141] width 32 height 23
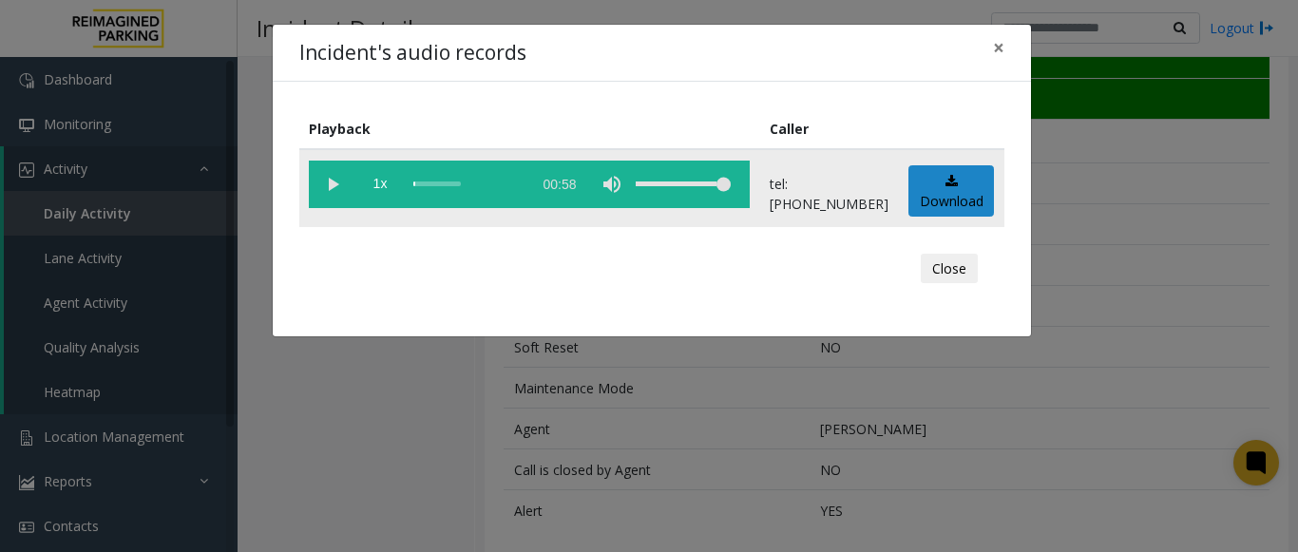
click at [332, 185] on vg-play-pause at bounding box center [333, 185] width 48 height 48
click at [997, 44] on span "×" at bounding box center [998, 47] width 11 height 27
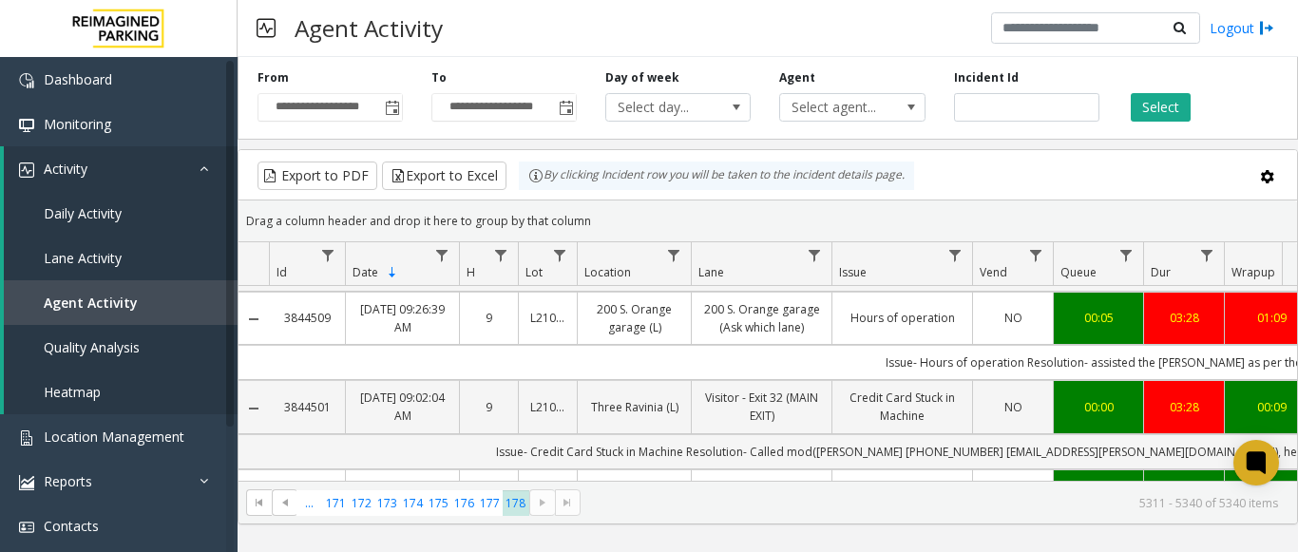
scroll to position [285, 0]
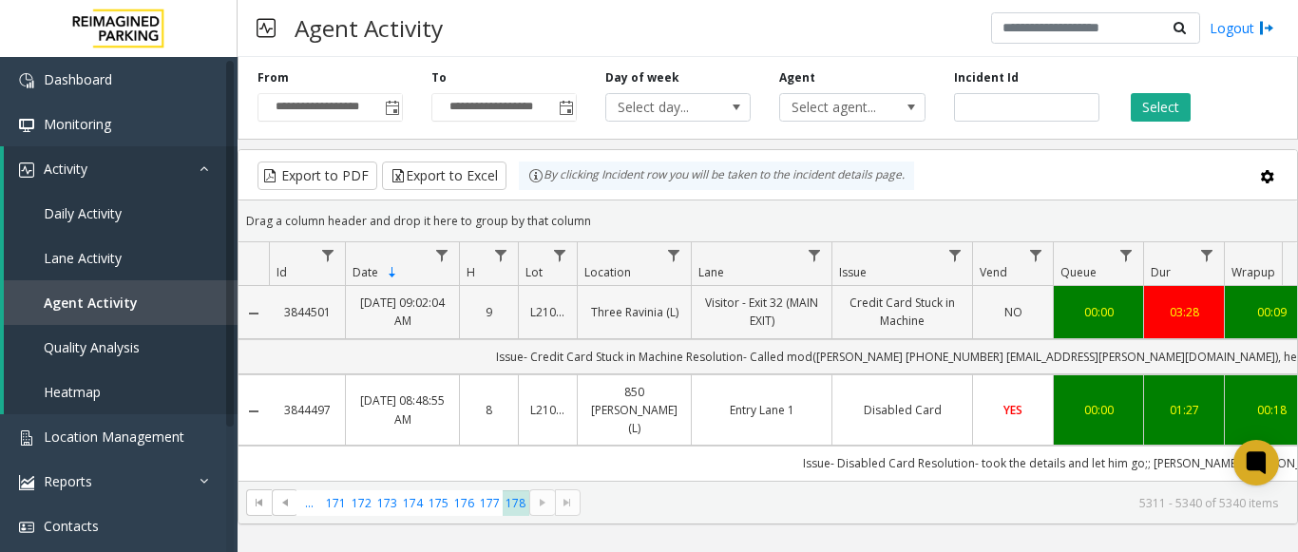
click at [1262, 321] on div "00:09" at bounding box center [1271, 312] width 71 height 18
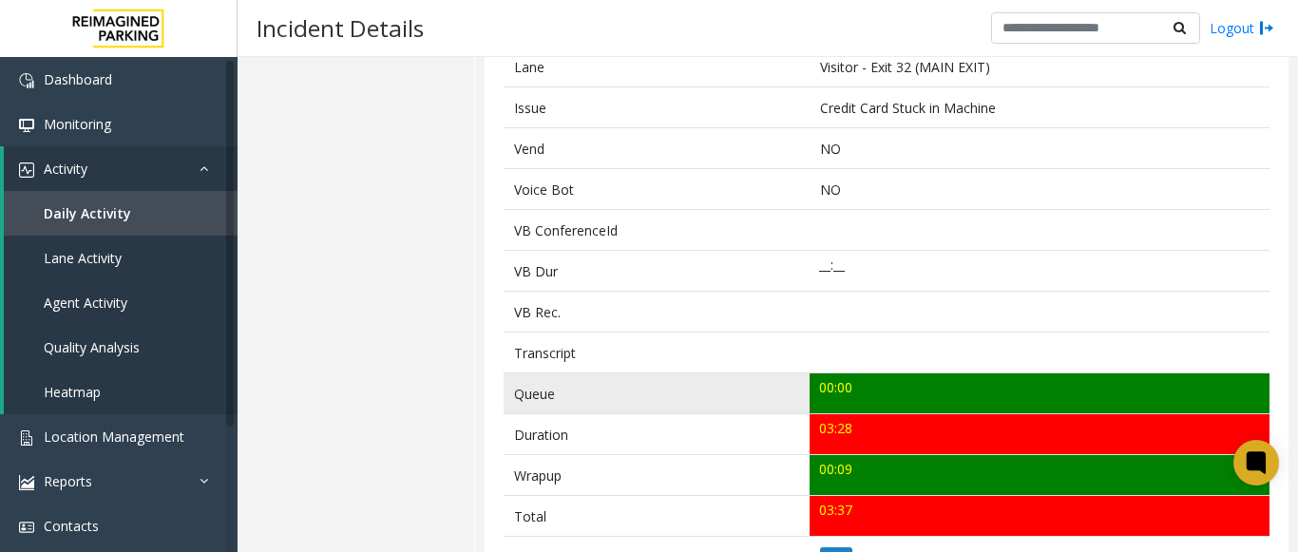
scroll to position [475, 0]
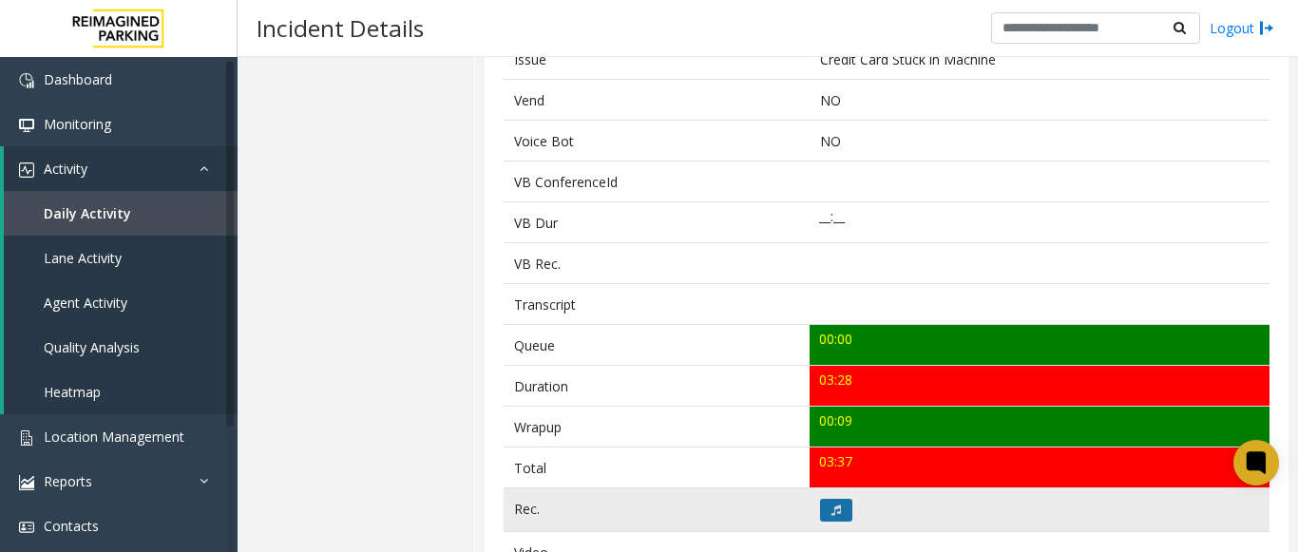
click at [834, 515] on button at bounding box center [836, 510] width 32 height 23
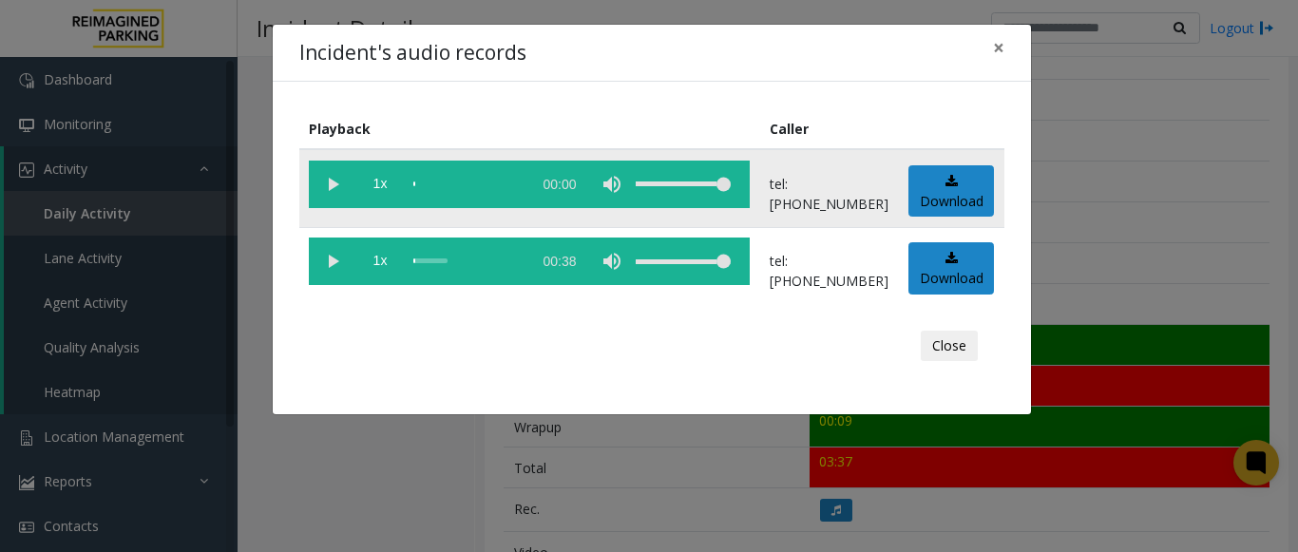
click at [331, 187] on vg-play-pause at bounding box center [333, 185] width 48 height 48
click at [334, 186] on vg-play-pause at bounding box center [333, 185] width 48 height 48
click at [334, 176] on vg-play-pause at bounding box center [333, 185] width 48 height 48
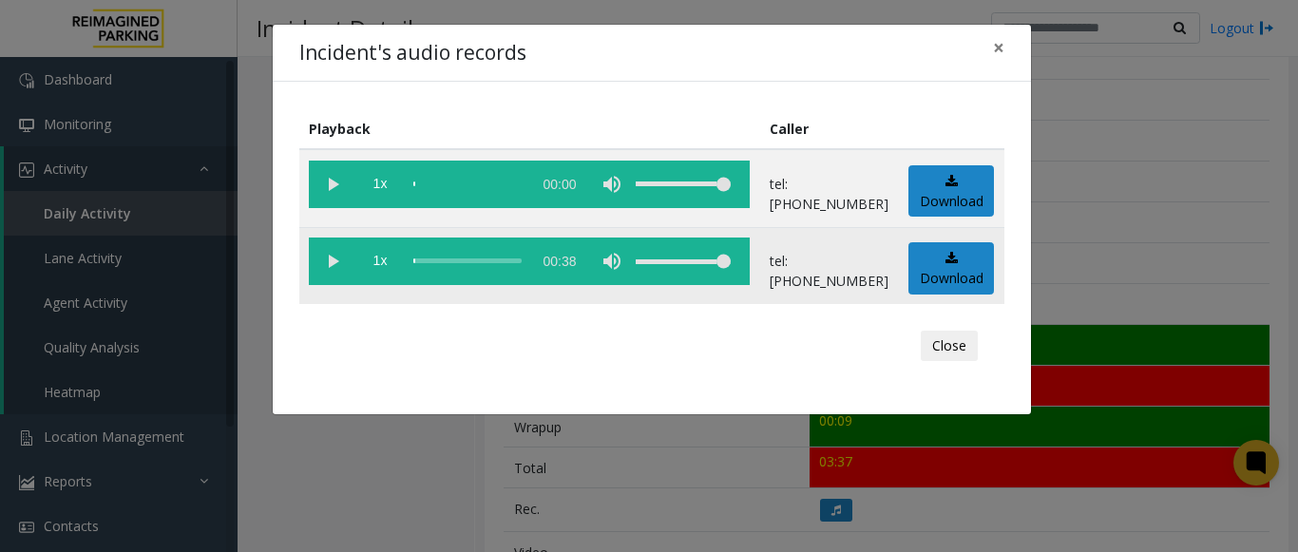
click at [328, 261] on vg-play-pause at bounding box center [333, 262] width 48 height 48
click at [329, 258] on vg-play-pause at bounding box center [333, 262] width 48 height 48
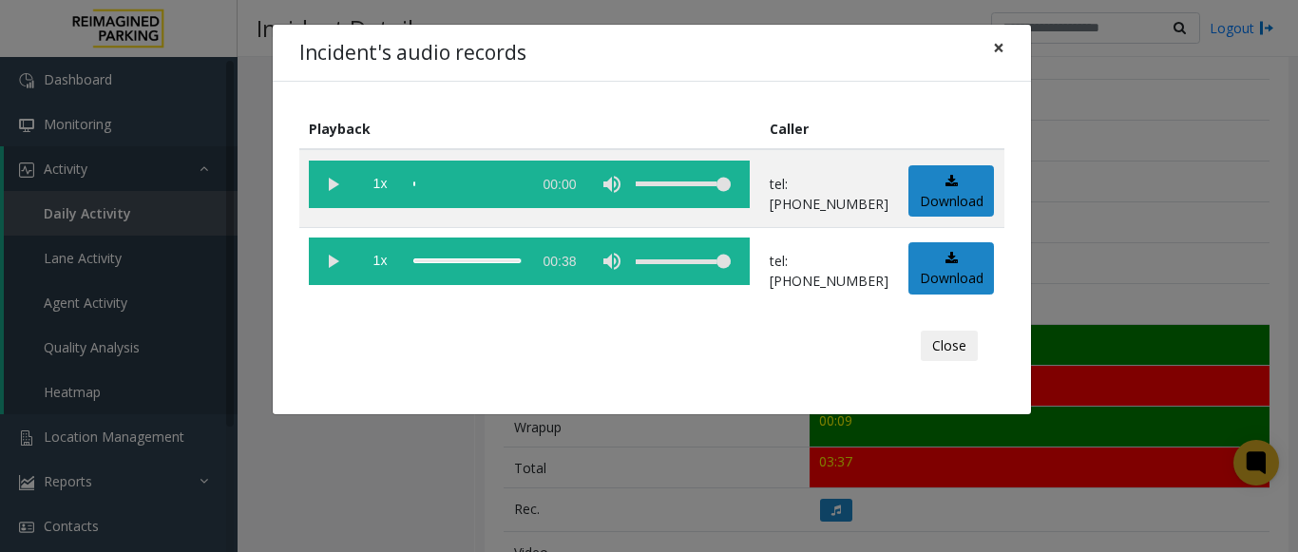
click at [991, 44] on button "×" at bounding box center [999, 48] width 38 height 47
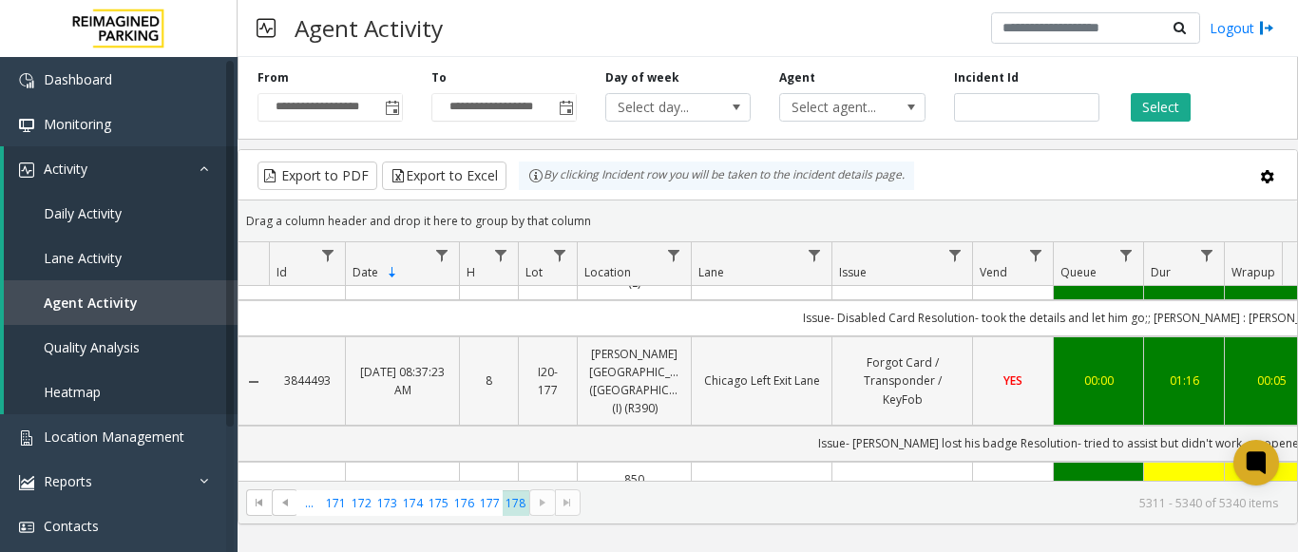
scroll to position [475, 0]
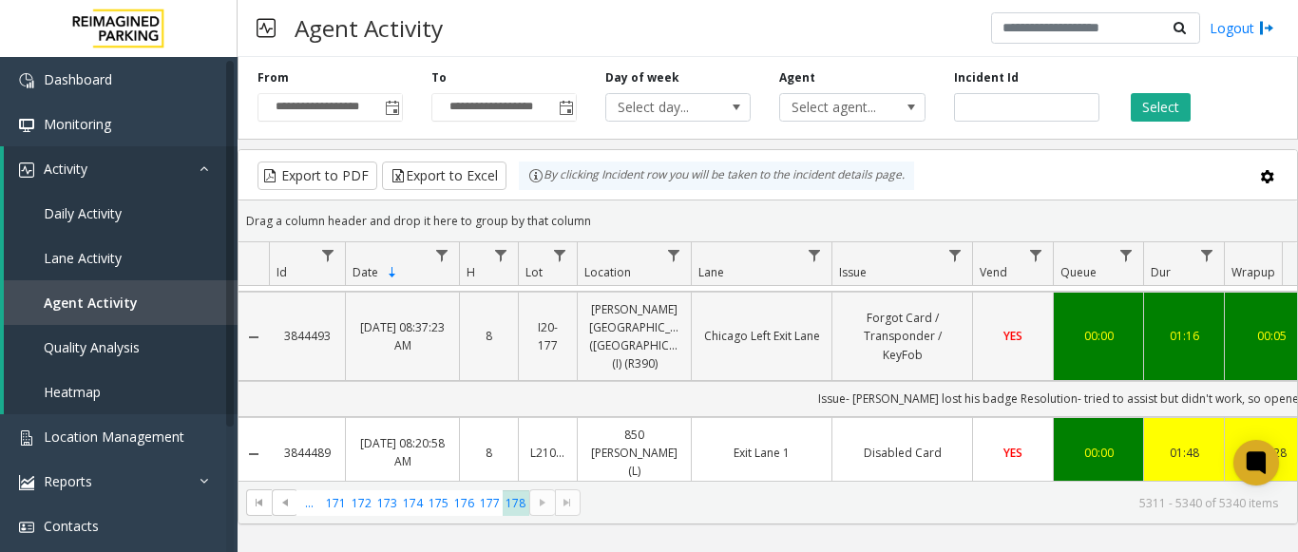
click at [1255, 329] on div "00:05" at bounding box center [1271, 336] width 71 height 18
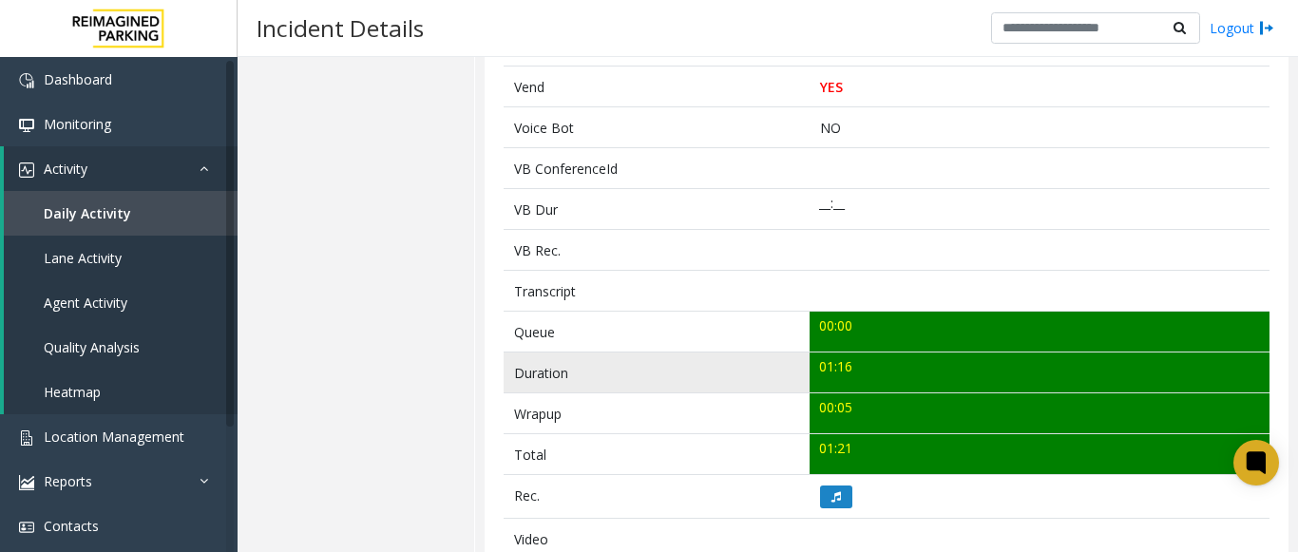
scroll to position [665, 0]
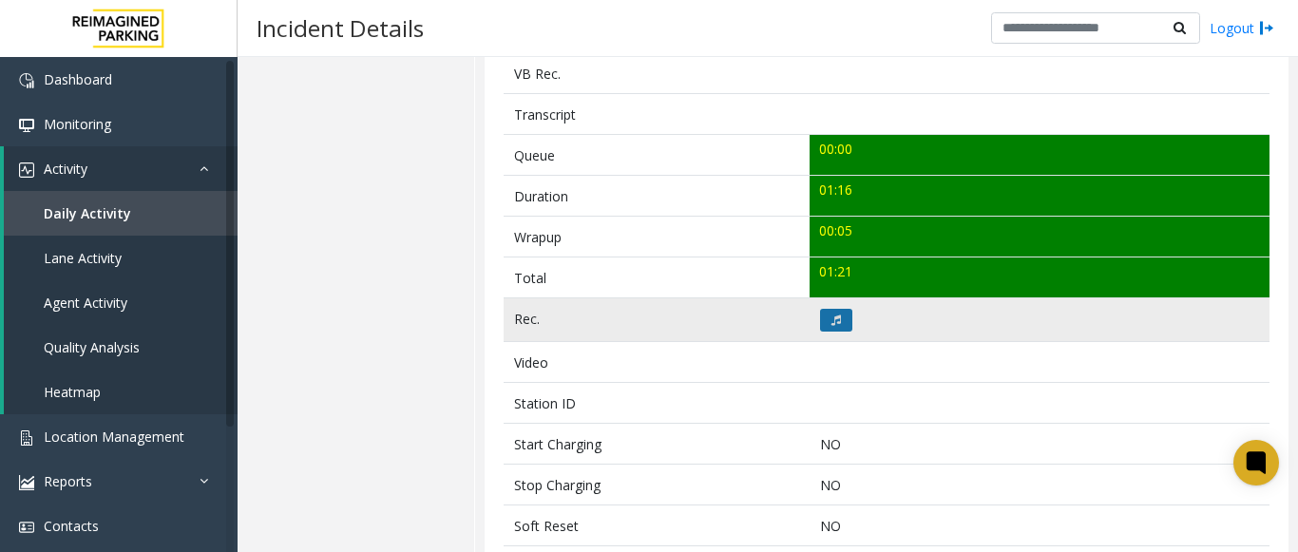
click at [828, 310] on button at bounding box center [836, 320] width 32 height 23
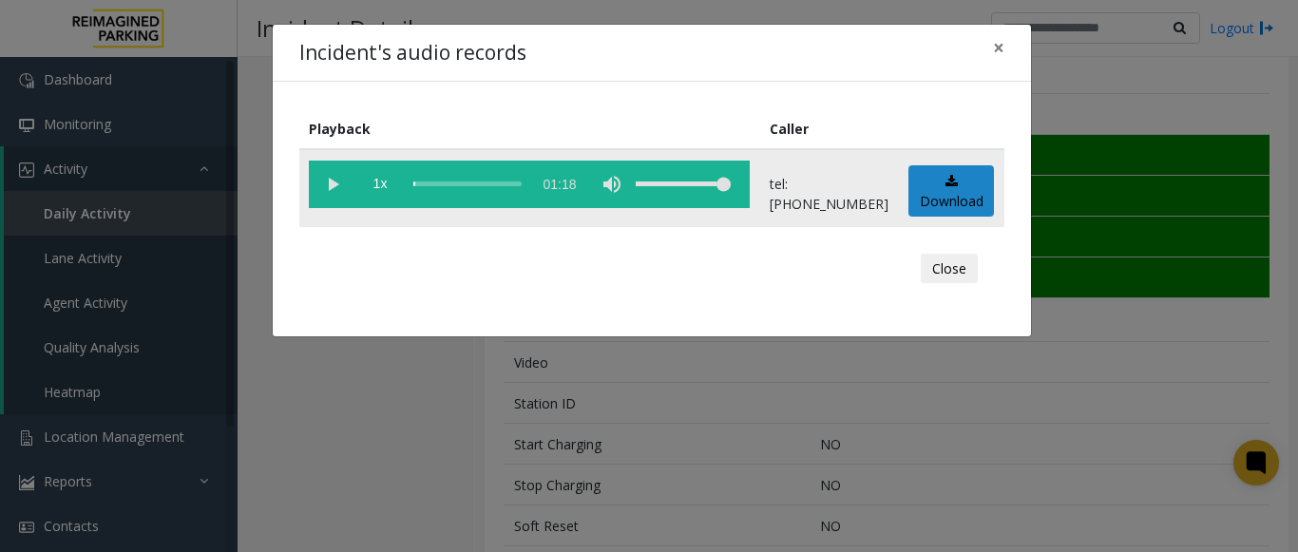
click at [329, 179] on vg-play-pause at bounding box center [333, 185] width 48 height 48
click at [336, 176] on vg-play-pause at bounding box center [333, 185] width 48 height 48
click at [1001, 48] on span "×" at bounding box center [998, 47] width 11 height 27
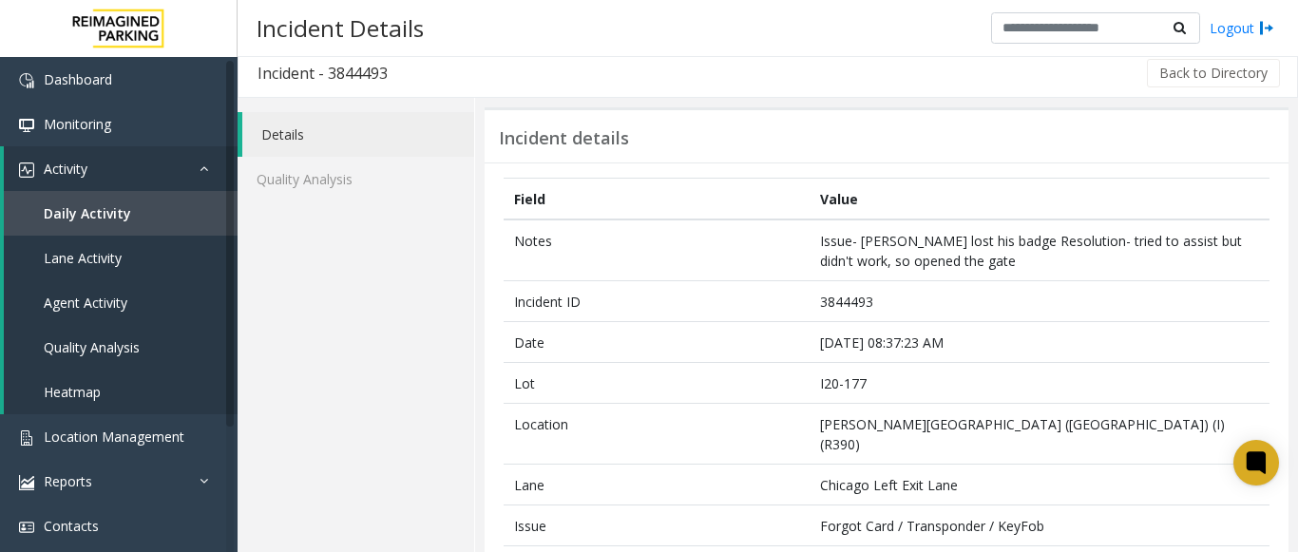
scroll to position [0, 0]
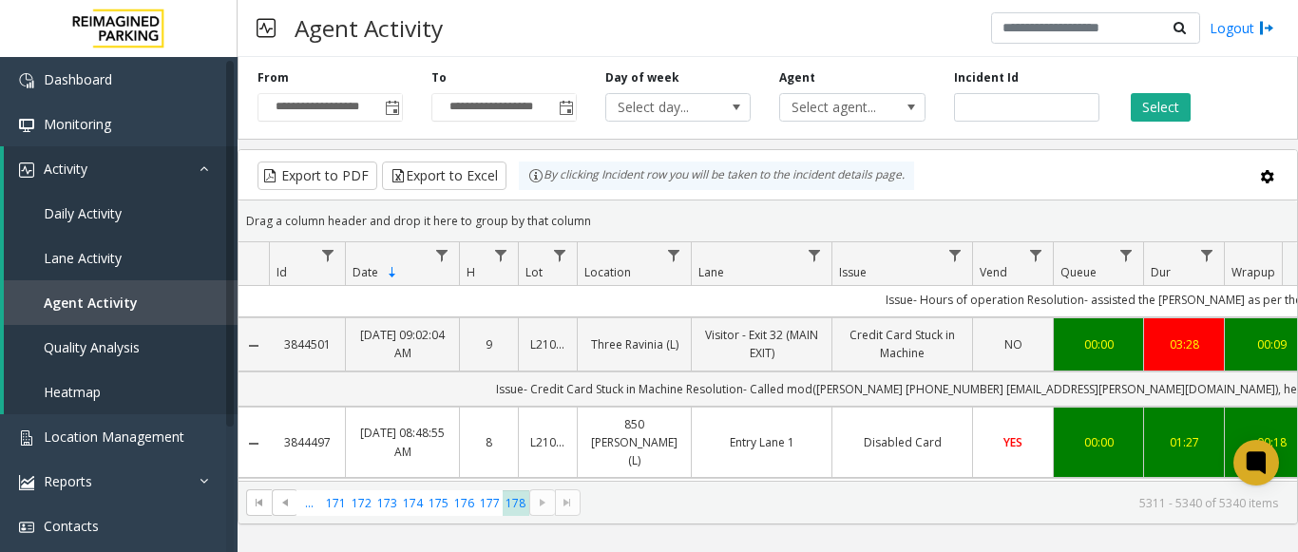
scroll to position [380, 0]
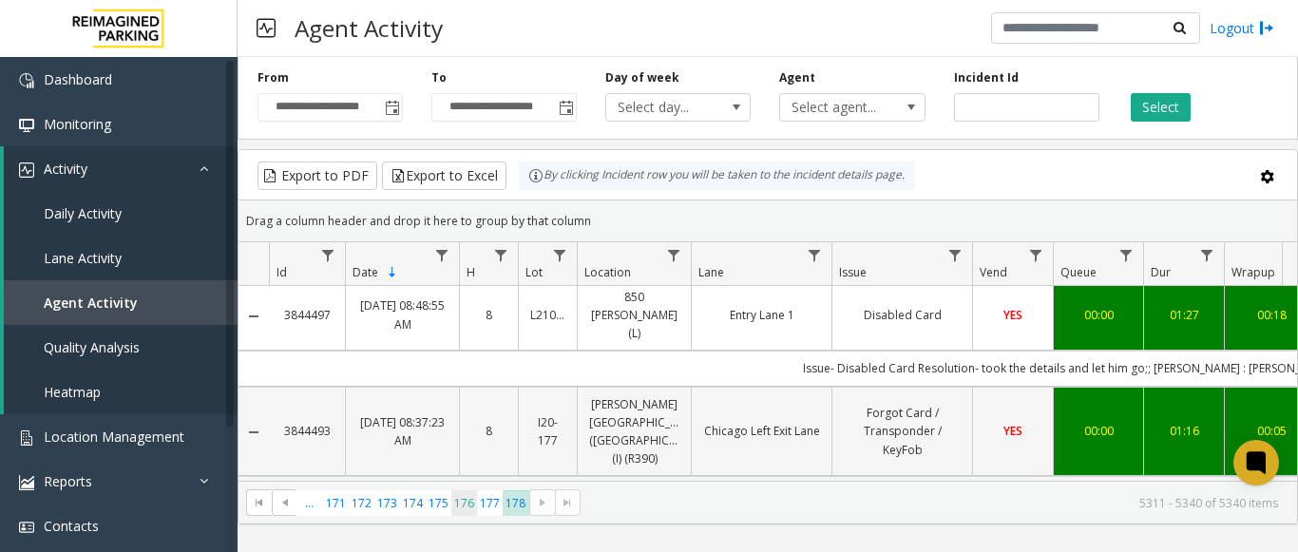
click at [455, 502] on span "176" at bounding box center [464, 503] width 26 height 26
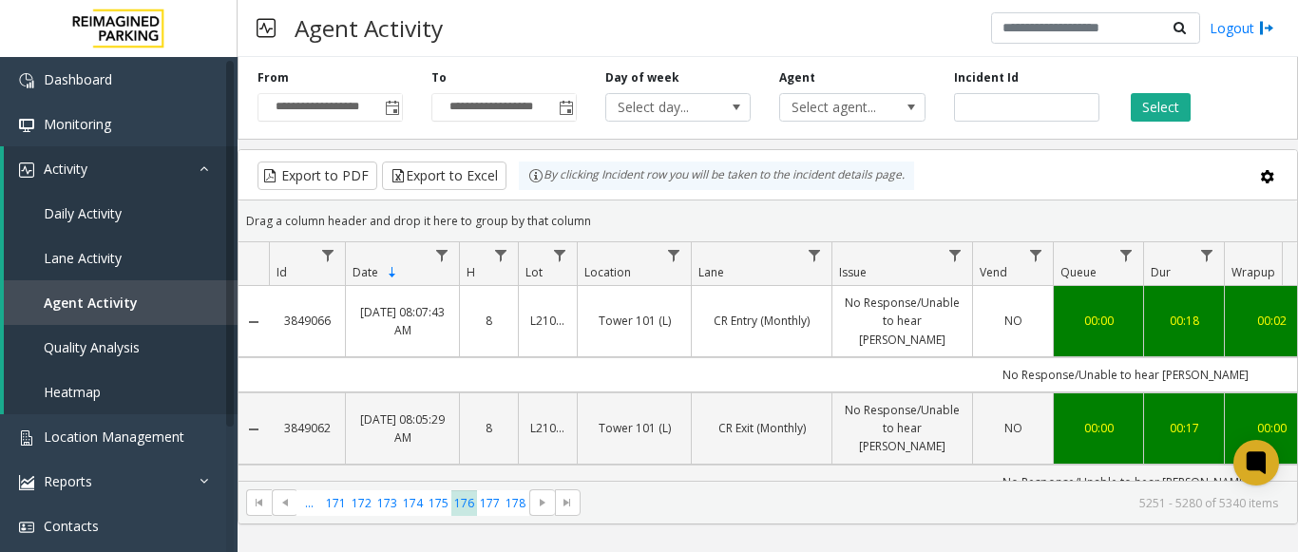
click at [1181, 295] on td "00:18" at bounding box center [1183, 321] width 81 height 71
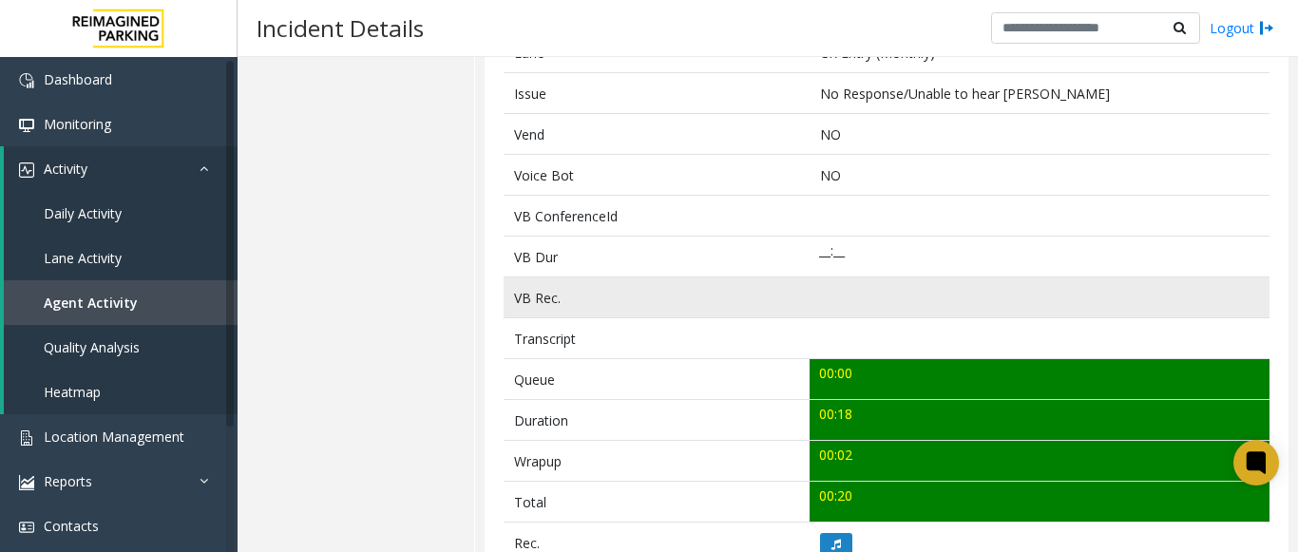
scroll to position [570, 0]
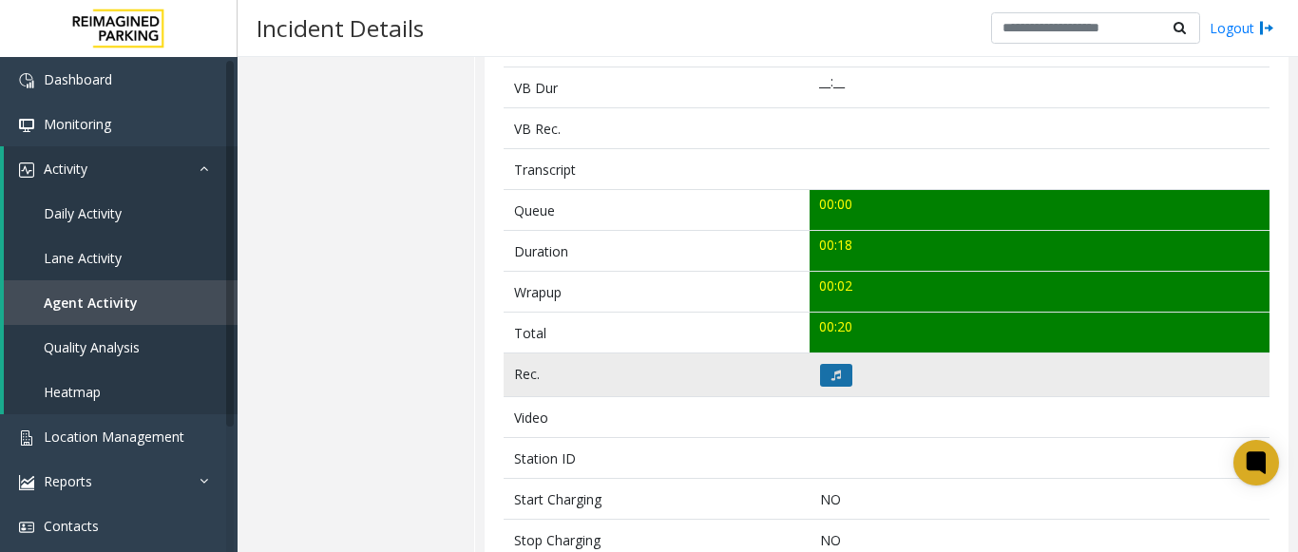
click at [832, 370] on icon at bounding box center [837, 375] width 10 height 11
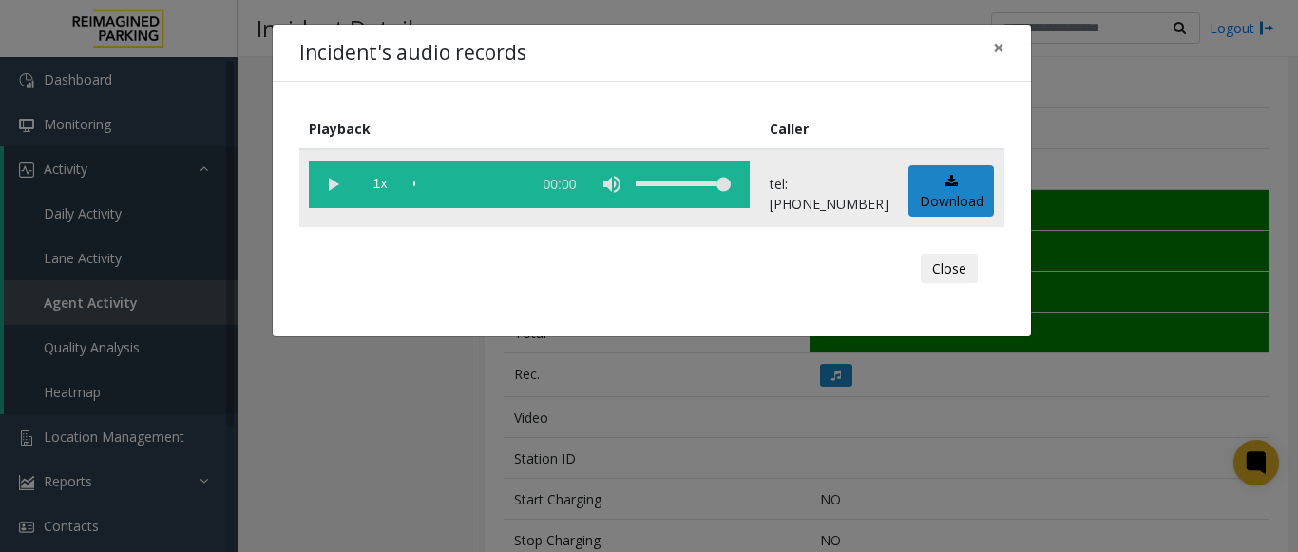
click at [330, 181] on vg-play-pause at bounding box center [333, 185] width 48 height 48
click at [993, 51] on span "×" at bounding box center [998, 47] width 11 height 27
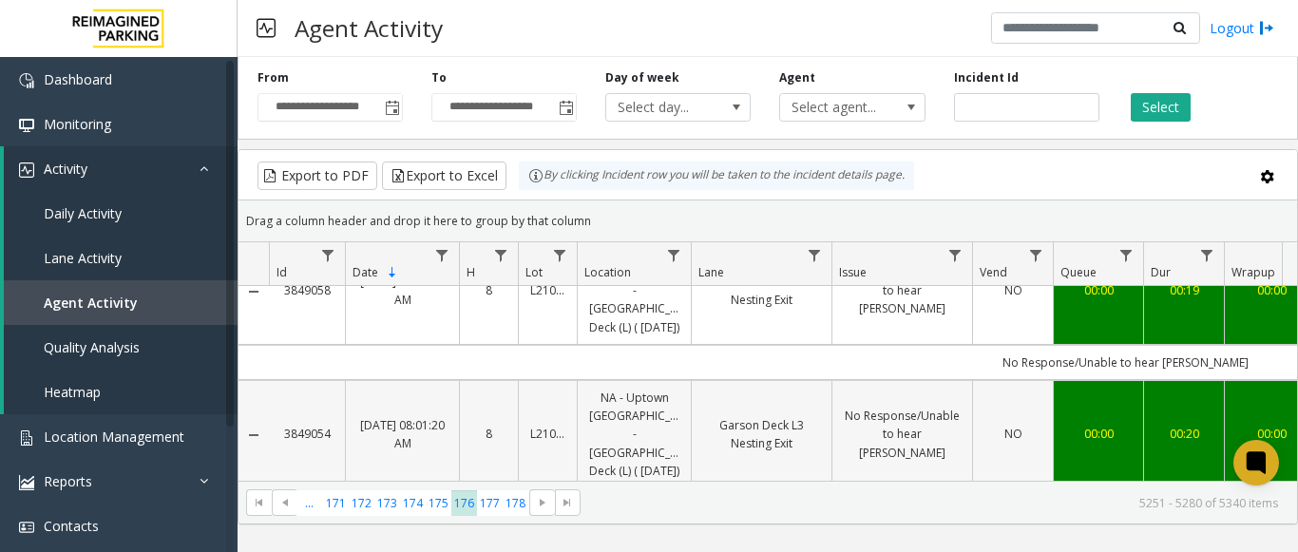
scroll to position [475, 0]
